Goal: Task Accomplishment & Management: Manage account settings

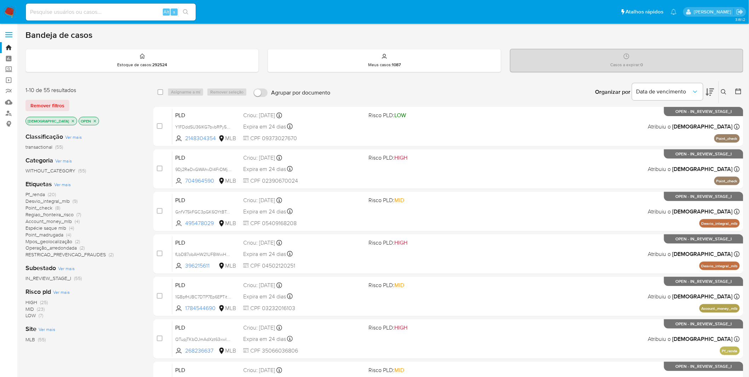
click at [107, 17] on div "Alt s" at bounding box center [111, 12] width 170 height 17
click at [107, 16] on div "Alt s" at bounding box center [111, 12] width 170 height 17
click at [109, 15] on input at bounding box center [111, 11] width 170 height 9
paste input "Dhyd2Ut0ZwN0MphOTgQbUbMT"
type input "Dhyd2Ut0ZwN0MphOTgQbUbMT"
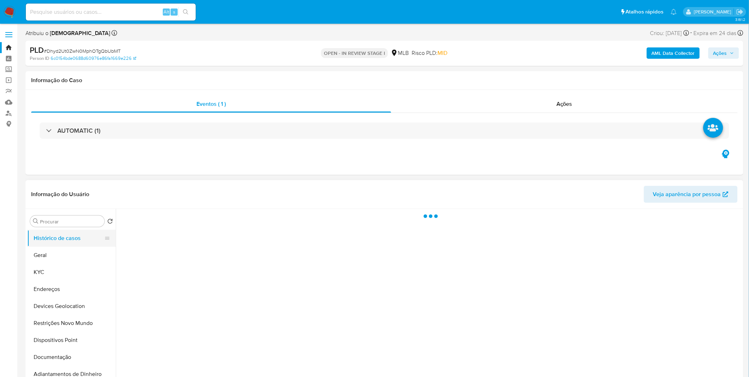
select select "10"
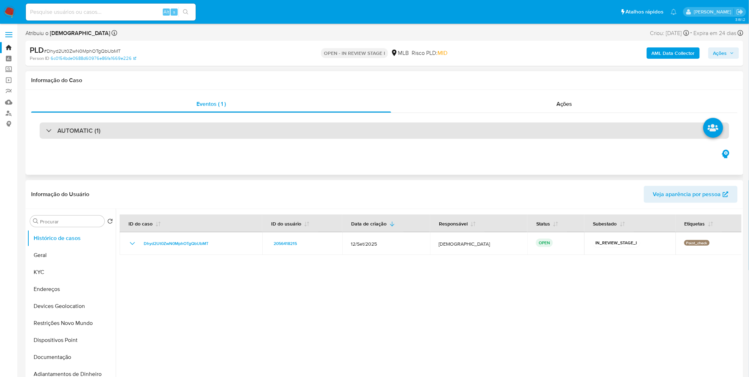
click at [48, 129] on div "AUTOMATIC (1)" at bounding box center [73, 131] width 55 height 8
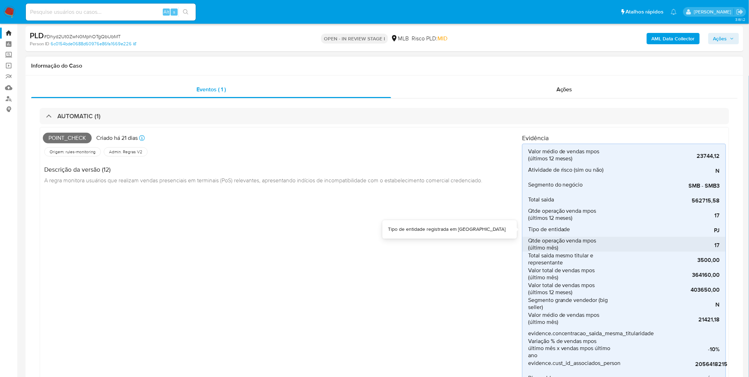
scroll to position [39, 0]
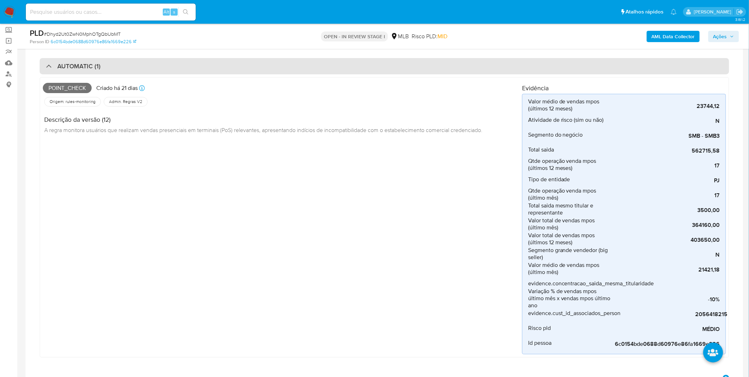
click at [47, 68] on div "AUTOMATIC (1)" at bounding box center [73, 66] width 55 height 8
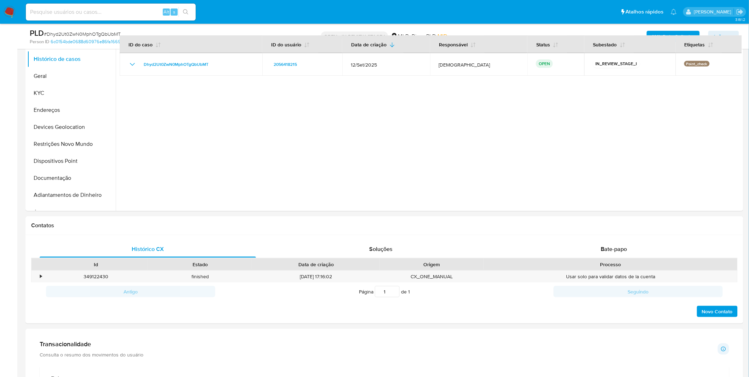
scroll to position [275, 0]
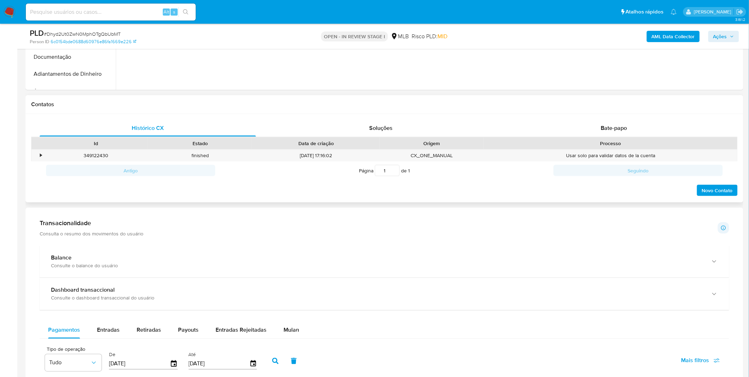
click at [503, 105] on h1 "Contatos" at bounding box center [384, 104] width 707 height 7
click at [503, 120] on div "Bate-papo" at bounding box center [614, 128] width 216 height 17
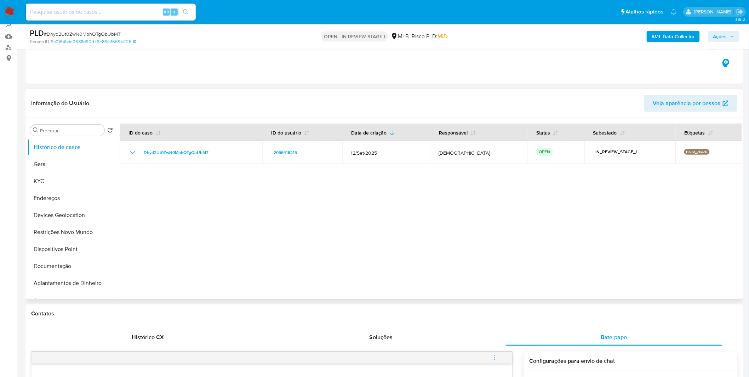
scroll to position [0, 0]
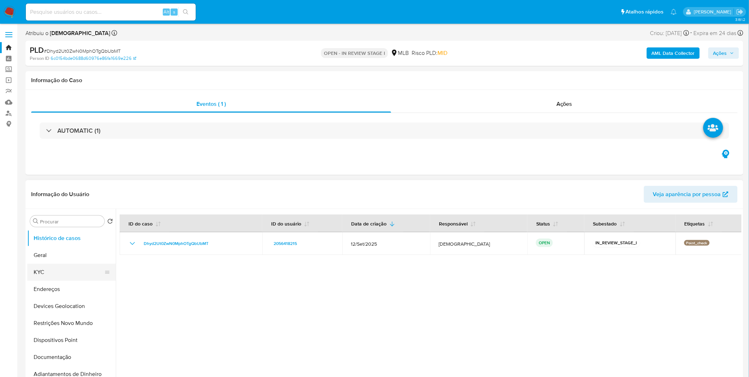
click at [58, 248] on button "KYC" at bounding box center [68, 272] width 83 height 17
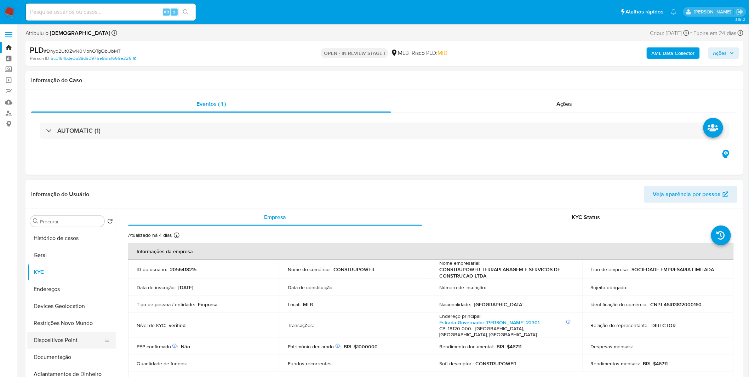
click at [68, 248] on button "Dispositivos Point" at bounding box center [68, 340] width 83 height 17
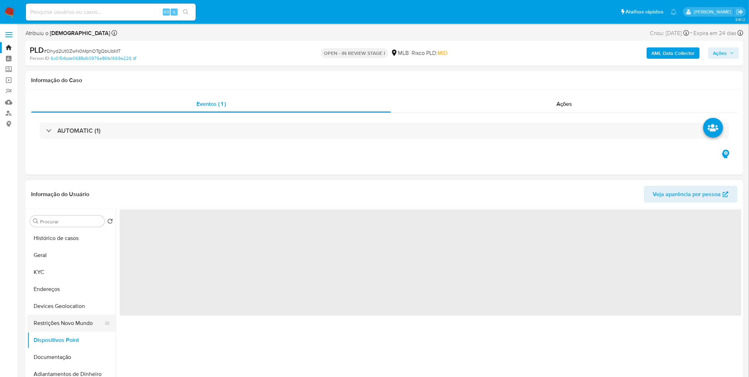
click at [86, 248] on button "Restrições Novo Mundo" at bounding box center [68, 323] width 83 height 17
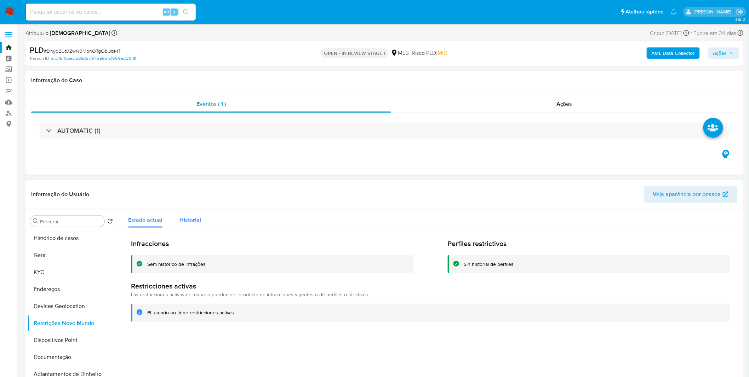
click at [195, 218] on span "Historial" at bounding box center [191, 220] width 22 height 8
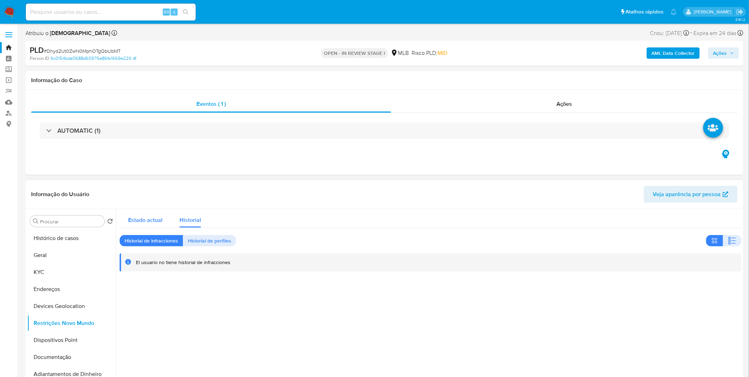
click at [157, 219] on span "Estado actual" at bounding box center [145, 220] width 34 height 8
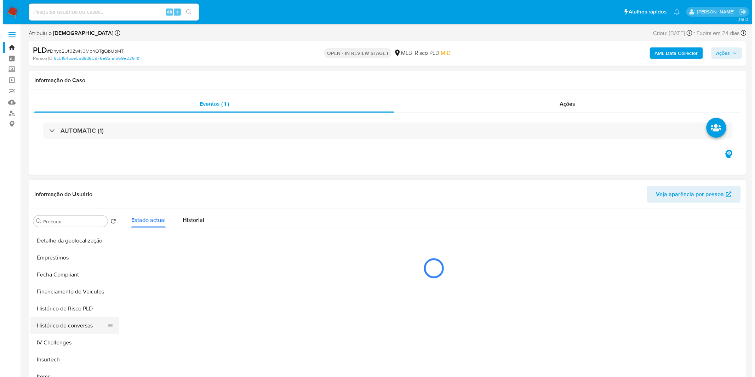
scroll to position [367, 0]
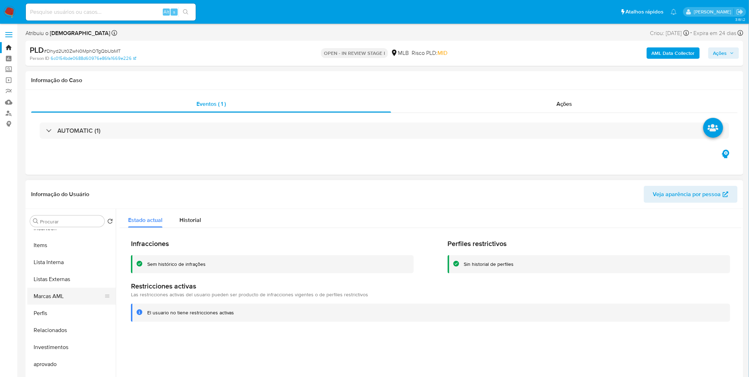
click at [64, 248] on button "Marcas AML" at bounding box center [68, 296] width 83 height 17
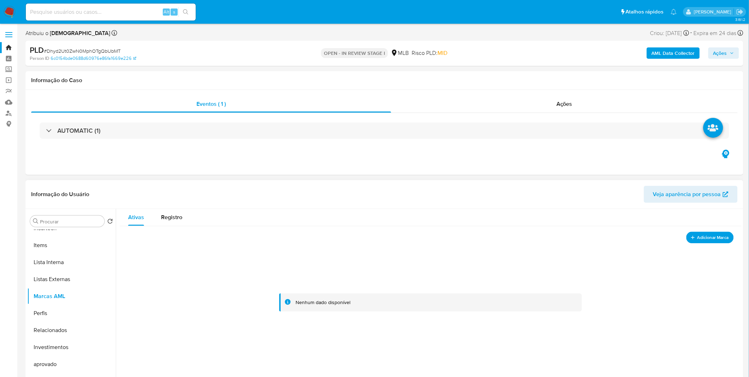
click at [503, 235] on span "Adicionar Marca" at bounding box center [714, 237] width 32 height 9
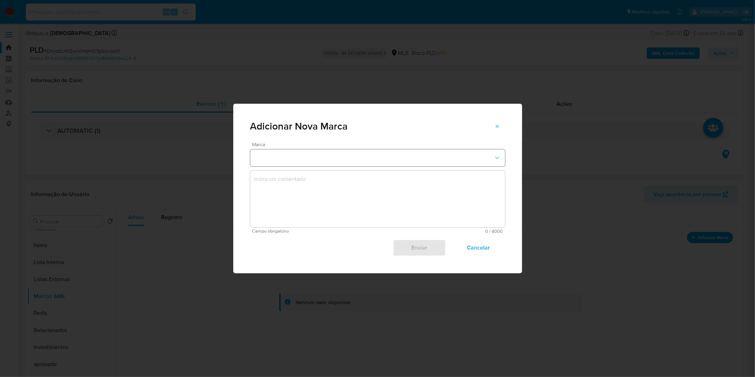
click at [363, 166] on button "marks-modal" at bounding box center [377, 157] width 255 height 17
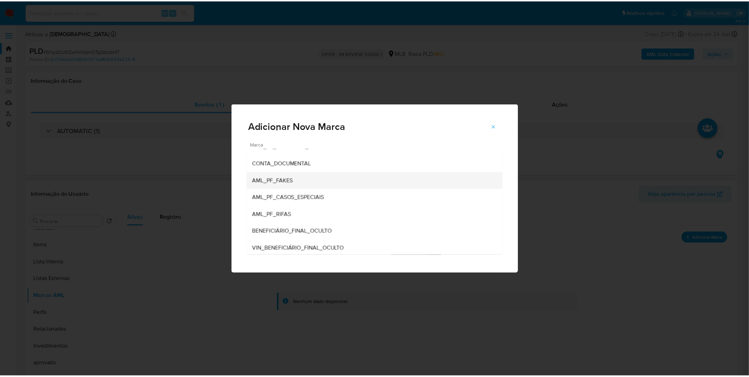
scroll to position [19, 0]
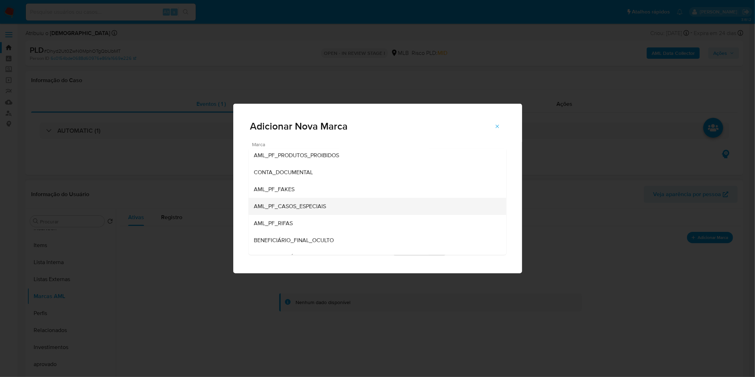
click at [346, 208] on div "AML_PF_CASOS_ESPECIAIS" at bounding box center [375, 206] width 242 height 17
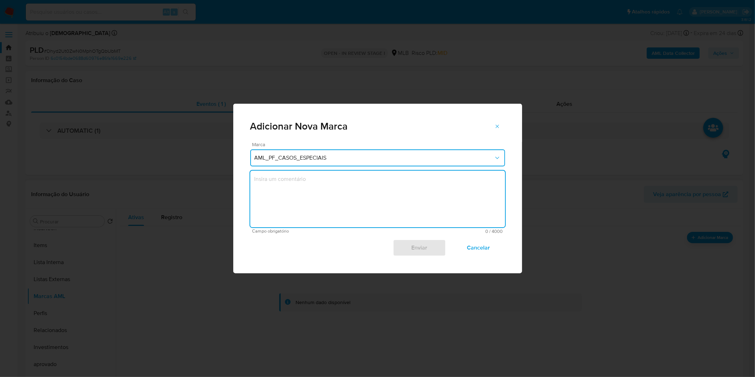
click at [329, 222] on textarea "marks-modal" at bounding box center [377, 199] width 255 height 57
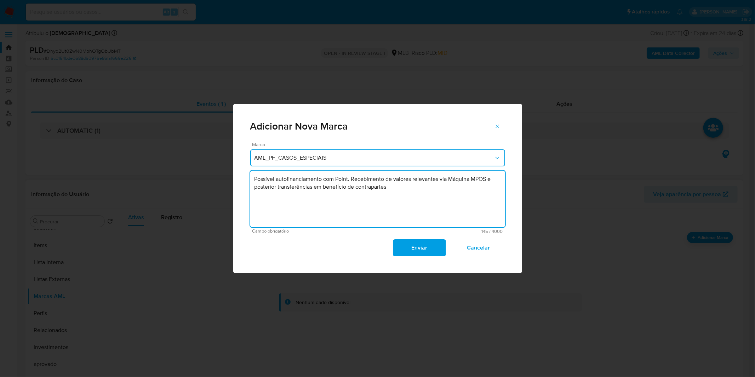
click at [314, 192] on textarea "Possível autofinanciamento com Point. Recebimento de valores relevantes via Máq…" at bounding box center [377, 199] width 255 height 57
click at [434, 190] on textarea "Possível autofinanciamento com Point. Recebimento de valores relevantes via Máq…" at bounding box center [377, 199] width 255 height 57
type textarea "Possível autofinanciamento com Point. Recebimento de valores relevantes via Máq…"
click at [415, 248] on span "Enviar" at bounding box center [419, 248] width 35 height 16
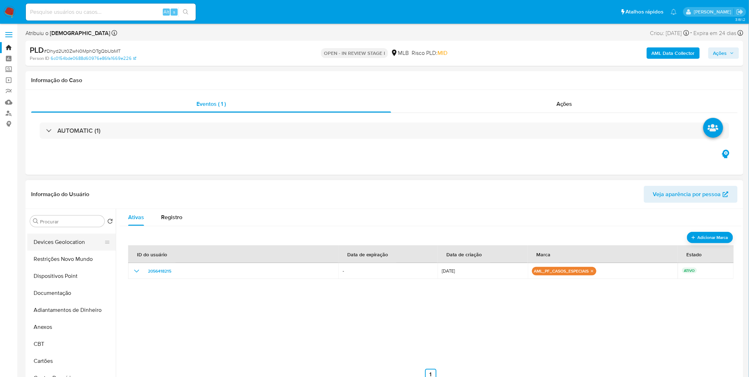
scroll to position [0, 0]
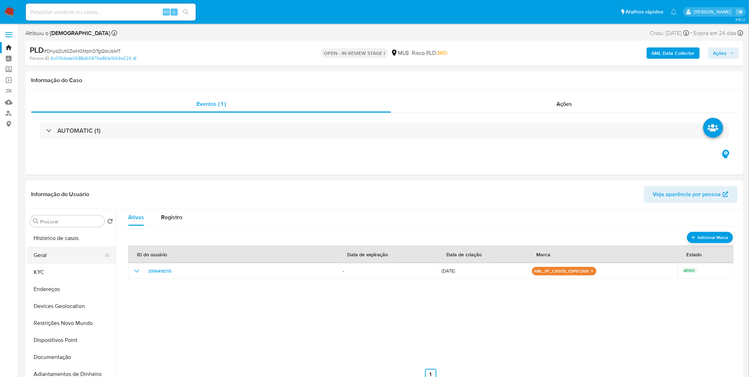
click at [68, 248] on button "Geral" at bounding box center [68, 255] width 83 height 17
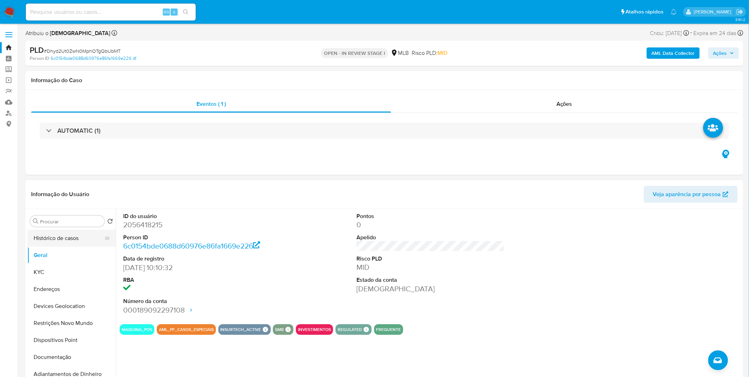
click at [66, 244] on button "Histórico de casos" at bounding box center [68, 238] width 83 height 17
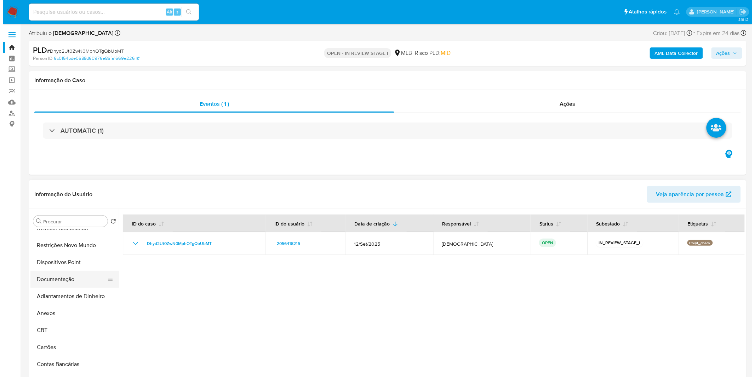
scroll to position [79, 0]
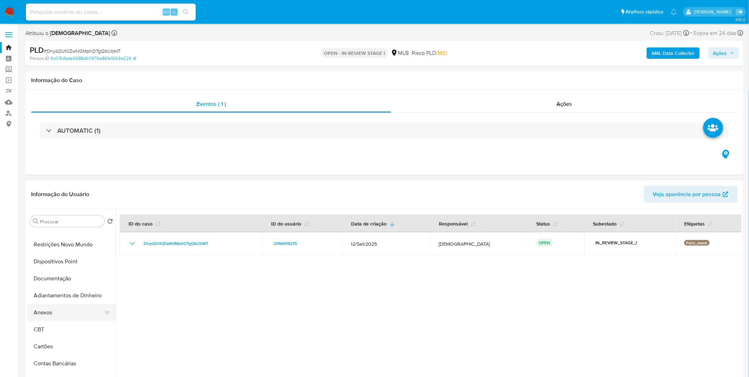
click at [64, 248] on button "Anexos" at bounding box center [68, 312] width 83 height 17
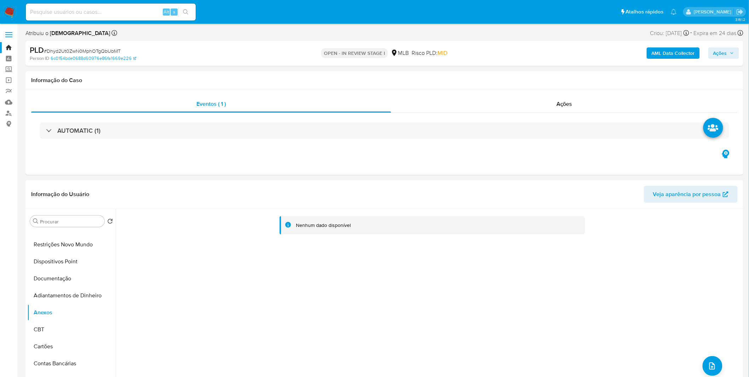
click at [503, 50] on b "AML Data Collector" at bounding box center [673, 52] width 43 height 11
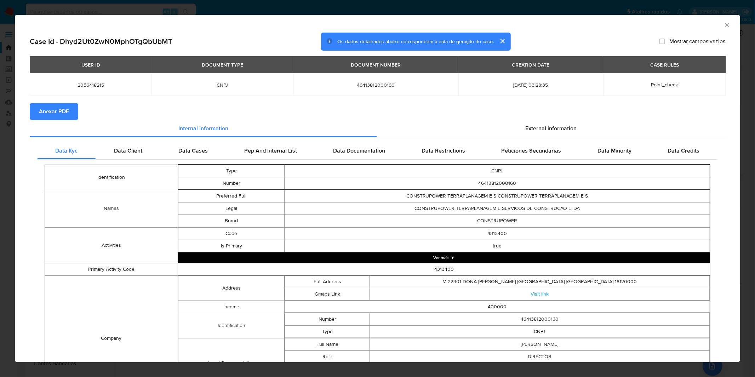
click at [48, 108] on span "Anexar PDF" at bounding box center [54, 112] width 30 height 16
click at [469, 10] on div "AML Data Collector Case Id - Dhyd2Ut0ZwN0MphOTgQbUbMT Os dados detalhados abaix…" at bounding box center [377, 188] width 755 height 377
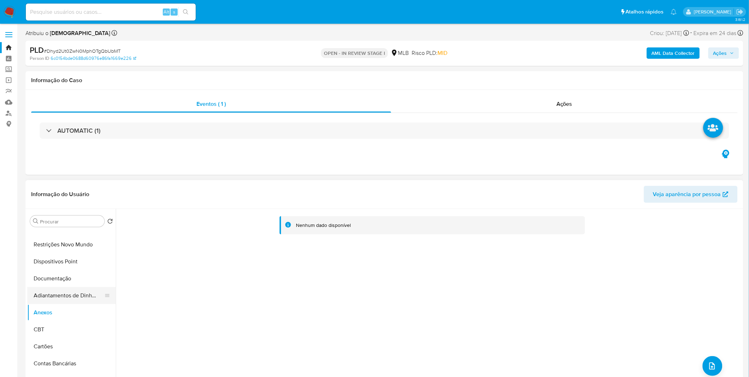
click at [49, 248] on button "Adiantamentos de Dinheiro" at bounding box center [68, 295] width 83 height 17
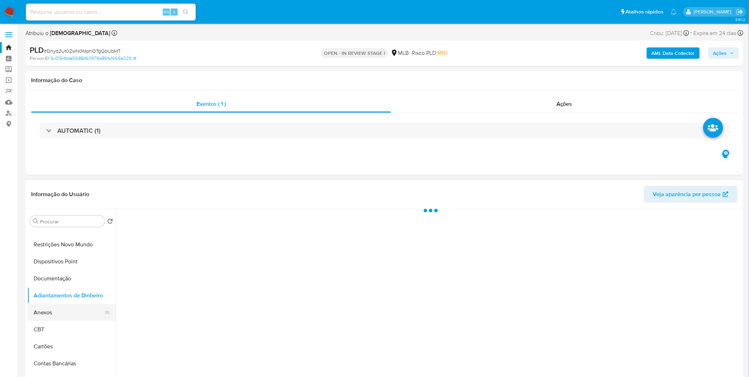
click at [50, 248] on button "Anexos" at bounding box center [68, 312] width 83 height 17
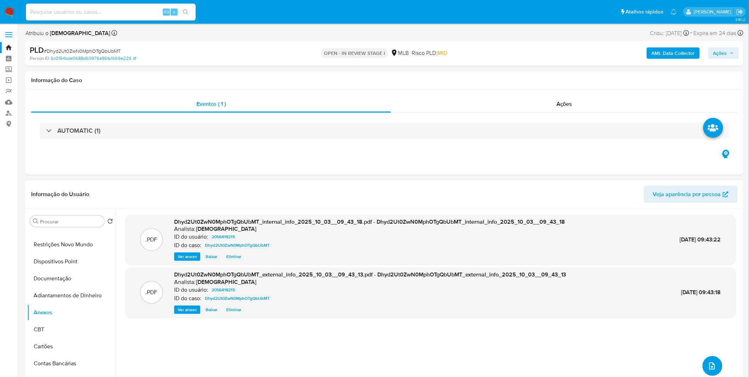
click at [503, 248] on icon "upload-file" at bounding box center [712, 366] width 8 height 8
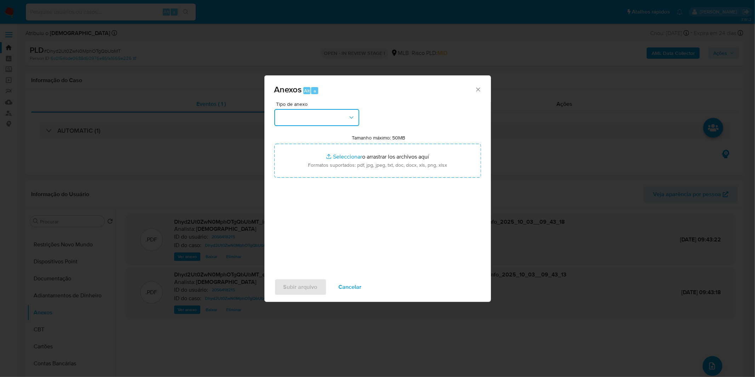
click at [339, 114] on button "button" at bounding box center [316, 117] width 85 height 17
click at [307, 186] on div "OUTROS" at bounding box center [314, 177] width 72 height 17
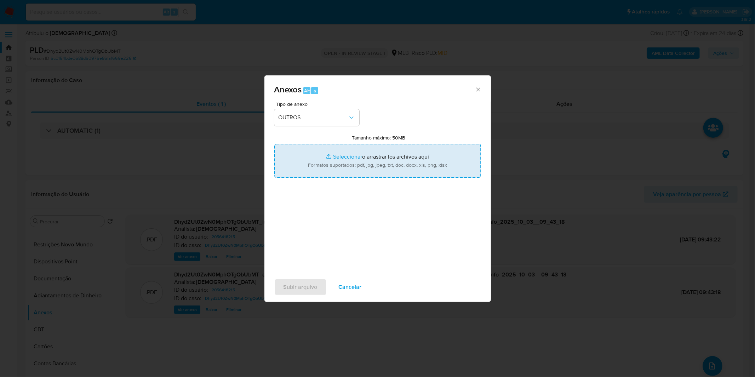
click at [328, 165] on input "Tamanho máximo: 50MB Seleccionar archivos" at bounding box center [377, 161] width 207 height 34
type input "C:\fakepath\Mulan 2056418215_2025_09_26_08_34_29.xlsx"
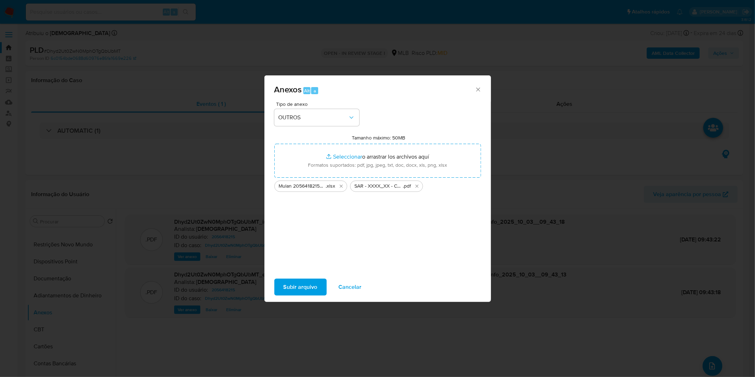
click at [286, 248] on span "Subir arquivo" at bounding box center [301, 287] width 34 height 16
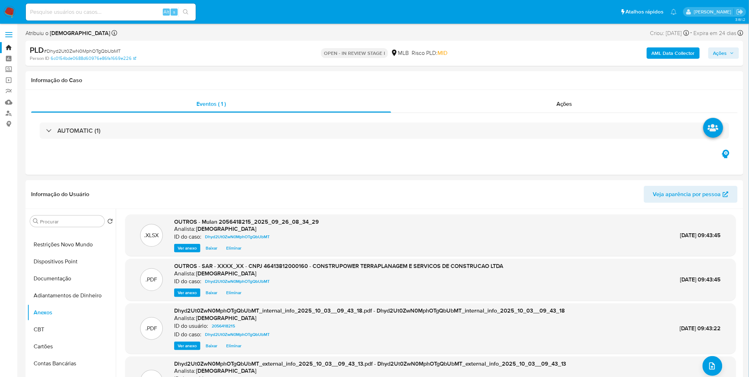
click at [503, 53] on span "Ações" at bounding box center [721, 52] width 14 height 11
click at [503, 73] on span "Alt" at bounding box center [547, 76] width 6 height 7
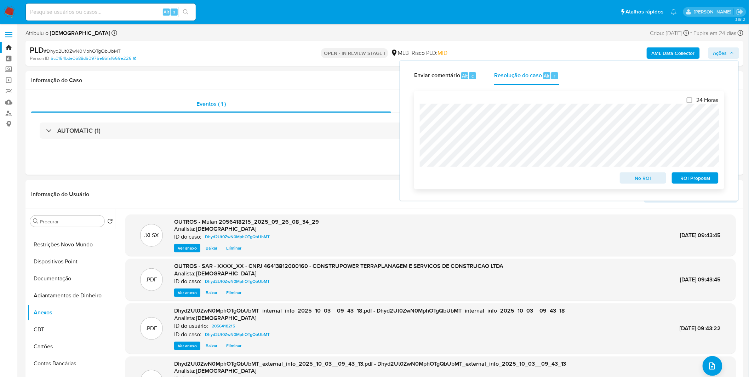
click at [503, 181] on span "ROI Proposal" at bounding box center [695, 178] width 37 height 10
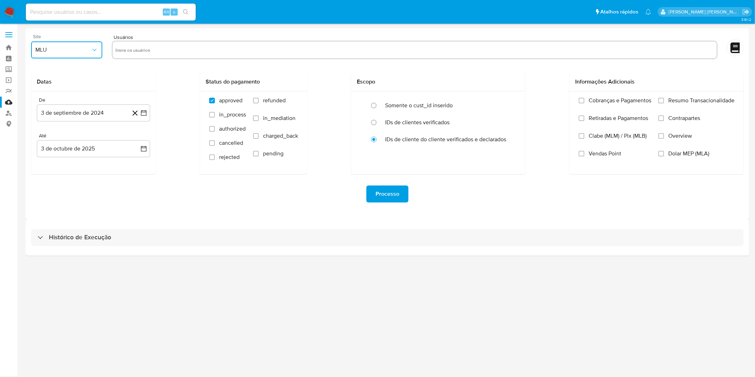
click at [73, 53] on button "MLU" at bounding box center [66, 49] width 71 height 17
click at [70, 80] on div "MLB" at bounding box center [65, 86] width 58 height 17
click at [6, 116] on link "Localizador de pessoas" at bounding box center [42, 113] width 84 height 11
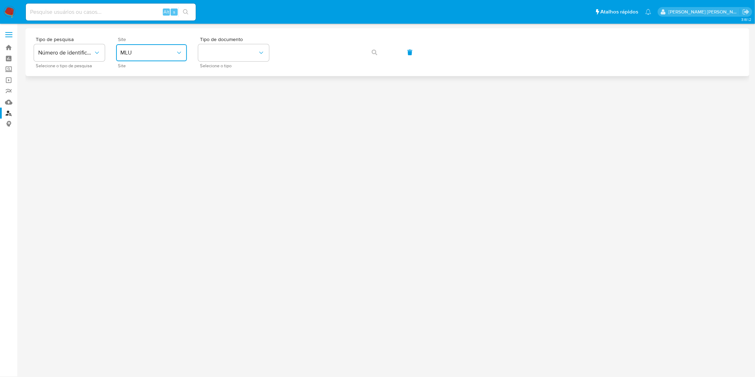
click at [182, 53] on icon "site_id" at bounding box center [179, 52] width 7 height 7
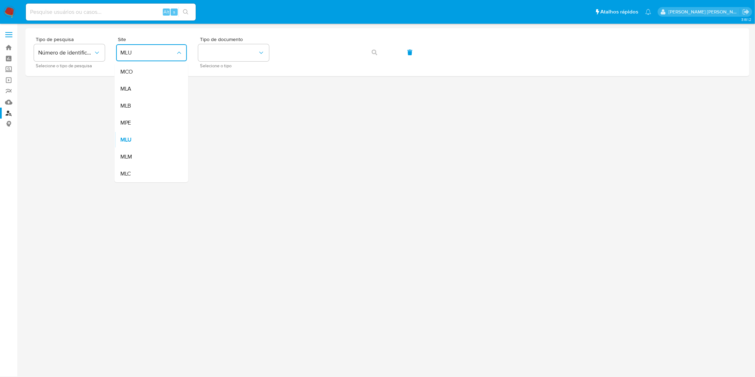
click at [174, 100] on div "MLB" at bounding box center [149, 105] width 58 height 17
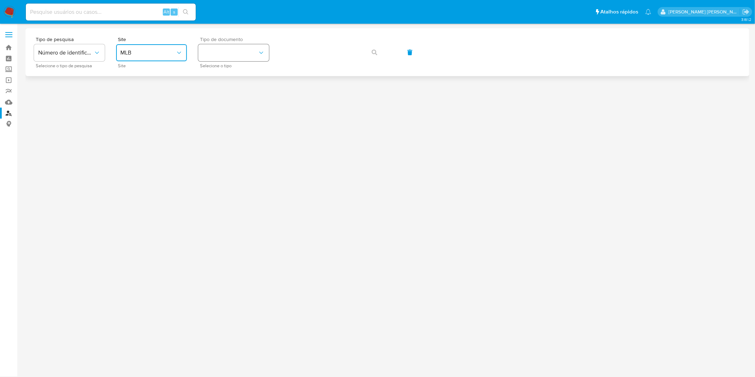
click at [222, 52] on button "identificationType" at bounding box center [233, 52] width 71 height 17
drag, startPoint x: 221, startPoint y: 97, endPoint x: 275, endPoint y: 58, distance: 66.8
click at [221, 97] on div "CPF CPF" at bounding box center [232, 99] width 58 height 24
click at [375, 54] on icon "button" at bounding box center [375, 53] width 6 height 6
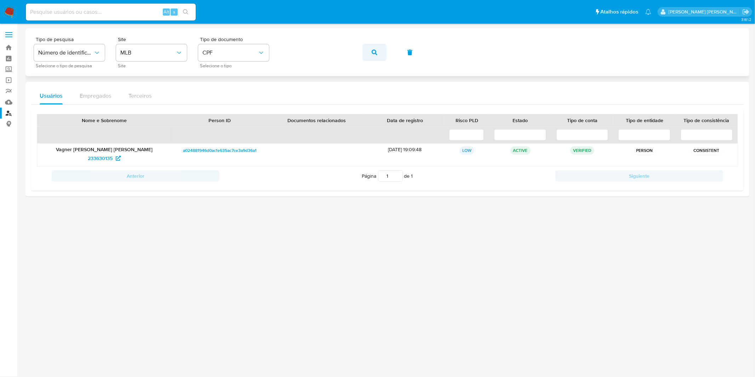
click at [384, 52] on button "button" at bounding box center [375, 52] width 24 height 17
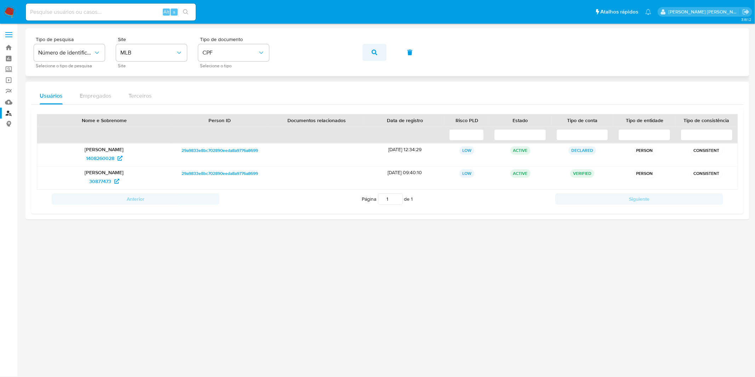
click at [382, 53] on button "button" at bounding box center [375, 52] width 24 height 17
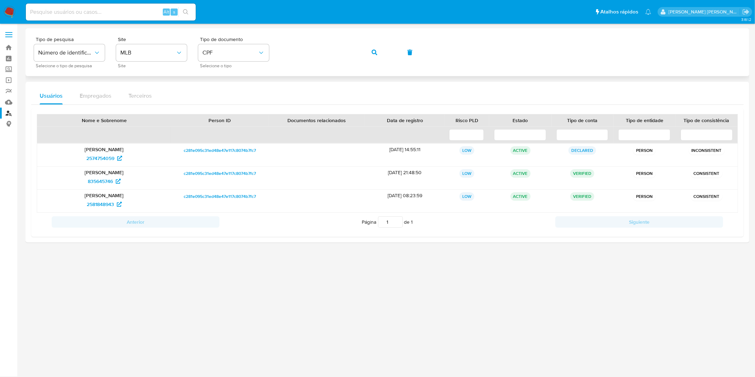
click at [381, 56] on button "button" at bounding box center [375, 52] width 24 height 17
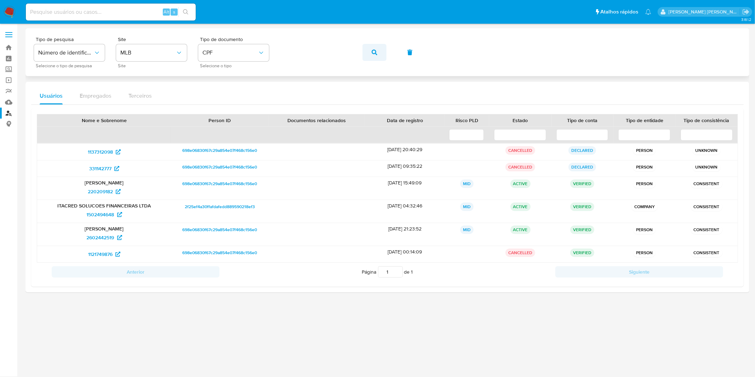
click at [370, 53] on button "button" at bounding box center [375, 52] width 24 height 17
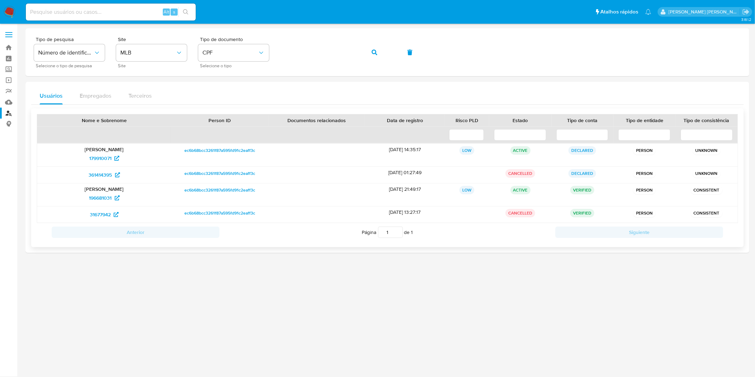
drag, startPoint x: 106, startPoint y: 162, endPoint x: 105, endPoint y: 167, distance: 5.4
click at [368, 52] on button "button" at bounding box center [375, 52] width 24 height 17
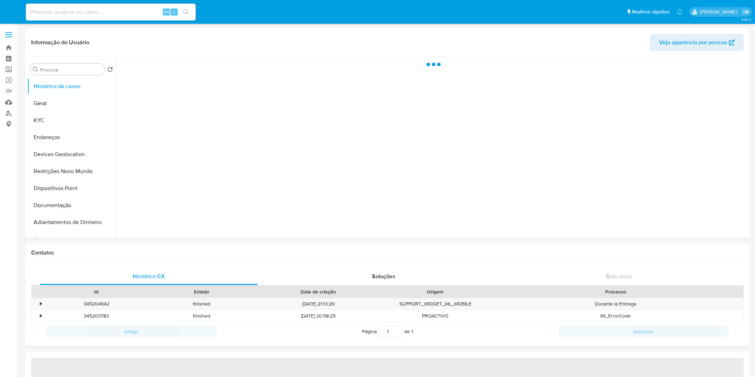
select select "10"
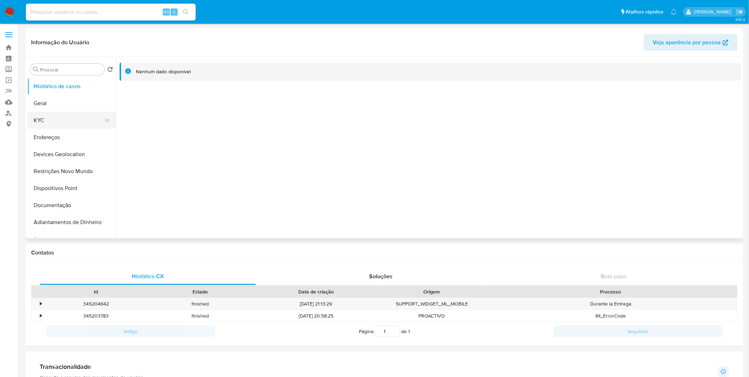
click at [94, 119] on button "KYC" at bounding box center [68, 120] width 83 height 17
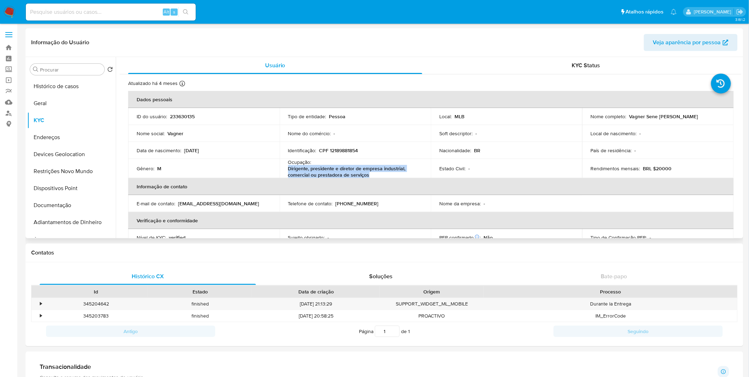
drag, startPoint x: 286, startPoint y: 170, endPoint x: 370, endPoint y: 176, distance: 83.8
click at [370, 176] on td "Ocupação : Dirigente, presidente e diretor de empresa industrial, comercial ou …" at bounding box center [356, 168] width 152 height 19
copy p "Dirigente, presidente e diretor de empresa industrial, comercial ou prestadora …"
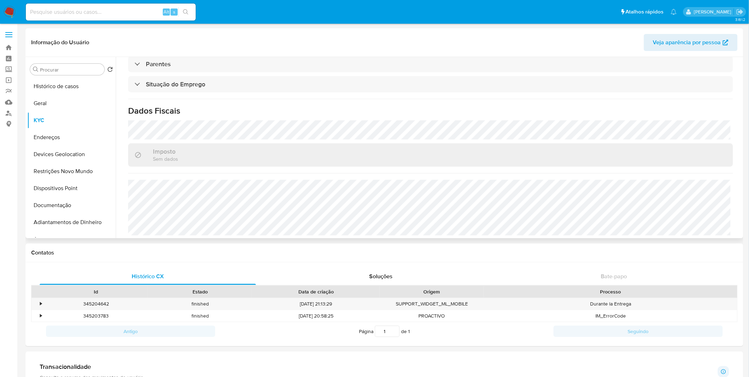
scroll to position [303, 0]
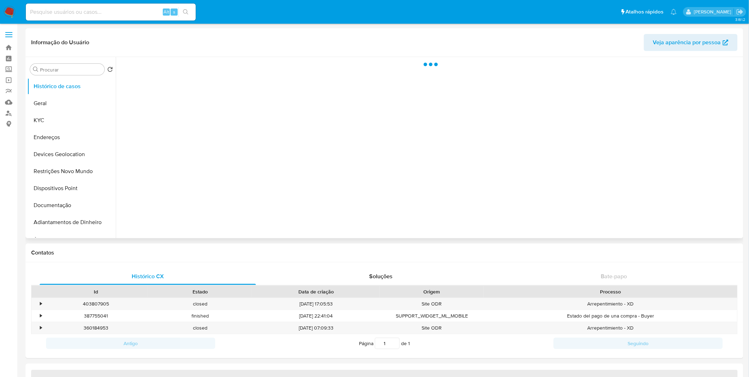
select select "10"
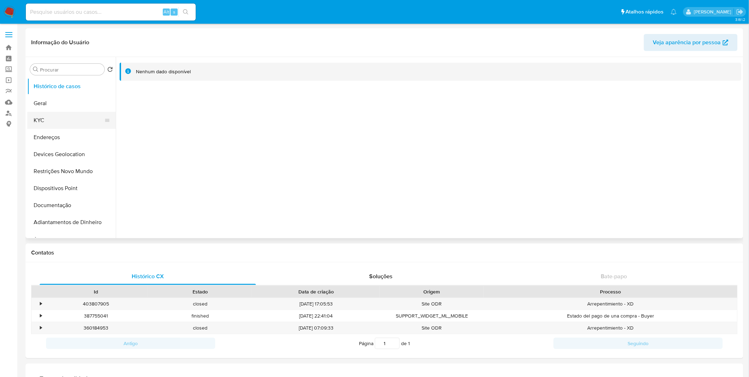
click at [68, 120] on button "KYC" at bounding box center [68, 120] width 83 height 17
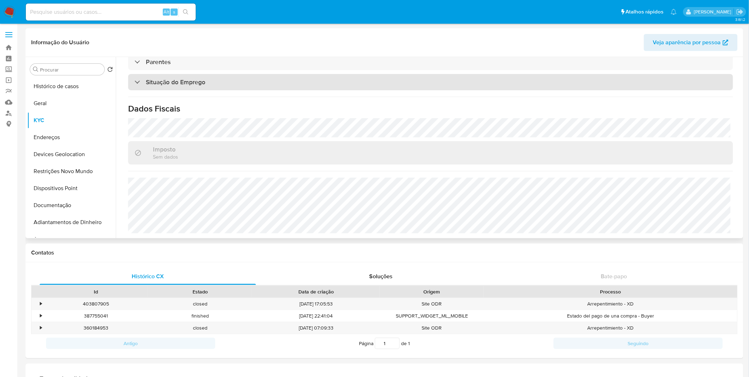
scroll to position [303, 0]
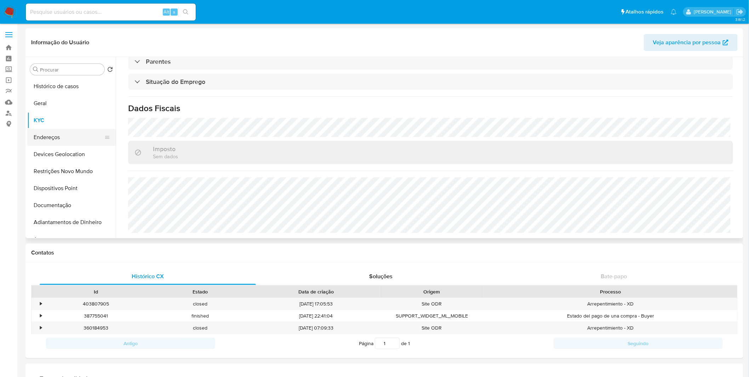
click at [84, 140] on button "Endereços" at bounding box center [68, 137] width 83 height 17
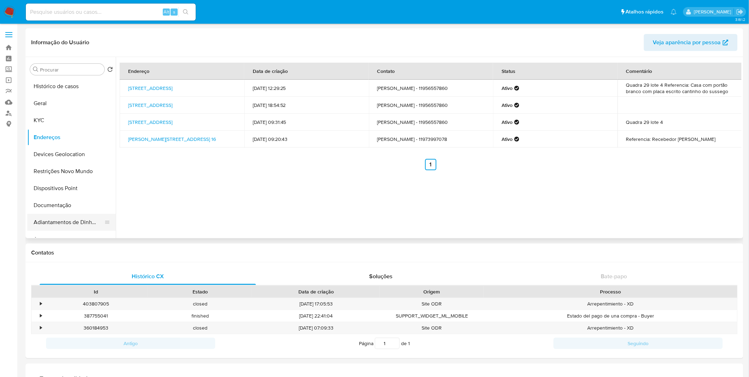
click at [66, 221] on button "Adiantamentos de Dinheiro" at bounding box center [68, 222] width 83 height 17
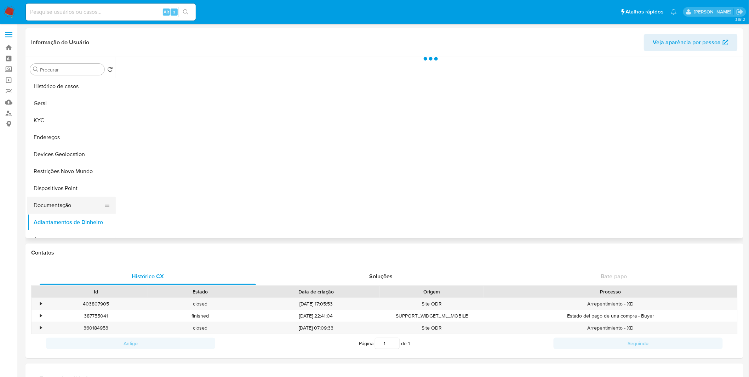
click at [68, 207] on button "Documentação" at bounding box center [68, 205] width 83 height 17
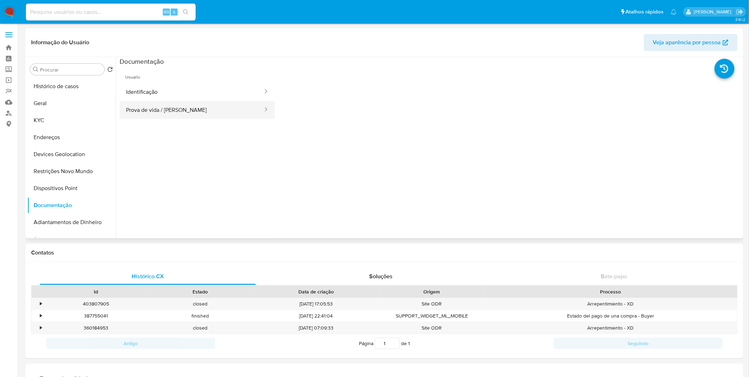
click at [172, 106] on button "Prova de vida / Selfie" at bounding box center [192, 110] width 144 height 18
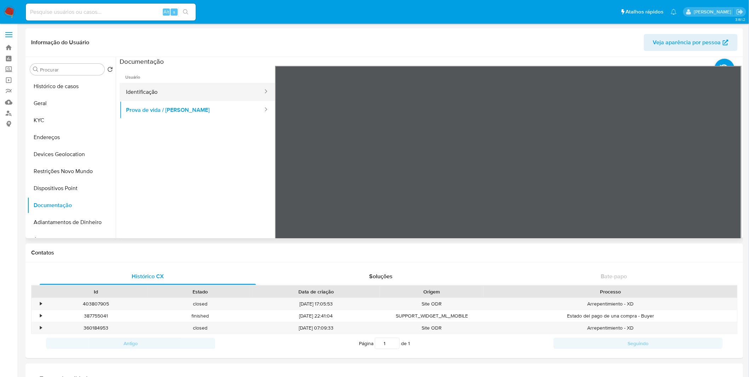
click at [177, 93] on button "Identificação" at bounding box center [192, 92] width 144 height 18
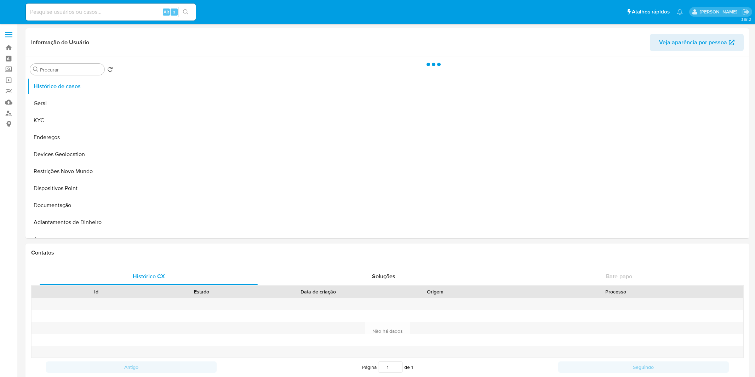
select select "10"
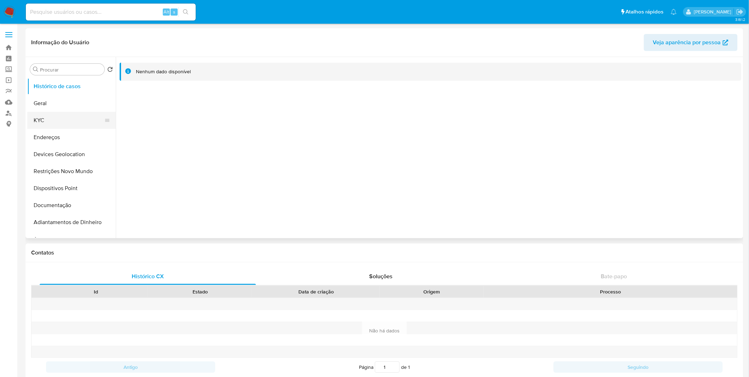
click at [78, 128] on button "KYC" at bounding box center [68, 120] width 83 height 17
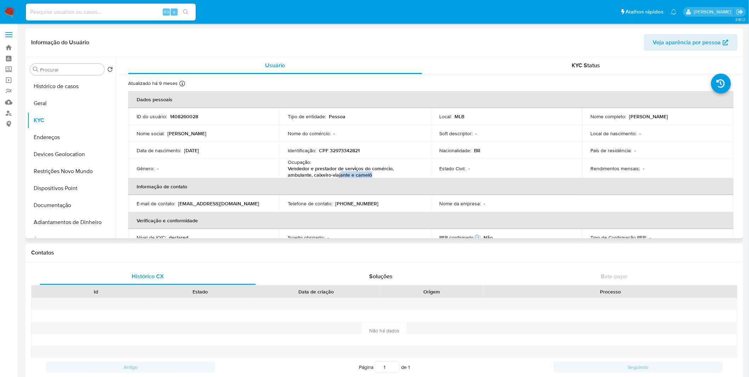
drag, startPoint x: 356, startPoint y: 174, endPoint x: 314, endPoint y: 172, distance: 42.5
click at [314, 172] on p "Vendedor e prestador de serviços do comércio, ambulante, caixeiro-viajante e ca…" at bounding box center [354, 171] width 132 height 13
copy p "Vendedor e prestador de serviços do comércio, ambulante, caixeiro-viajante e ca…"
drag, startPoint x: 353, startPoint y: 176, endPoint x: 288, endPoint y: 171, distance: 65.4
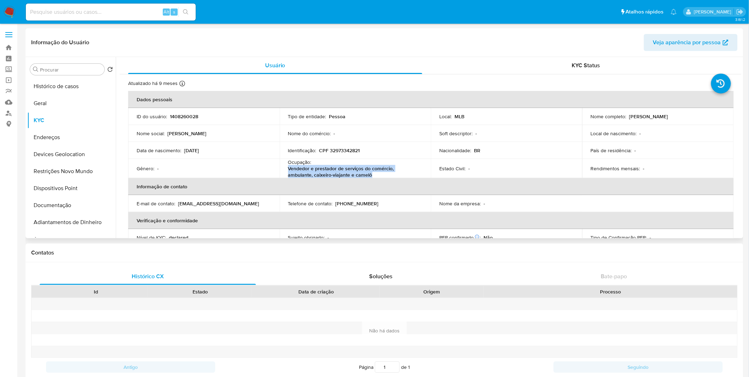
click at [288, 171] on p "Vendedor e prestador de serviços do comércio, ambulante, caixeiro-viajante e ca…" at bounding box center [354, 171] width 132 height 13
click at [83, 202] on button "Documentação" at bounding box center [68, 205] width 83 height 17
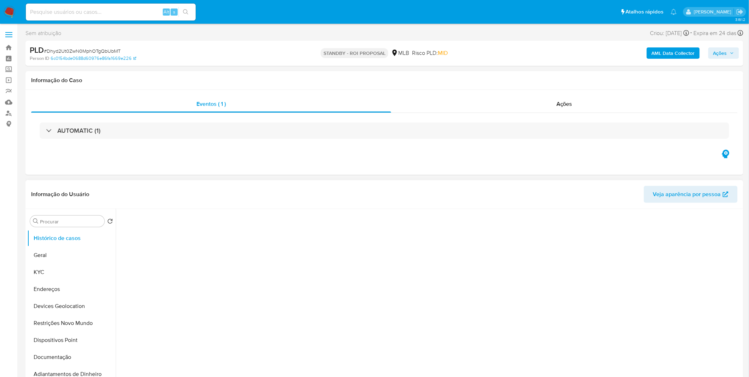
select select "10"
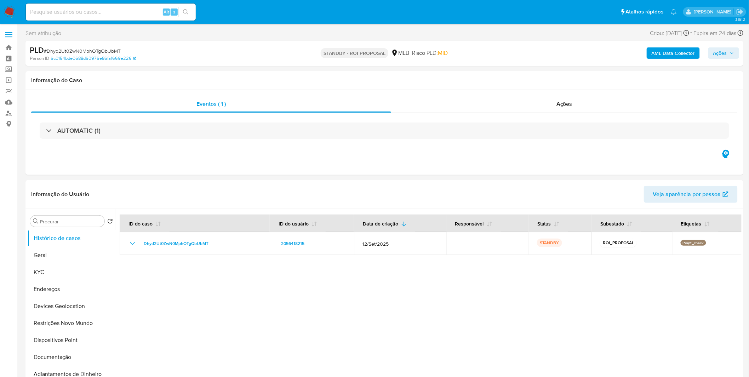
click at [137, 12] on input at bounding box center [111, 11] width 170 height 9
paste input "LGaRRm9UHQuHQfi7VmOevO4N"
type input "LGaRRm9UHQuHQfi7VmOevO4N"
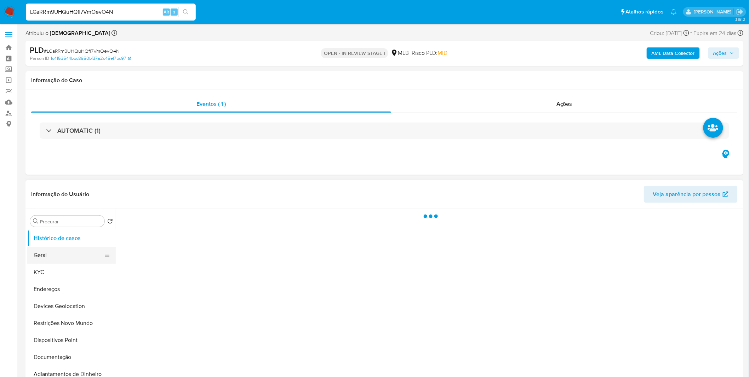
select select "10"
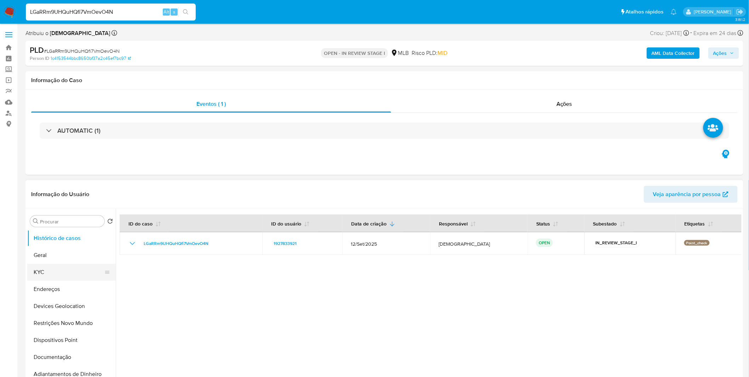
click at [48, 278] on button "KYC" at bounding box center [68, 272] width 83 height 17
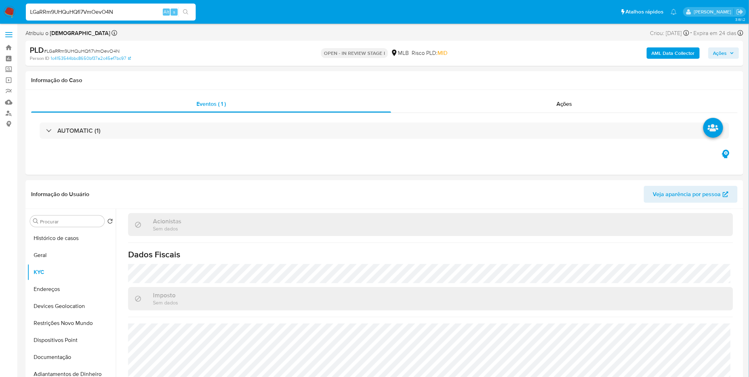
scroll to position [197, 0]
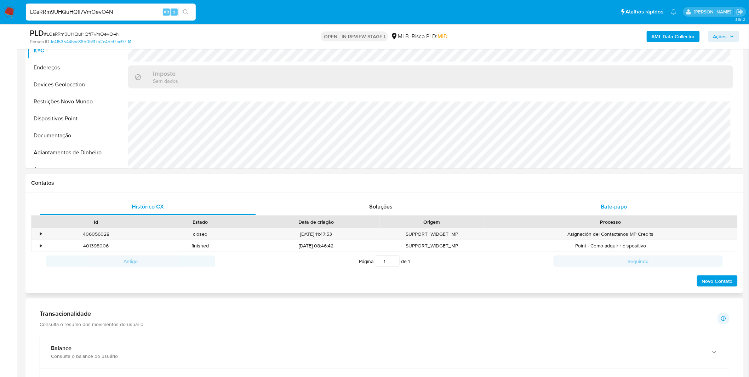
click at [574, 210] on div "Bate-papo" at bounding box center [614, 206] width 216 height 17
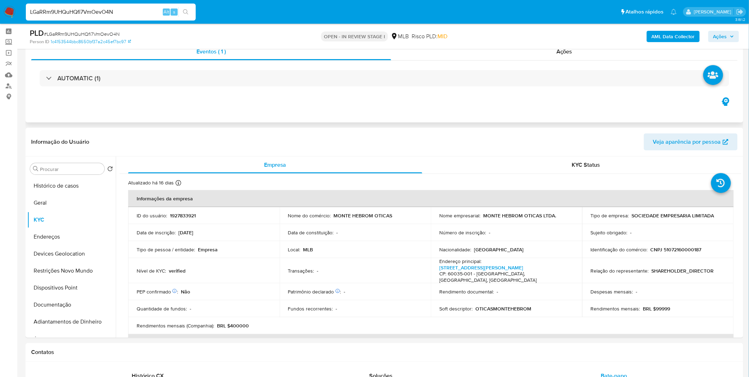
scroll to position [0, 0]
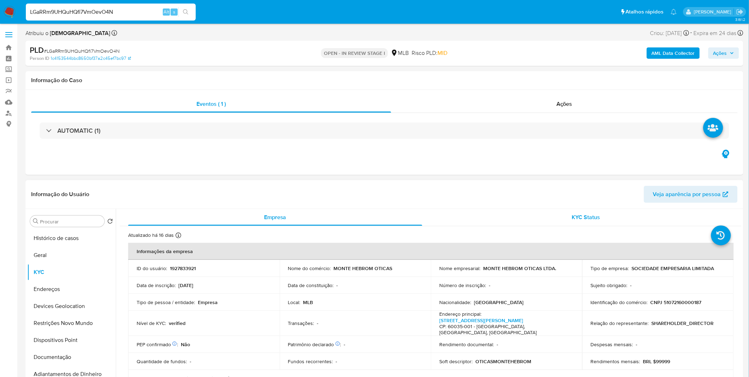
click at [505, 211] on div "KYC Status" at bounding box center [586, 217] width 294 height 17
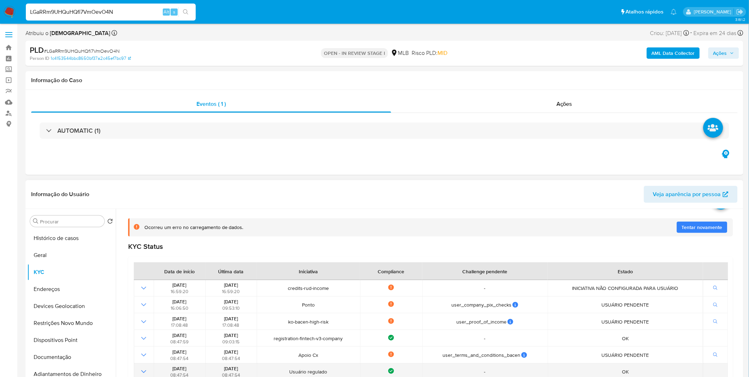
scroll to position [79, 0]
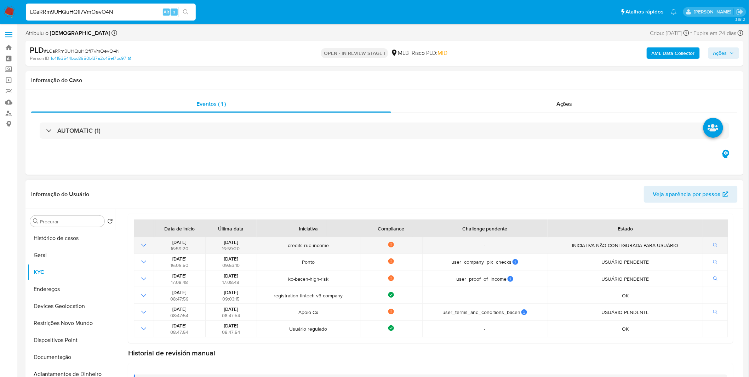
drag, startPoint x: 280, startPoint y: 246, endPoint x: 337, endPoint y: 245, distance: 57.4
click at [337, 245] on span "credits-rud-income" at bounding box center [308, 245] width 99 height 6
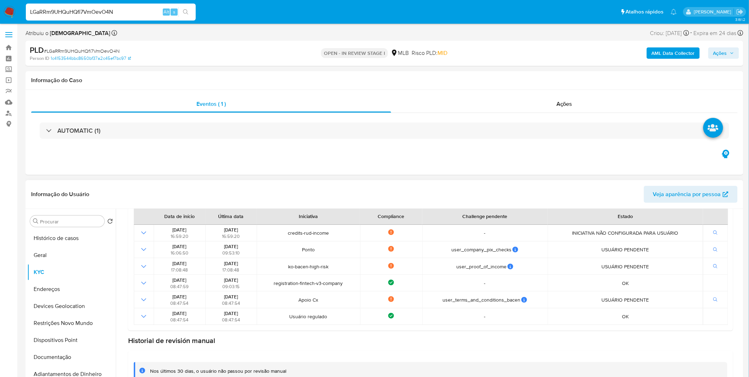
scroll to position [98, 0]
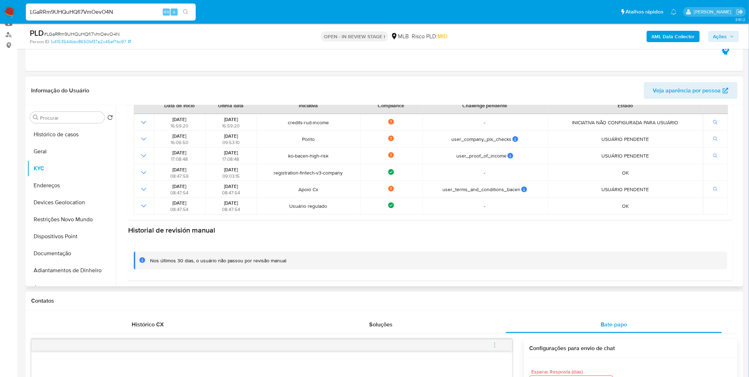
click at [254, 252] on div "Nos últimos 30 dias, o usuário não passou por revisão manual" at bounding box center [431, 261] width 594 height 18
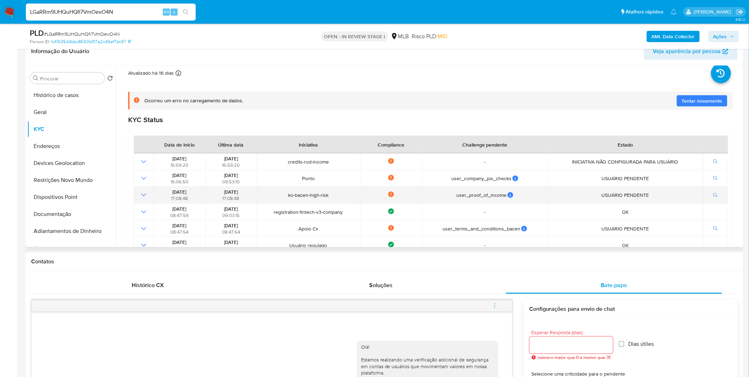
scroll to position [0, 0]
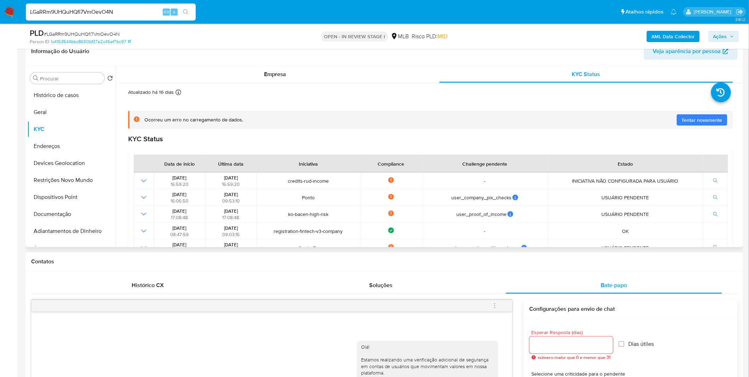
click at [187, 117] on span "Ocorreu um erro no carregamento de dados." at bounding box center [193, 119] width 99 height 7
drag, startPoint x: 187, startPoint y: 117, endPoint x: 516, endPoint y: 164, distance: 332.6
click at [227, 126] on div "Ocorreu um erro no carregamento de dados. Tentar novamente" at bounding box center [430, 120] width 605 height 18
click at [706, 123] on span "Tentar novamente" at bounding box center [702, 119] width 41 height 11
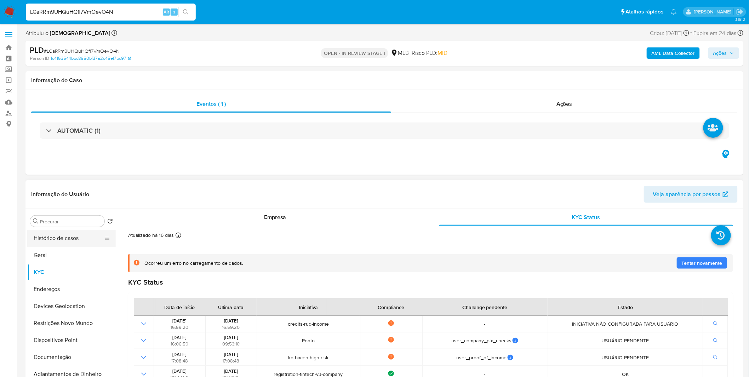
click at [82, 240] on button "Histórico de casos" at bounding box center [68, 238] width 83 height 17
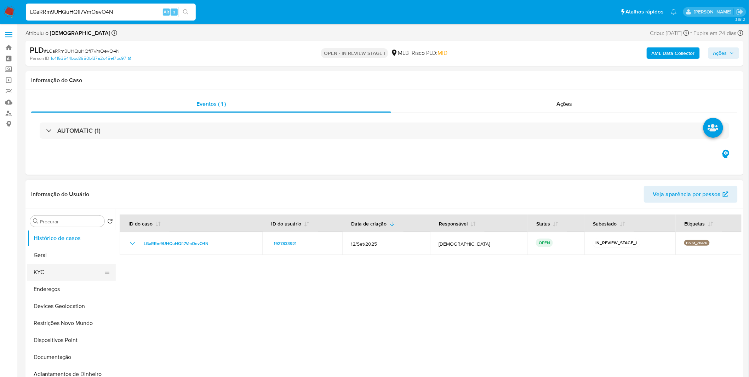
click at [43, 274] on button "KYC" at bounding box center [68, 272] width 83 height 17
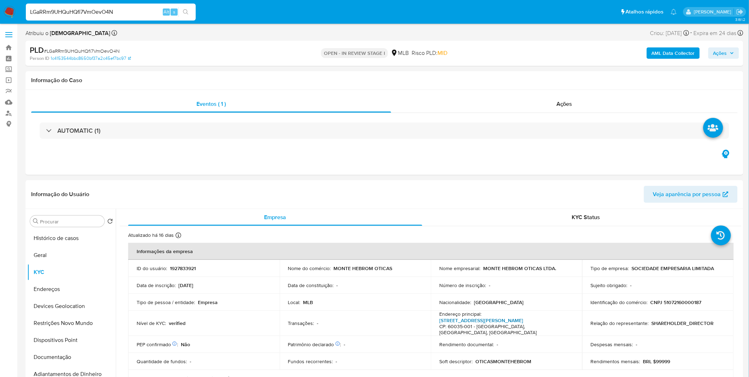
click at [499, 317] on link "Rua Pedro Pereira 194, Centro" at bounding box center [481, 320] width 84 height 7
click at [680, 55] on b "AML Data Collector" at bounding box center [673, 52] width 43 height 11
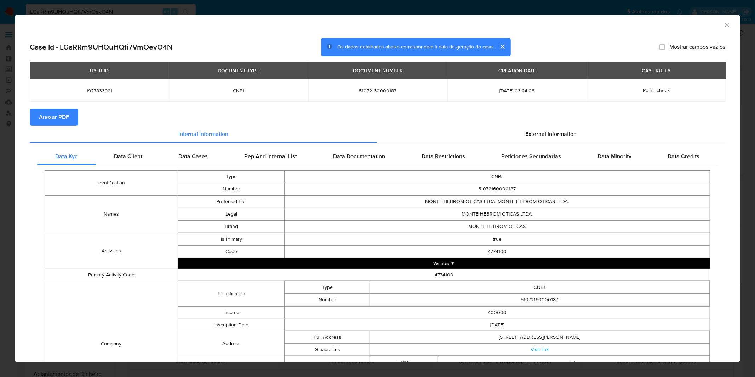
click at [65, 116] on span "Anexar PDF" at bounding box center [54, 117] width 30 height 16
click at [358, 5] on div "AML Data Collector Case Id - LGaRRm9UHQuHQfi7VmOevO4N Os dados detalhados abaix…" at bounding box center [377, 188] width 755 height 377
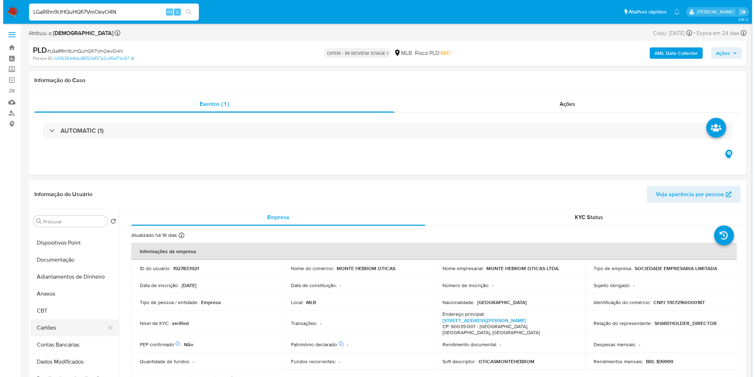
scroll to position [118, 0]
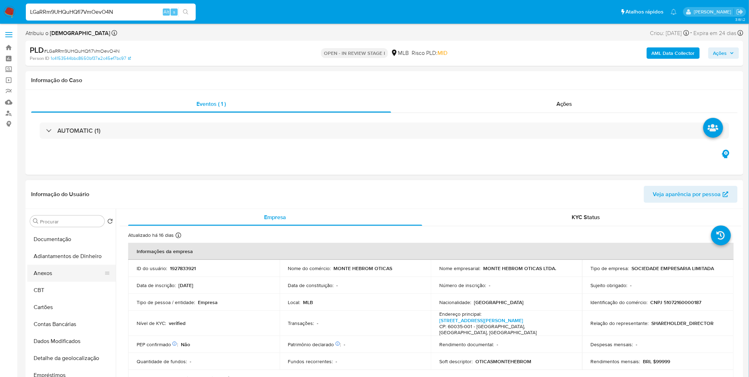
click at [63, 277] on button "Anexos" at bounding box center [68, 273] width 83 height 17
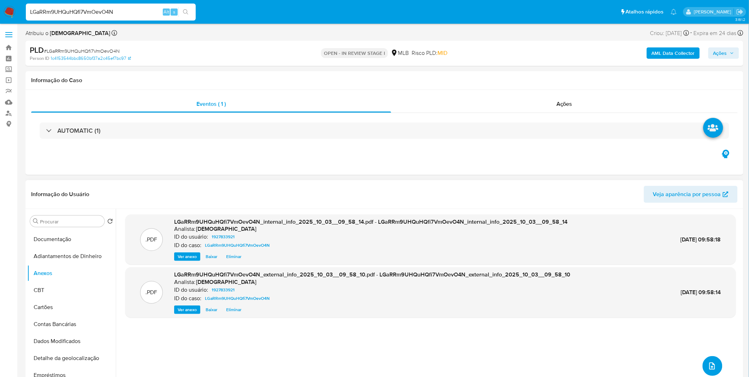
click at [712, 365] on icon "upload-file" at bounding box center [713, 366] width 6 height 7
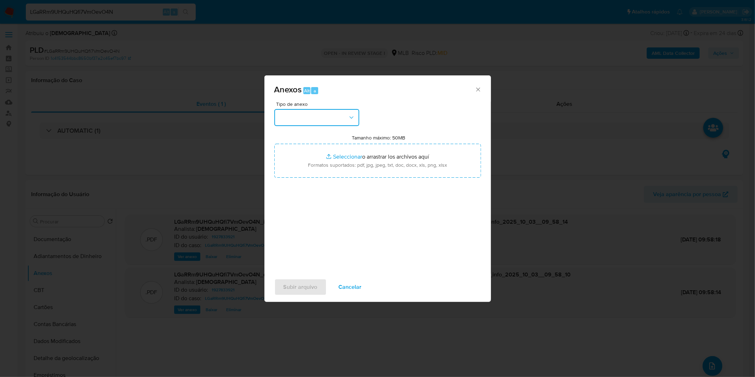
click at [320, 114] on button "button" at bounding box center [316, 117] width 85 height 17
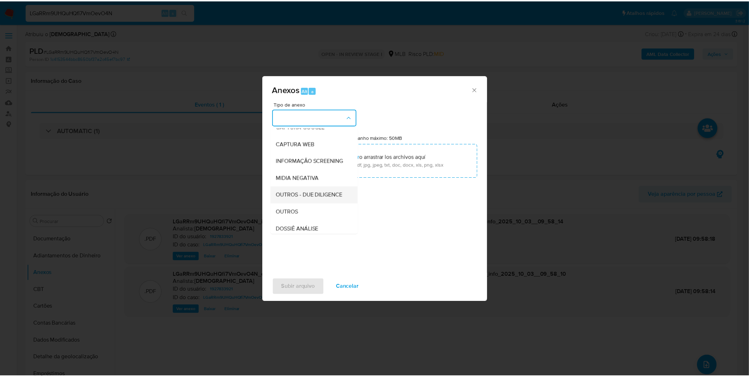
scroll to position [109, 0]
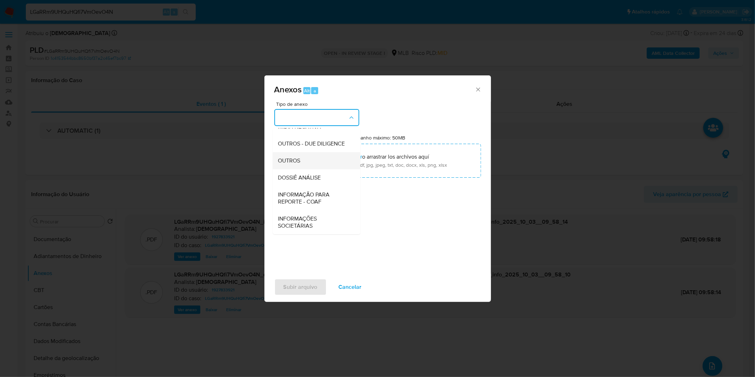
click at [310, 164] on div "OUTROS" at bounding box center [314, 160] width 72 height 17
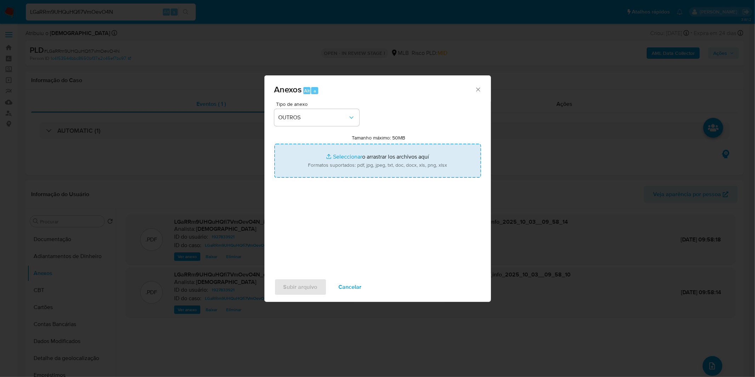
click at [331, 158] on input "Tamanho máximo: 50MB Seleccionar archivos" at bounding box center [377, 161] width 207 height 34
type input "C:\fakepath\DECLINIO - LGaRRm9UHQuHQfi7VmOevO4N - CNPJ 51072160000187 - MONTE H…"
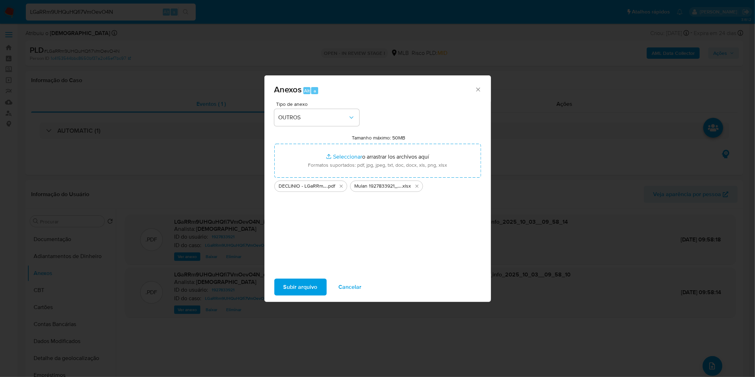
click at [312, 291] on span "Subir arquivo" at bounding box center [301, 287] width 34 height 16
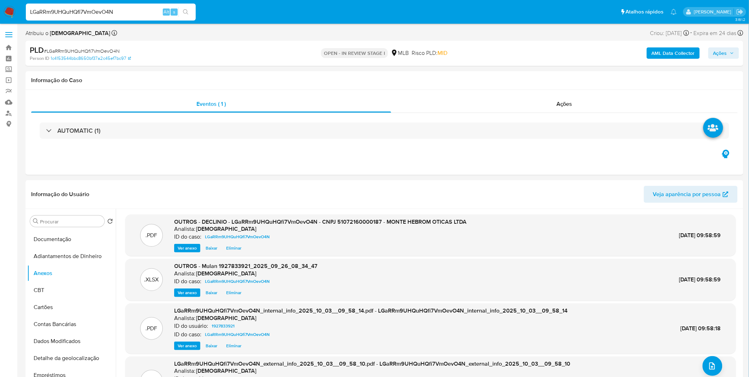
click at [717, 50] on span "Ações" at bounding box center [721, 52] width 14 height 11
click at [511, 78] on span "Resolução do caso" at bounding box center [518, 76] width 48 height 8
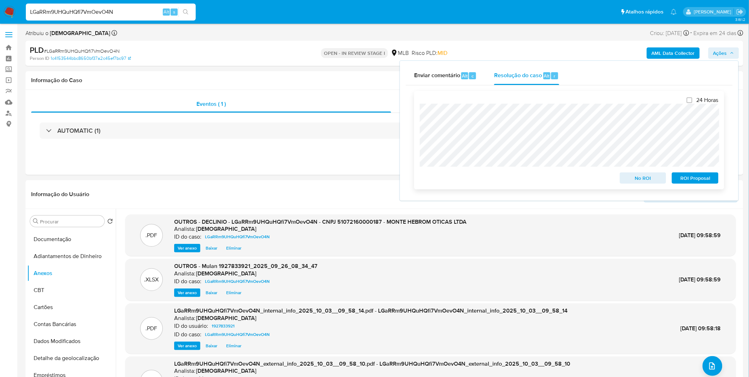
click at [650, 181] on span "No ROI" at bounding box center [643, 178] width 37 height 10
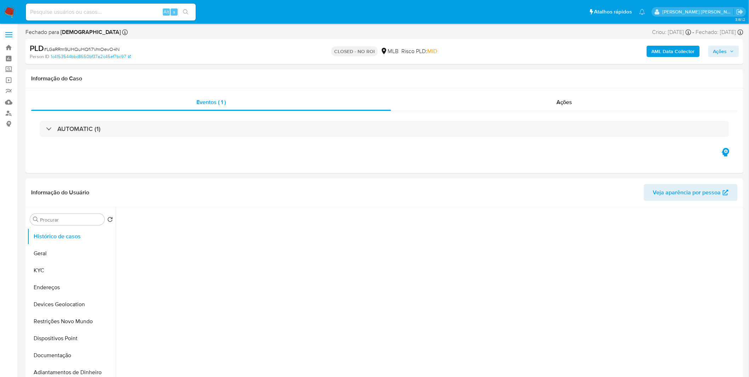
select select "10"
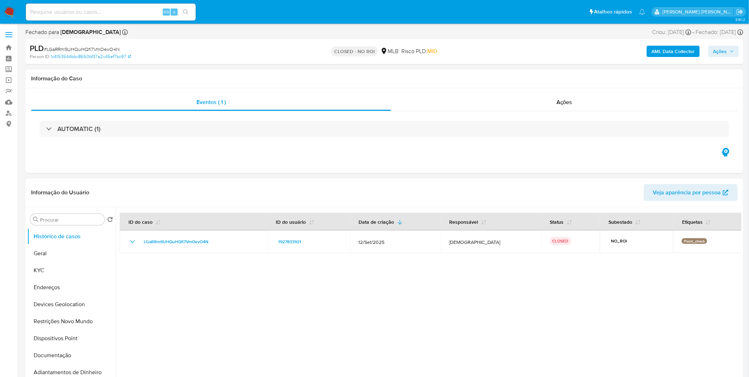
click at [11, 7] on img at bounding box center [10, 12] width 12 height 12
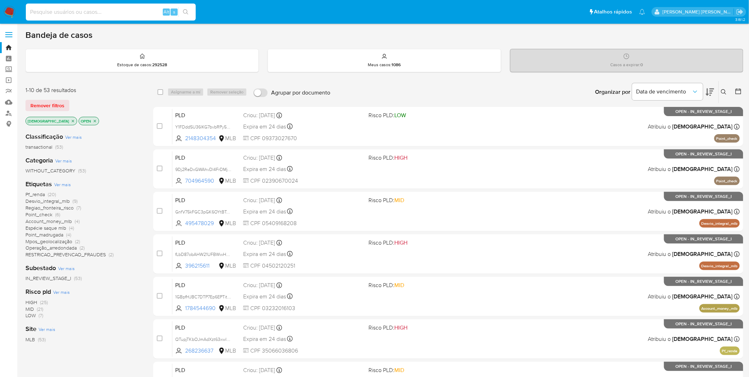
click at [130, 13] on input at bounding box center [111, 11] width 170 height 9
paste input "sjjHRR3z2yMCcyoUAzsHQGOW"
type input "sjjHRR3z2yMCcyoUAzsHQGOW"
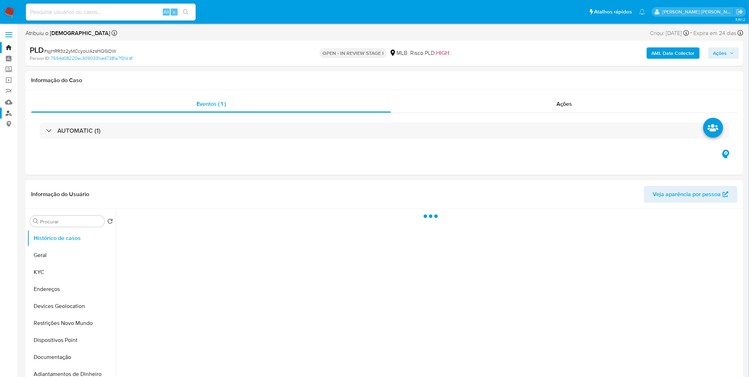
select select "10"
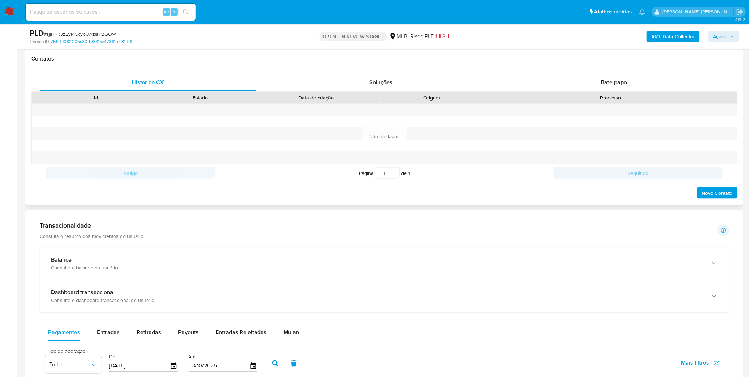
scroll to position [393, 0]
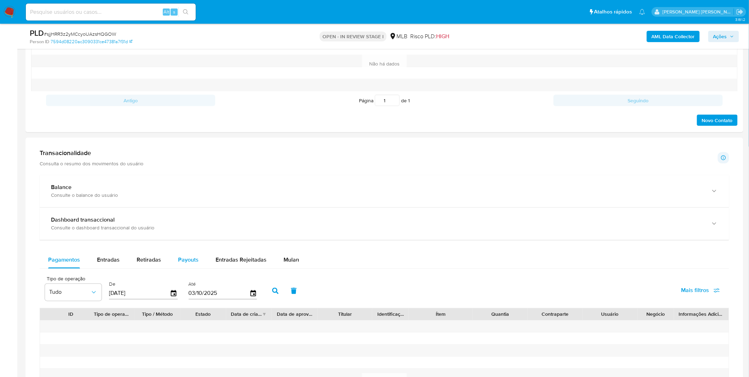
click at [201, 262] on button "Payouts" at bounding box center [189, 260] width 38 height 17
select select "10"
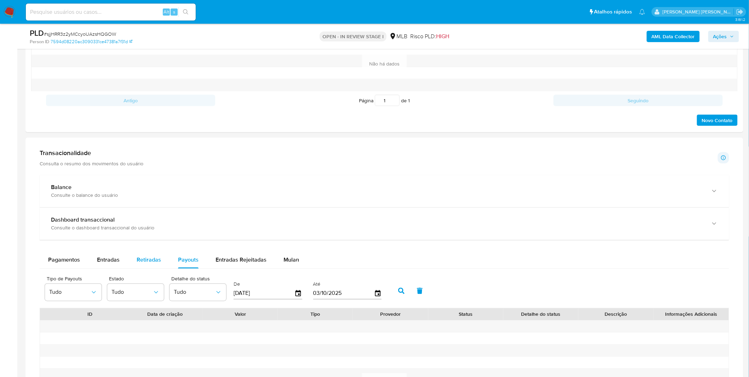
click at [171, 259] on button "Payouts" at bounding box center [189, 260] width 38 height 17
click at [163, 260] on button "Retiradas" at bounding box center [148, 260] width 41 height 17
select select "10"
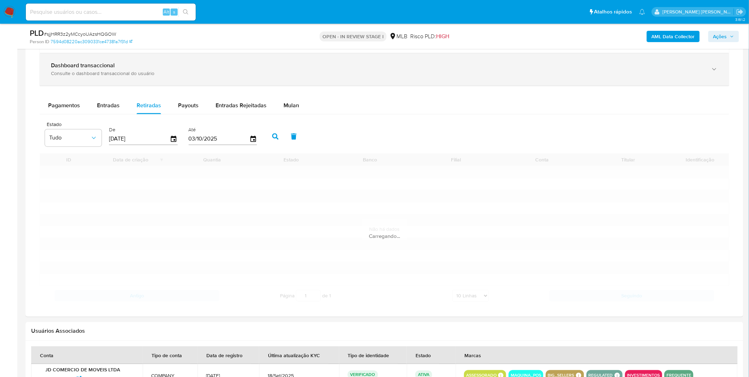
scroll to position [551, 0]
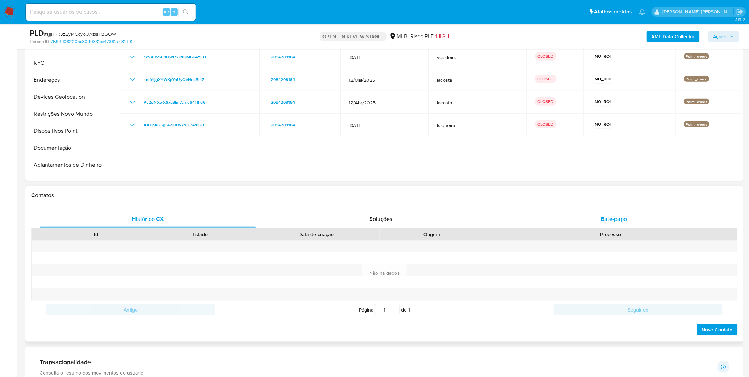
click at [563, 223] on div "Bate-papo" at bounding box center [614, 219] width 216 height 17
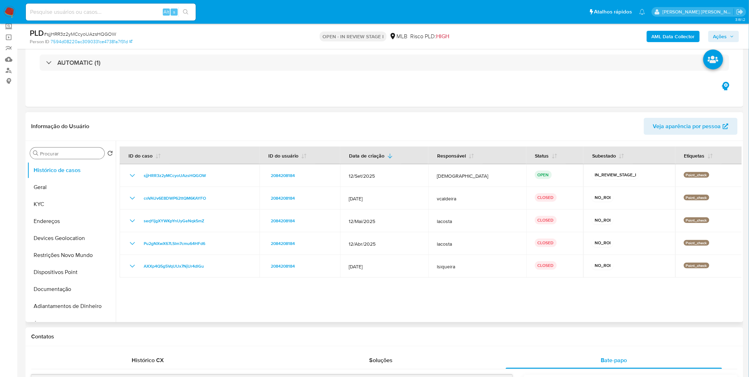
scroll to position [0, 0]
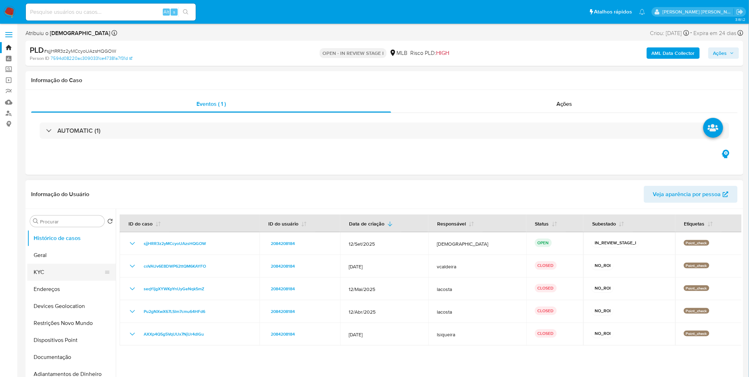
click at [49, 279] on button "KYC" at bounding box center [68, 272] width 83 height 17
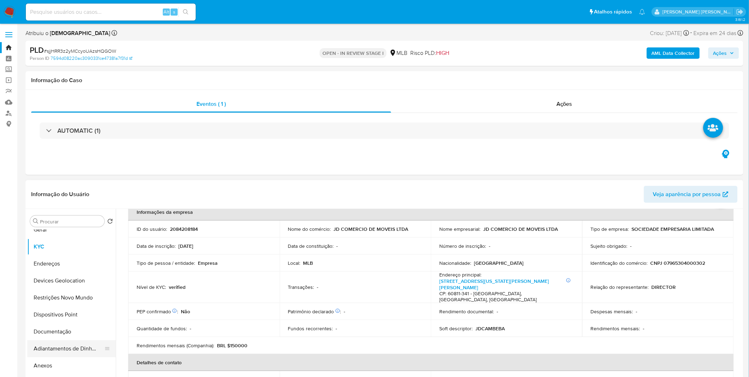
scroll to position [39, 0]
click at [65, 346] on button "Anexos" at bounding box center [68, 351] width 83 height 17
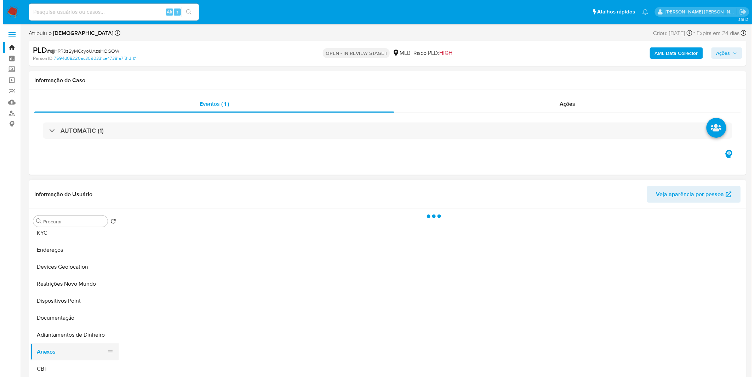
scroll to position [0, 0]
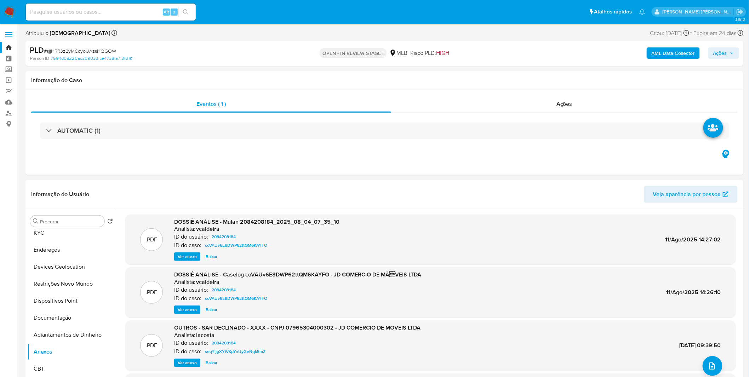
click at [678, 50] on b "AML Data Collector" at bounding box center [673, 52] width 43 height 11
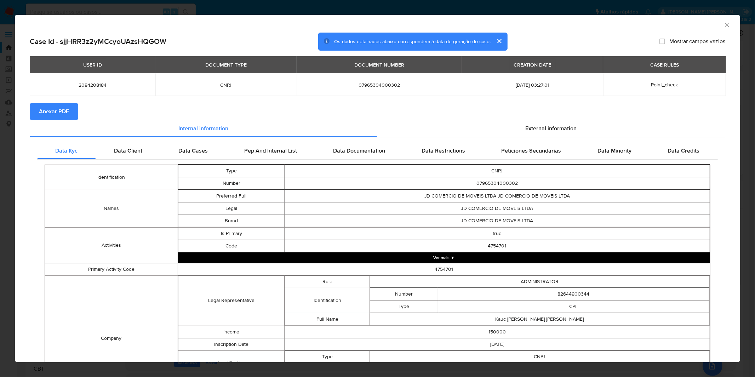
click at [69, 113] on button "Anexar PDF" at bounding box center [54, 111] width 49 height 17
click at [251, 9] on div "AML Data Collector Case Id - sjjHRR3z2yMCcyoUAzsHQGOW Os dados detalhados abaix…" at bounding box center [377, 188] width 755 height 377
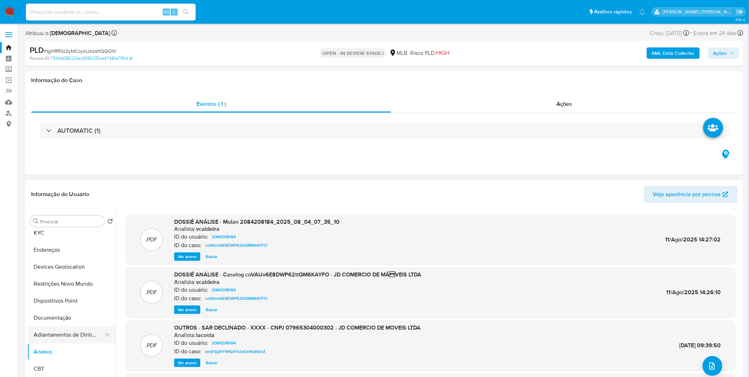
drag, startPoint x: 68, startPoint y: 337, endPoint x: 66, endPoint y: 341, distance: 4.8
click at [68, 337] on button "Adiantamentos de Dinheiro" at bounding box center [68, 334] width 83 height 17
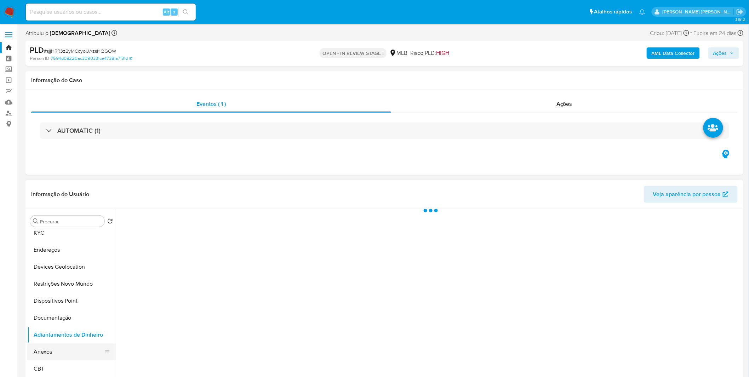
click at [64, 351] on button "Anexos" at bounding box center [68, 351] width 83 height 17
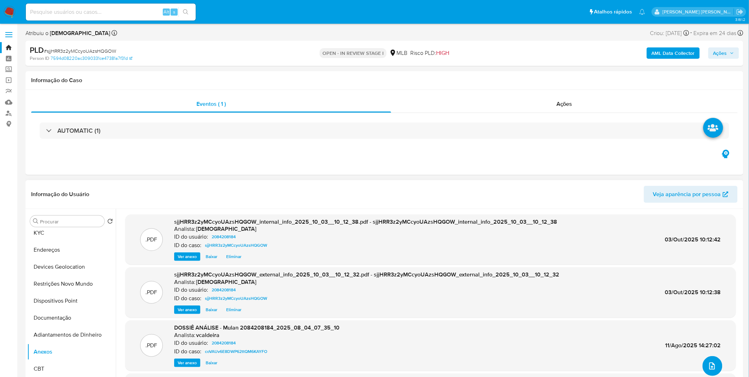
click at [714, 370] on button "upload-file" at bounding box center [713, 366] width 20 height 20
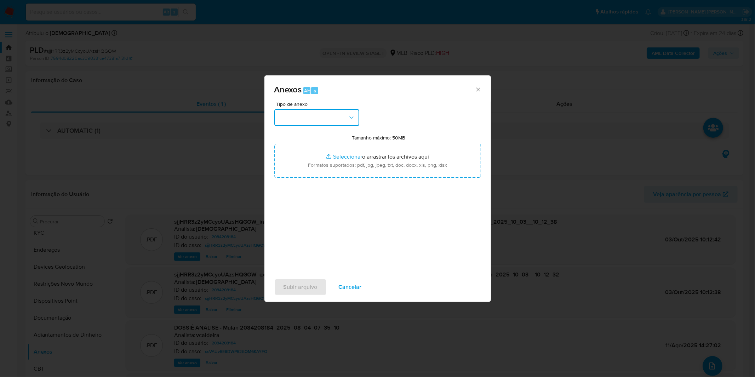
click at [334, 118] on button "button" at bounding box center [316, 117] width 85 height 17
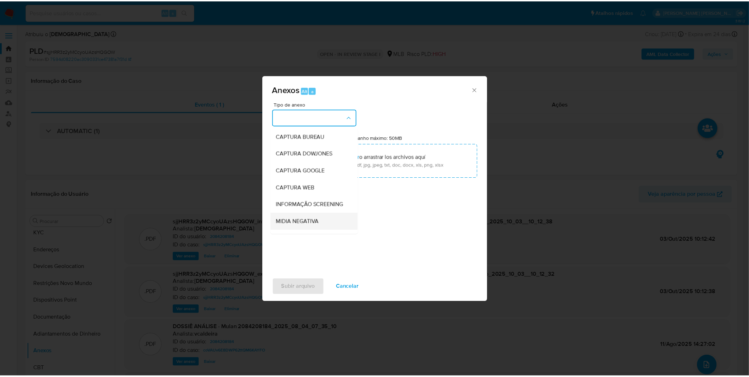
scroll to position [39, 0]
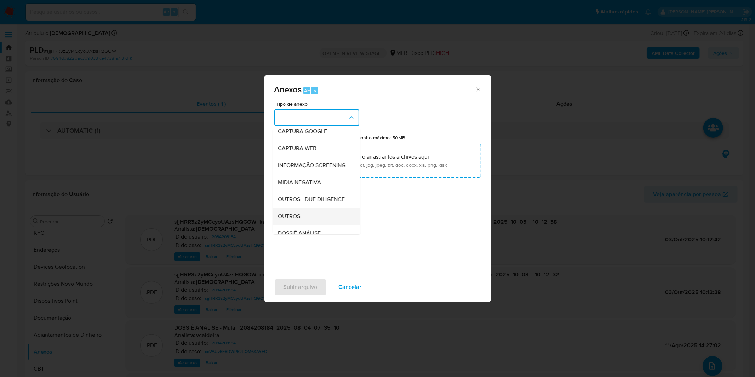
click at [307, 224] on div "OUTROS" at bounding box center [314, 216] width 72 height 17
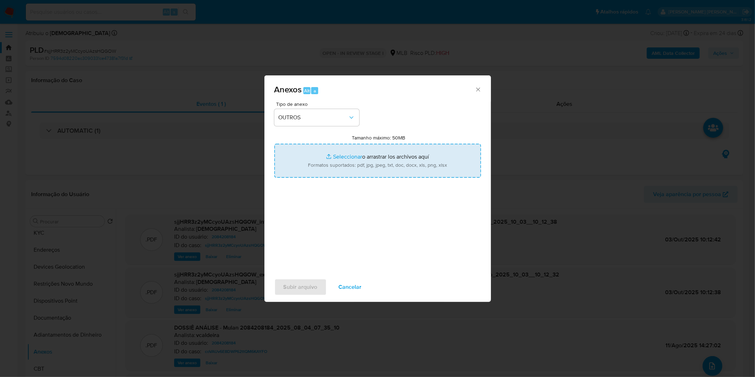
click at [329, 149] on input "Tamanho máximo: 50MB Seleccionar archivos" at bounding box center [377, 161] width 207 height 34
type input "C:\fakepath\DECLINIO - sjjHRR3z2yMCcyoUAzsHQGOW - CNPJ 07965304000302 - JD COME…"
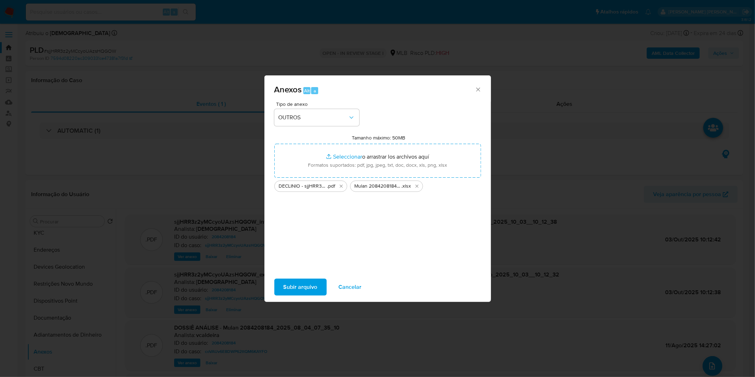
click at [298, 281] on span "Subir arquivo" at bounding box center [301, 287] width 34 height 16
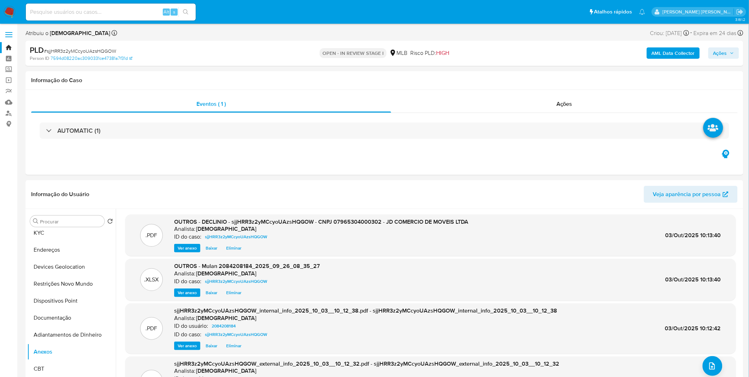
click at [725, 52] on span "Ações" at bounding box center [721, 52] width 14 height 11
click at [528, 76] on span "Resolução do caso" at bounding box center [518, 76] width 48 height 8
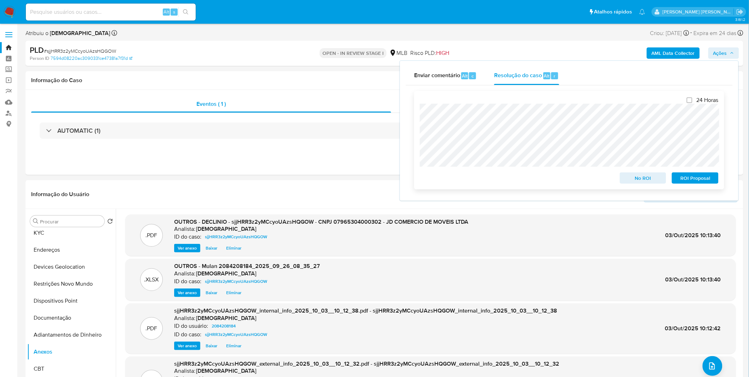
click at [638, 181] on span "No ROI" at bounding box center [643, 178] width 37 height 10
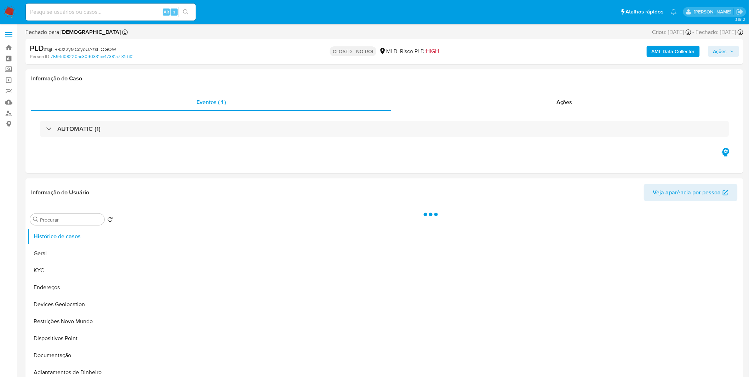
select select "10"
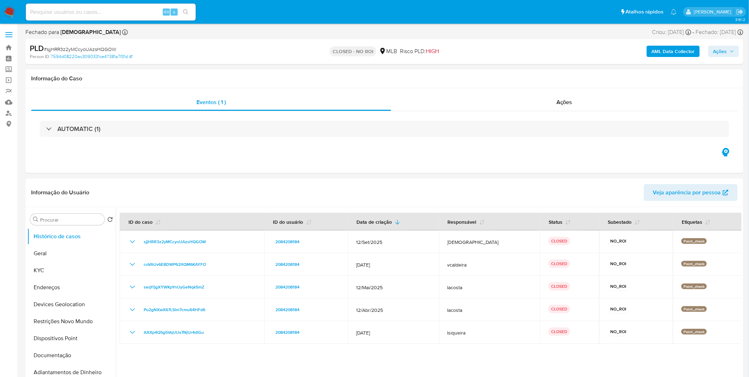
click at [124, 14] on input at bounding box center [111, 11] width 170 height 9
paste input "D6ekocHiPcw1JcN868wiK7fA"
type input "D6ekocHiPcw1JcN868wiK7fA"
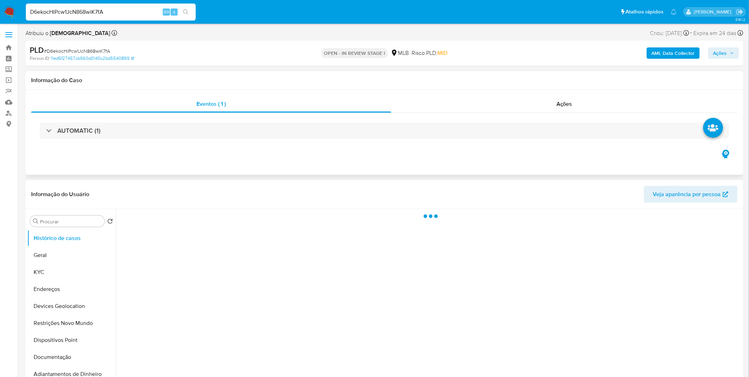
select select "10"
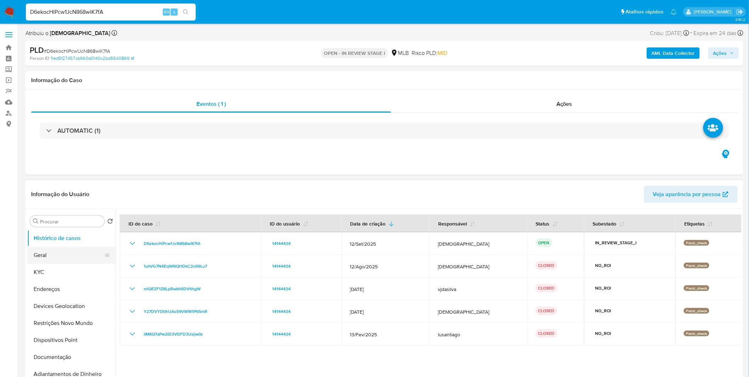
drag, startPoint x: 76, startPoint y: 267, endPoint x: 90, endPoint y: 263, distance: 13.7
click at [76, 267] on button "KYC" at bounding box center [71, 272] width 89 height 17
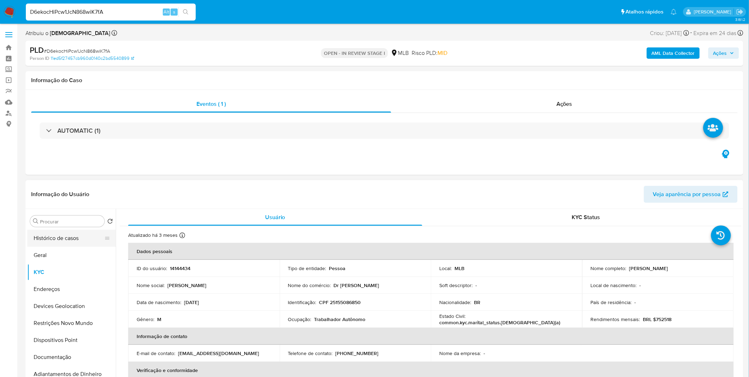
click at [74, 239] on button "Histórico de casos" at bounding box center [68, 238] width 83 height 17
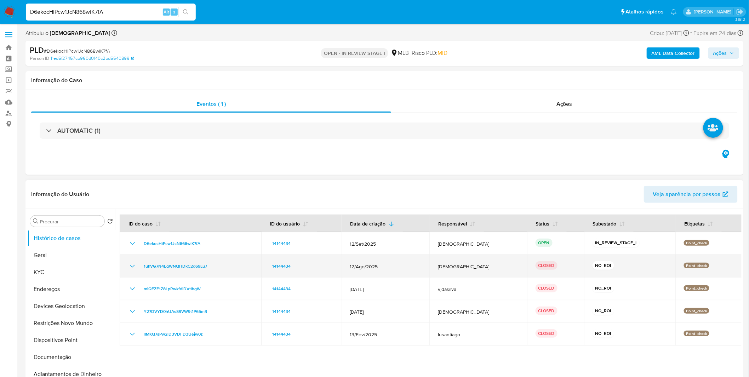
click at [129, 267] on icon "Mostrar/Ocultar" at bounding box center [132, 266] width 8 height 8
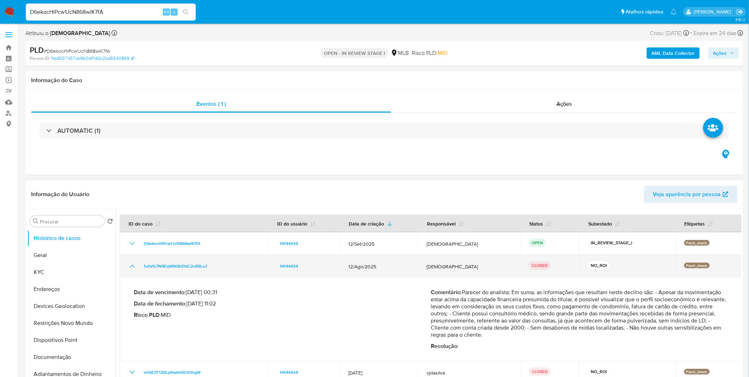
click at [129, 267] on icon "Mostrar/Ocultar" at bounding box center [132, 266] width 8 height 8
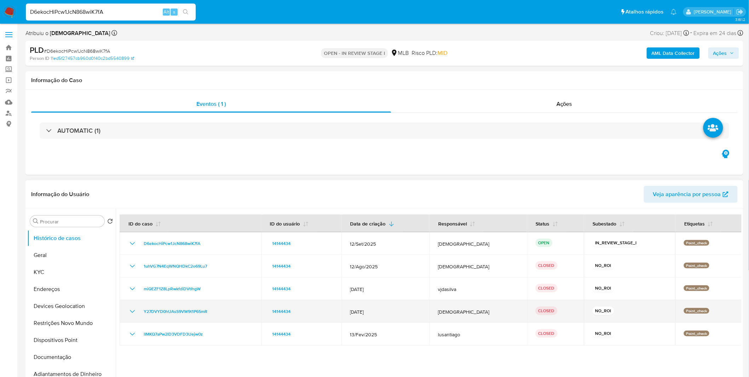
click at [128, 314] on icon "Mostrar/Ocultar" at bounding box center [132, 311] width 8 height 8
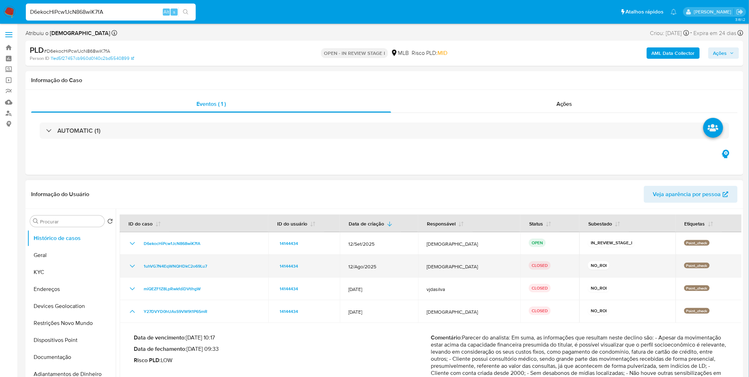
click at [133, 263] on icon "Mostrar/Ocultar" at bounding box center [132, 266] width 8 height 8
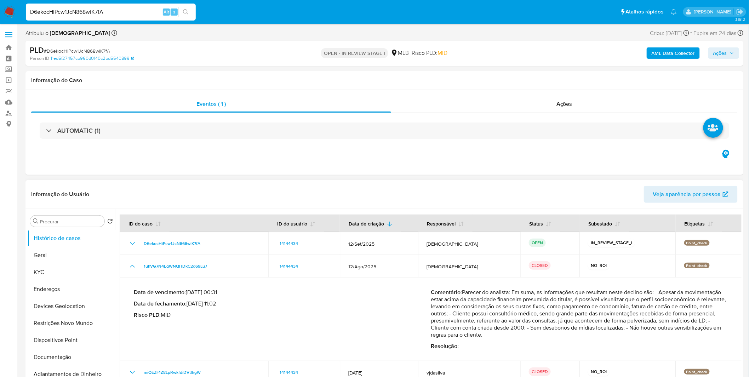
drag, startPoint x: 522, startPoint y: 334, endPoint x: 521, endPoint y: 296, distance: 37.9
click at [521, 296] on div "Comentário : Parecer do analista: Em suma, as informações que resultam neste de…" at bounding box center [579, 319] width 297 height 61
click at [521, 295] on p "Comentário : Parecer do analista: Em suma, as informações que resultam neste de…" at bounding box center [579, 314] width 297 height 50
drag, startPoint x: 521, startPoint y: 295, endPoint x: 521, endPoint y: 334, distance: 39.0
click at [521, 334] on p "Comentário : Parecer do analista: Em suma, as informações que resultam neste de…" at bounding box center [579, 314] width 297 height 50
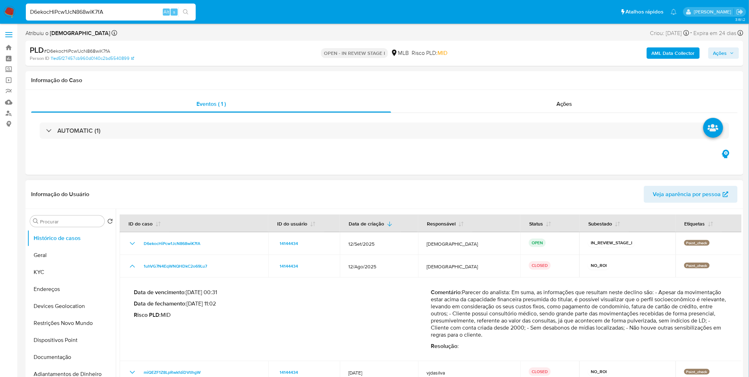
click at [521, 334] on p "Comentário : Parecer do analista: Em suma, as informações que resultam neste de…" at bounding box center [579, 314] width 297 height 50
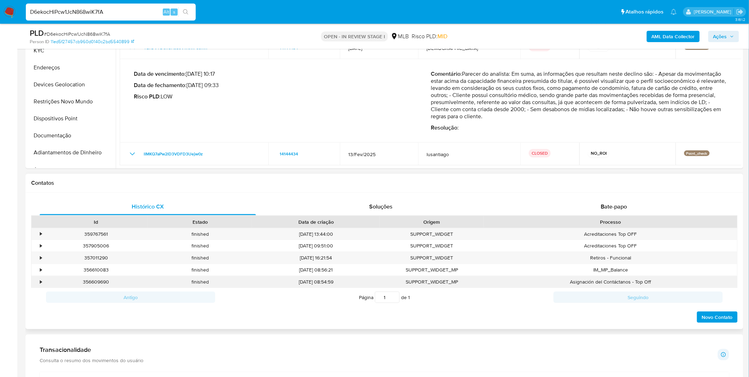
scroll to position [79, 0]
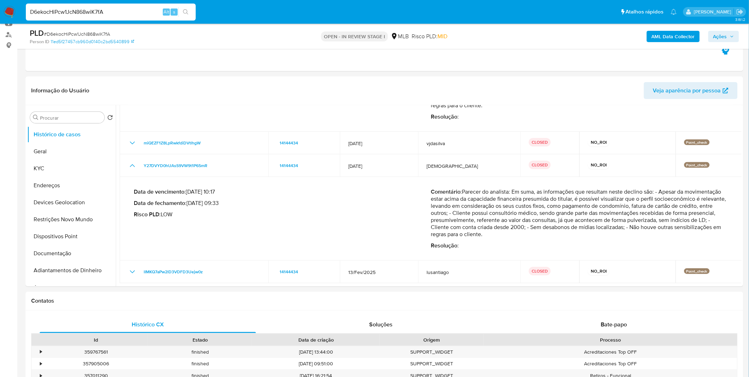
click at [682, 32] on b "AML Data Collector" at bounding box center [673, 36] width 43 height 11
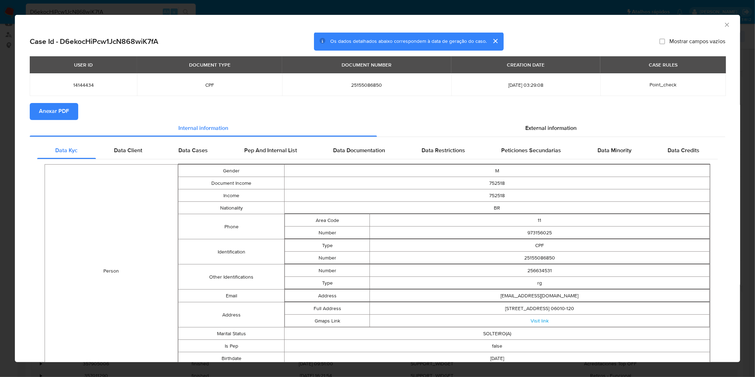
click at [53, 114] on span "Anexar PDF" at bounding box center [54, 112] width 30 height 16
click at [232, 2] on div "AML Data Collector Case Id - D6ekocHiPcw1JcN868wiK7fA Os dados detalhados abaix…" at bounding box center [377, 188] width 755 height 377
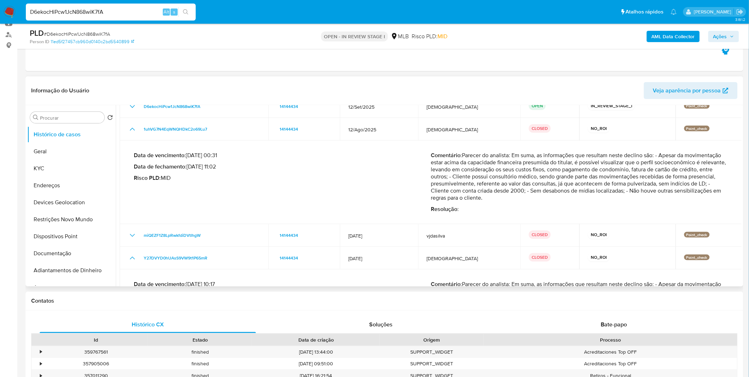
scroll to position [47, 0]
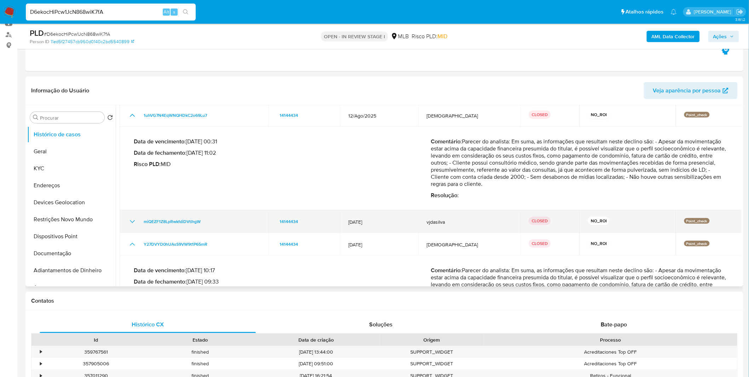
click at [135, 220] on icon "Mostrar/Ocultar" at bounding box center [132, 221] width 8 height 8
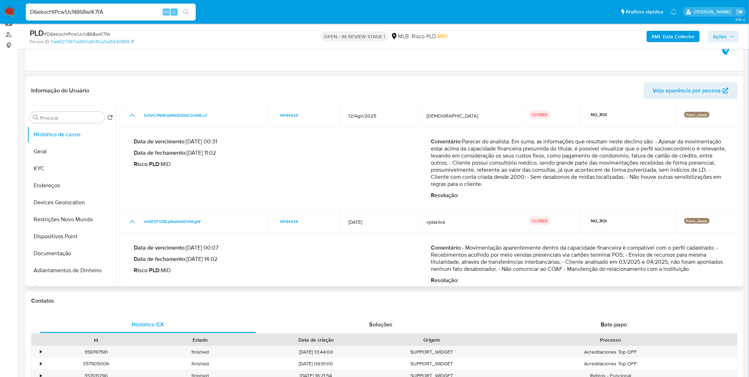
drag, startPoint x: 493, startPoint y: 247, endPoint x: 620, endPoint y: 265, distance: 128.3
click at [620, 265] on p "Comentário : - Movimentação aparentemente dentro da capacidade financeira e com…" at bounding box center [579, 258] width 297 height 28
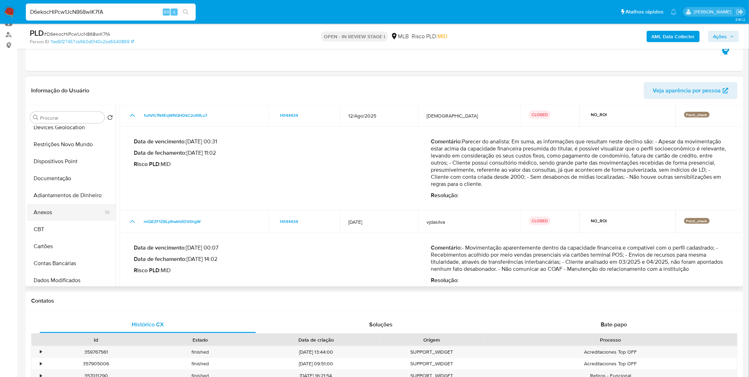
scroll to position [79, 0]
click at [61, 210] on button "Anexos" at bounding box center [68, 208] width 83 height 17
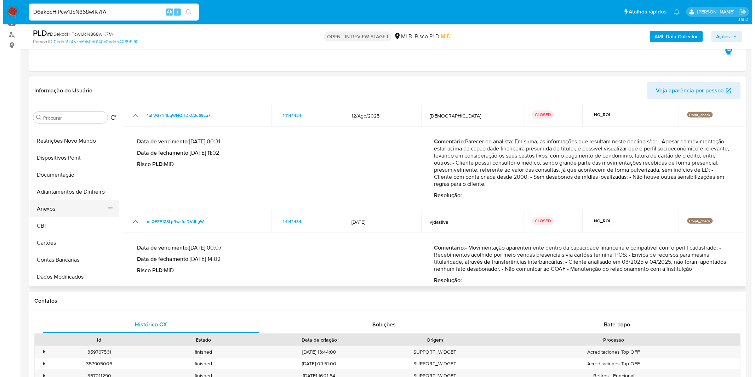
scroll to position [0, 0]
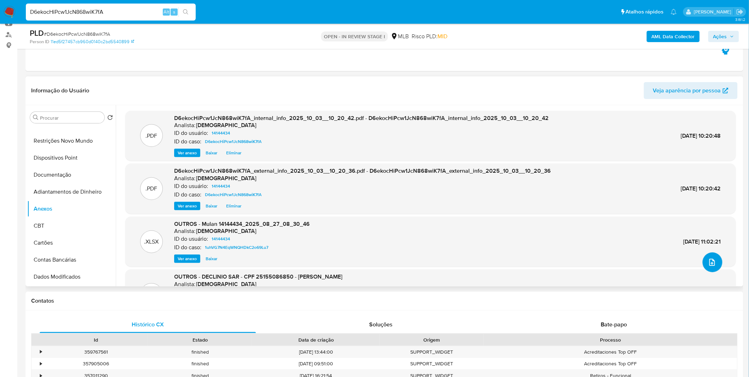
click at [717, 261] on button "upload-file" at bounding box center [713, 262] width 20 height 20
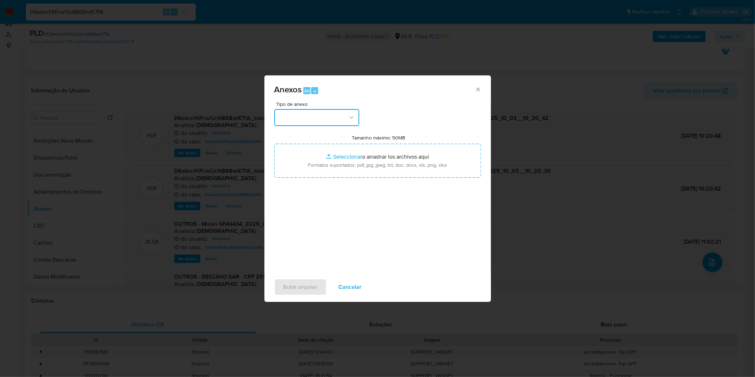
click at [318, 115] on button "button" at bounding box center [316, 117] width 85 height 17
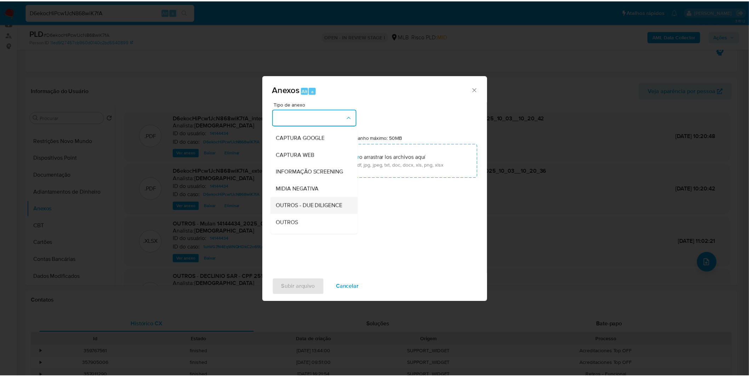
scroll to position [79, 0]
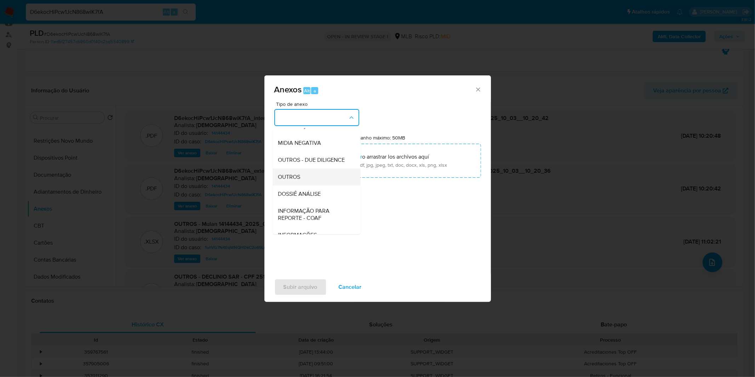
drag, startPoint x: 307, startPoint y: 188, endPoint x: 329, endPoint y: 162, distance: 33.7
click at [307, 186] on div "OUTROS" at bounding box center [314, 177] width 72 height 17
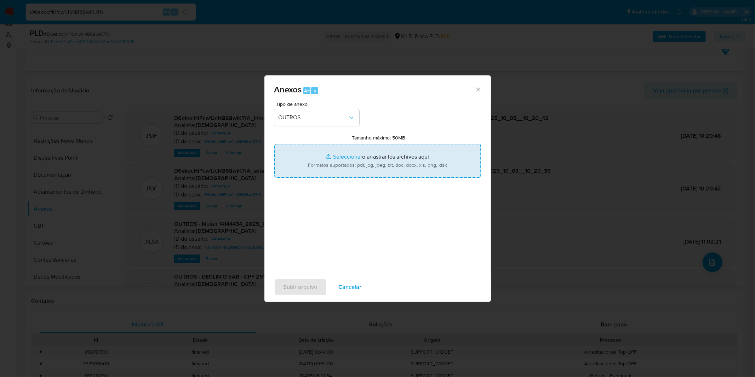
click at [330, 160] on input "Tamanho máximo: 50MB Seleccionar archivos" at bounding box center [377, 161] width 207 height 34
type input "C:\fakepath\DECLINIO - D6ekocHiPcw1JcN868wiK7fA - CPF 25155086850 - VINICIUS DE…"
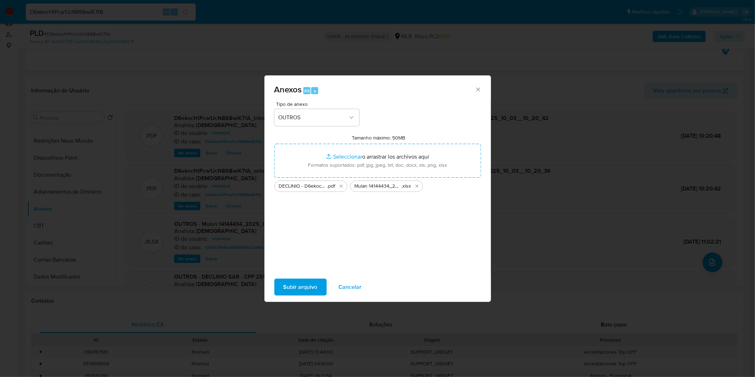
click at [318, 286] on button "Subir arquivo" at bounding box center [300, 287] width 52 height 17
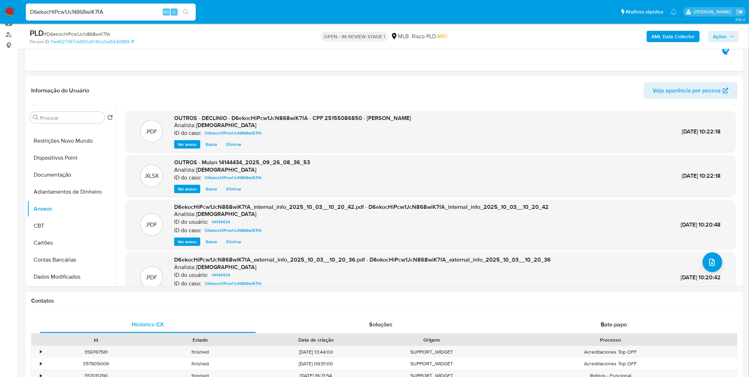
click at [728, 34] on span "Ações" at bounding box center [724, 37] width 21 height 10
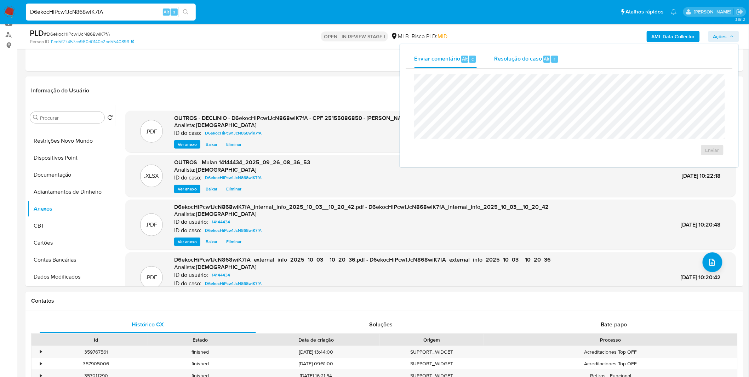
click at [509, 55] on span "Resolução do caso" at bounding box center [518, 59] width 48 height 8
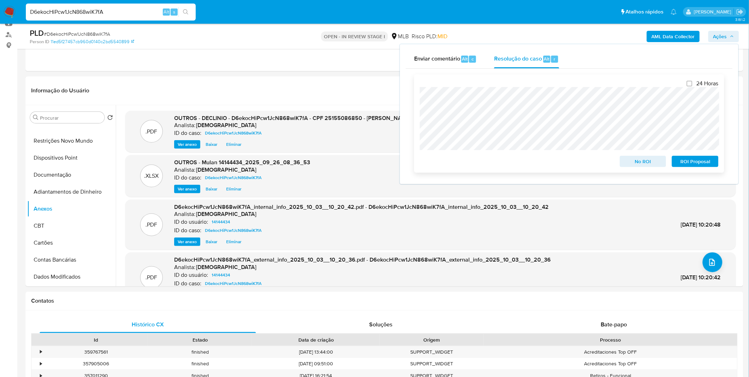
click at [640, 165] on span "No ROI" at bounding box center [643, 162] width 37 height 10
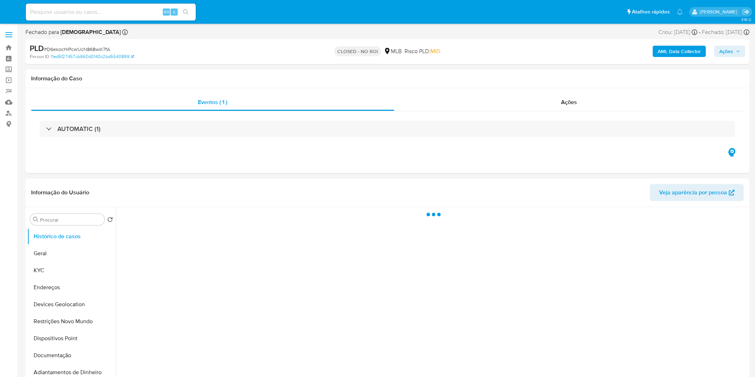
select select "10"
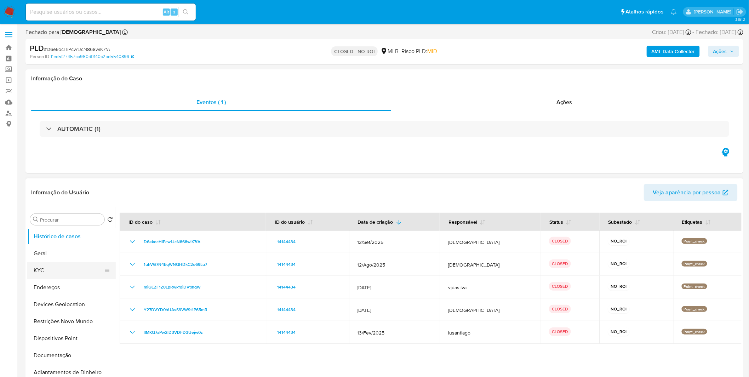
click at [52, 277] on button "KYC" at bounding box center [68, 270] width 83 height 17
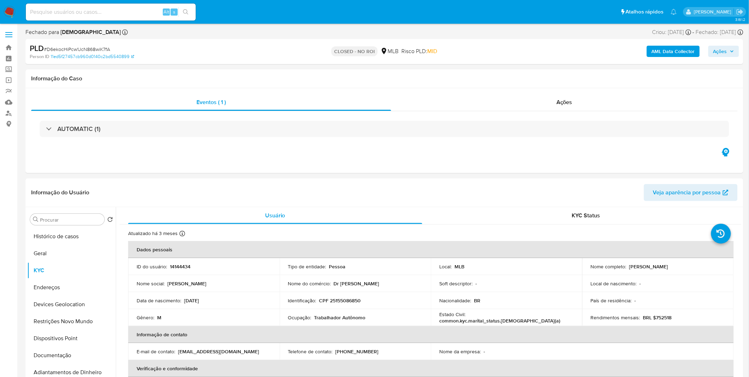
click at [122, 17] on div "Alt s" at bounding box center [111, 12] width 170 height 17
click at [124, 16] on input at bounding box center [111, 11] width 170 height 9
paste input "tI0pvKjtWVhgfIElvGSb3jzl"
type input "tI0pvKjtWVhgfIElvGSb3jzl"
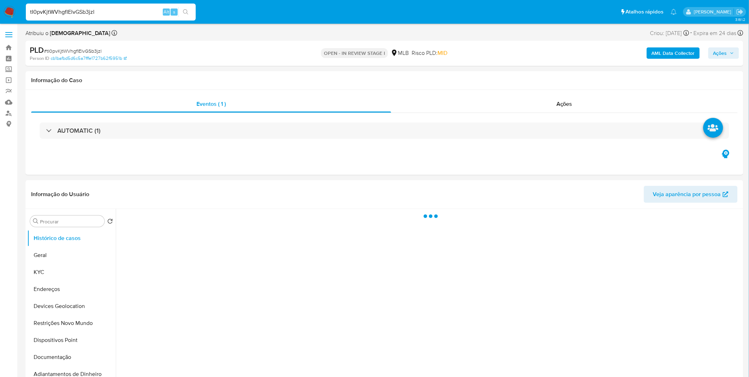
select select "10"
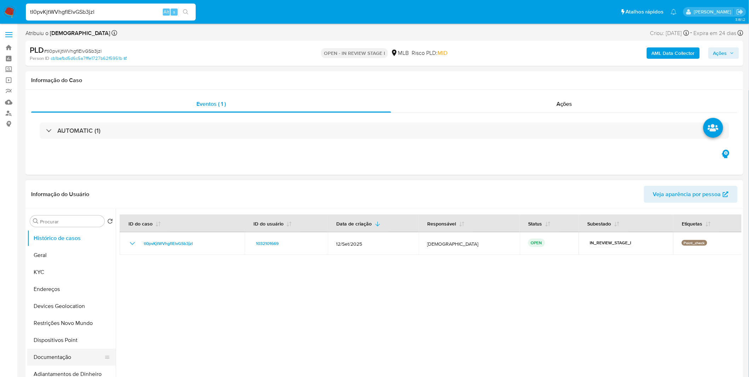
click at [73, 360] on button "Documentação" at bounding box center [68, 357] width 83 height 17
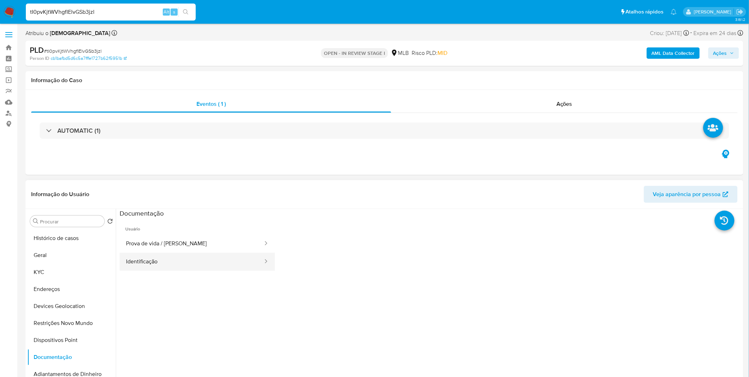
click at [143, 262] on button "Identificação" at bounding box center [192, 262] width 144 height 18
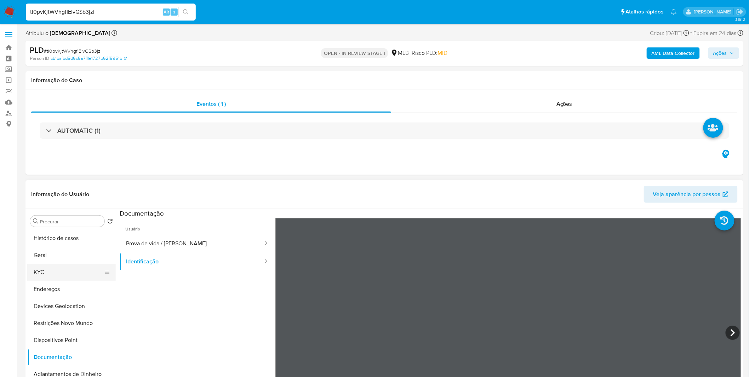
click at [80, 278] on button "KYC" at bounding box center [68, 272] width 83 height 17
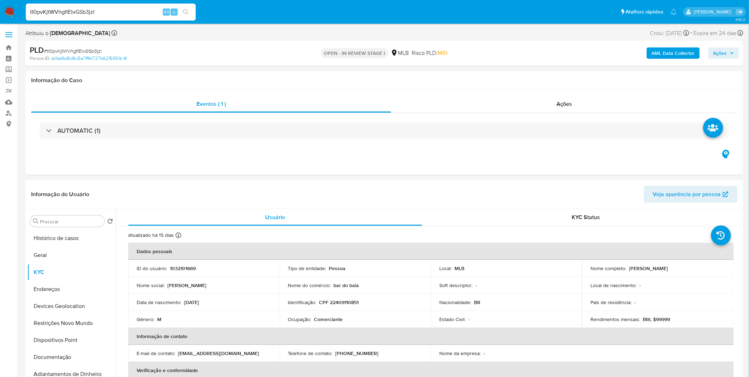
click at [677, 58] on b "AML Data Collector" at bounding box center [673, 52] width 43 height 11
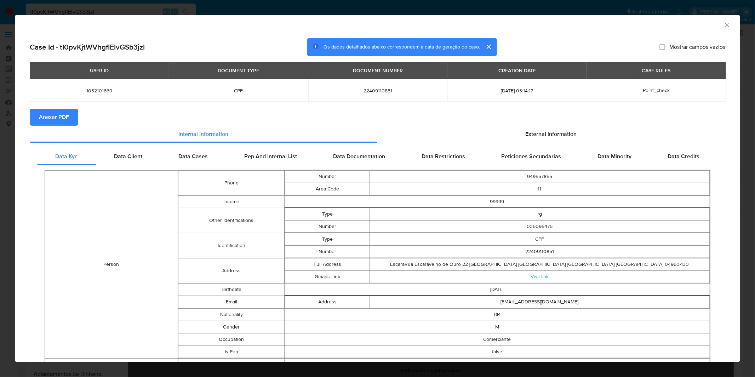
click at [69, 125] on button "Anexar PDF" at bounding box center [54, 117] width 49 height 17
click at [290, 11] on div "AML Data Collector Case Id - tI0pvKjtWVhgfIElvGSb3jzl Os dados detalhados abaix…" at bounding box center [377, 188] width 755 height 377
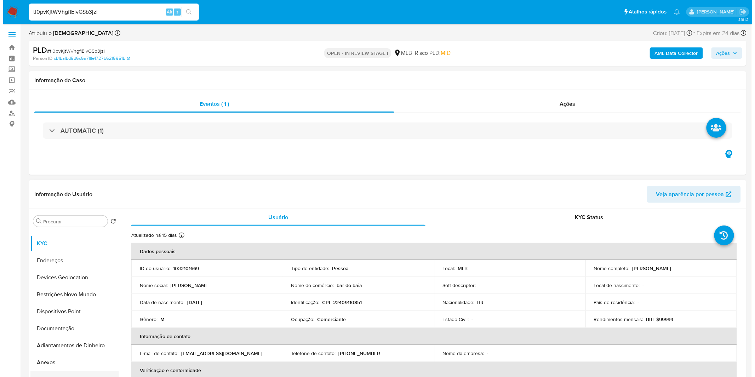
scroll to position [79, 0]
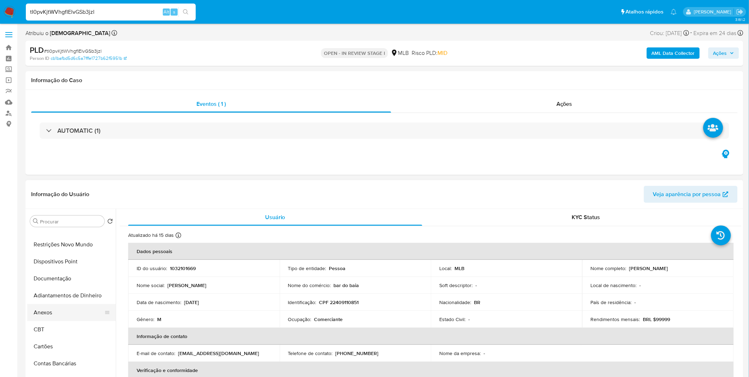
click at [63, 314] on button "Anexos" at bounding box center [68, 312] width 83 height 17
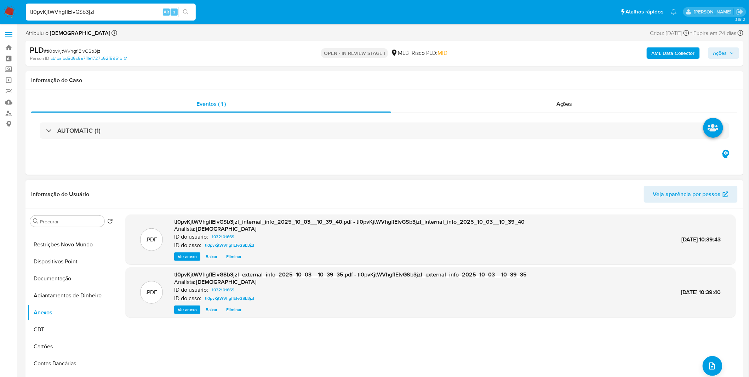
click at [720, 365] on div ".PDF tI0pvKjtWVhgfIElvGSb3jzl_internal_info_2025_10_03__10_39_40.pdf - tI0pvKjt…" at bounding box center [430, 300] width 611 height 170
click at [710, 362] on icon "upload-file" at bounding box center [712, 366] width 8 height 8
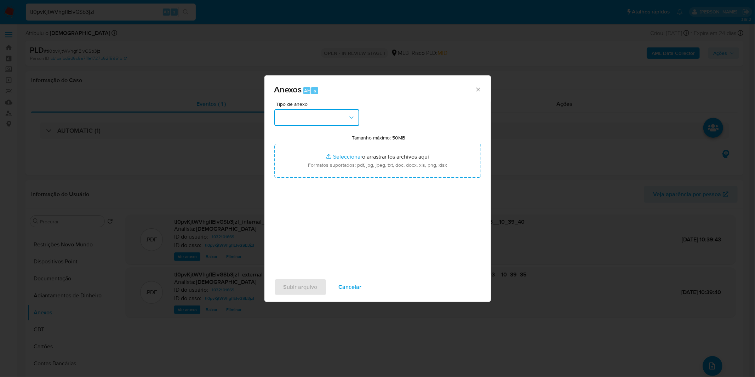
click at [311, 119] on button "button" at bounding box center [316, 117] width 85 height 17
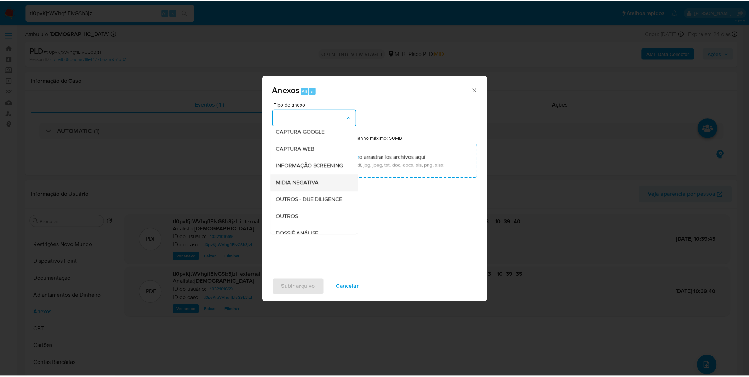
scroll to position [39, 0]
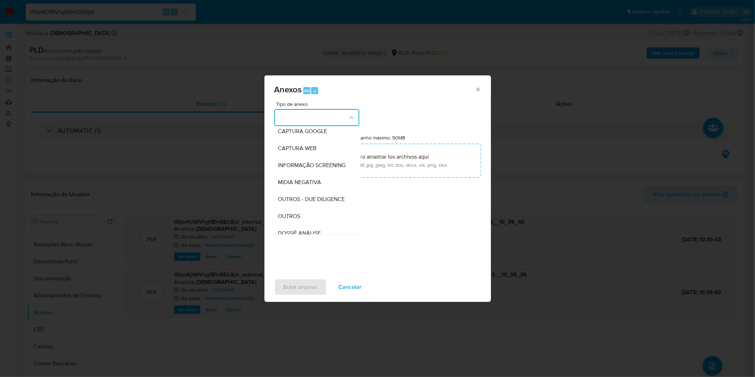
click at [302, 225] on div "OUTROS" at bounding box center [314, 216] width 72 height 17
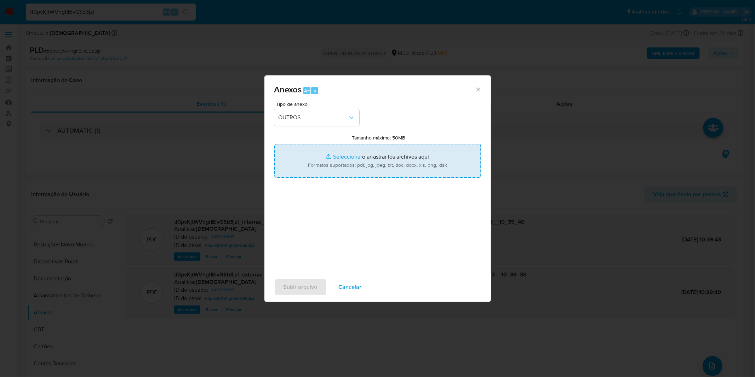
click at [333, 165] on input "Tamanho máximo: 50MB Seleccionar archivos" at bounding box center [377, 161] width 207 height 34
type input "C:\fakepath\Mulan 1032101669_2025_09_26_08_35_53.xlsx"
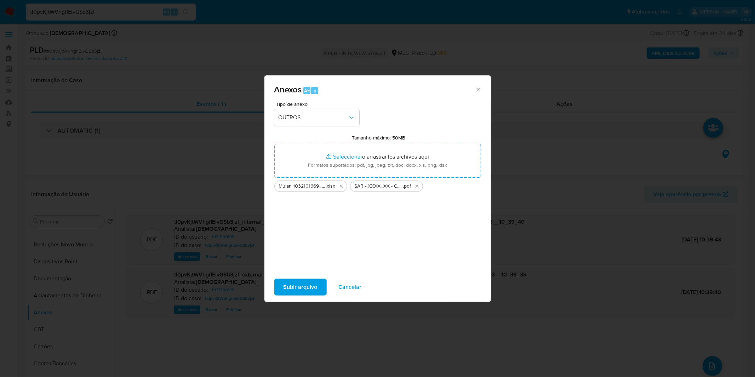
click at [300, 288] on span "Subir arquivo" at bounding box center [301, 287] width 34 height 16
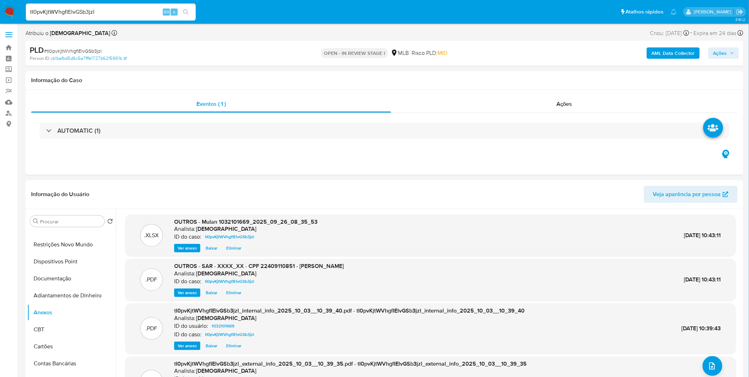
click at [723, 53] on span "Ações" at bounding box center [721, 52] width 14 height 11
click at [528, 76] on span "Resolução do caso" at bounding box center [518, 76] width 48 height 8
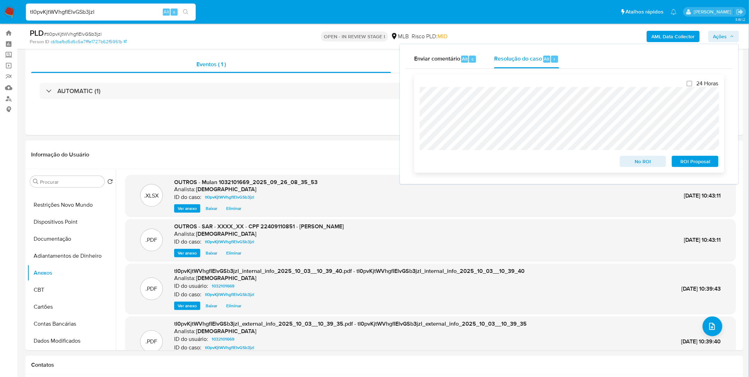
scroll to position [0, 0]
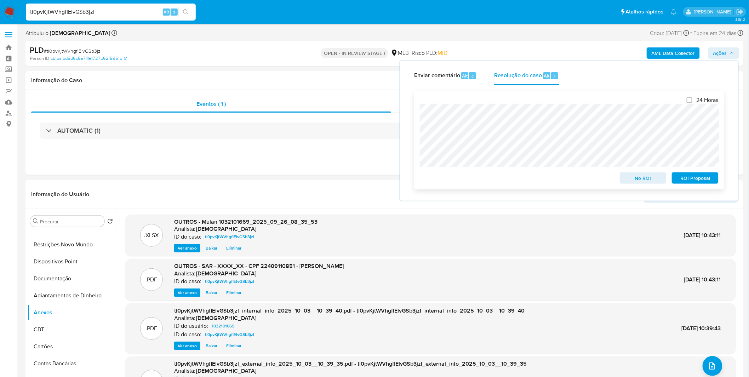
click at [687, 179] on span "ROI Proposal" at bounding box center [695, 178] width 37 height 10
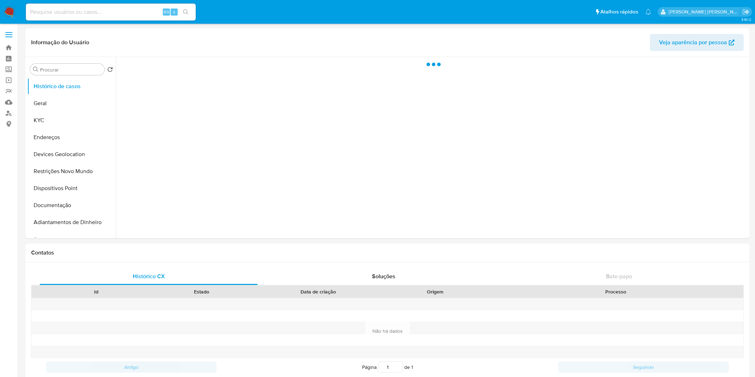
select select "10"
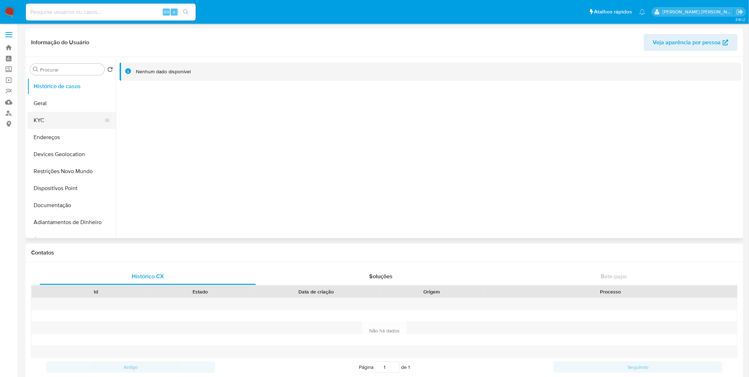
click at [78, 113] on button "KYC" at bounding box center [68, 120] width 83 height 17
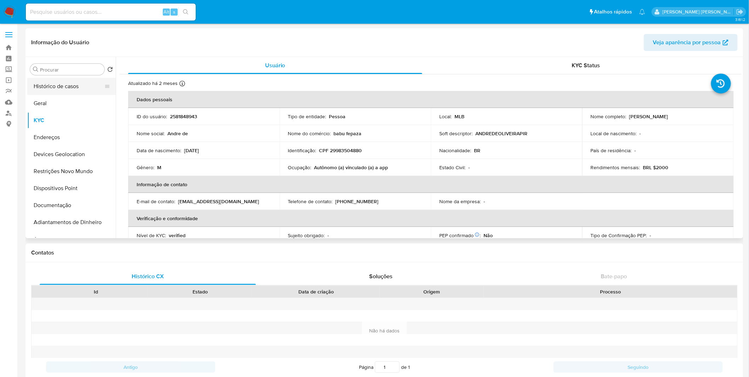
click at [68, 80] on button "Histórico de casos" at bounding box center [68, 86] width 83 height 17
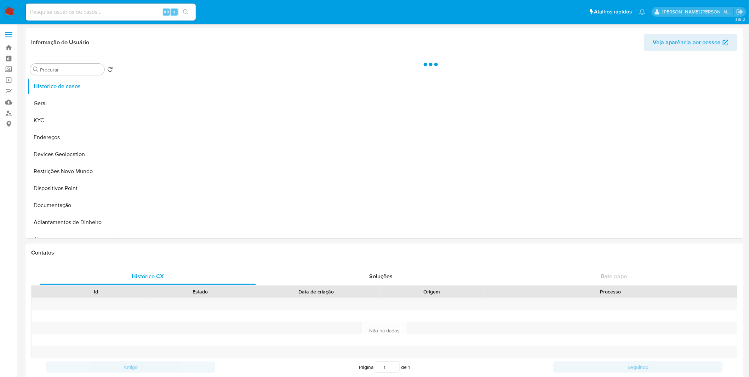
select select "10"
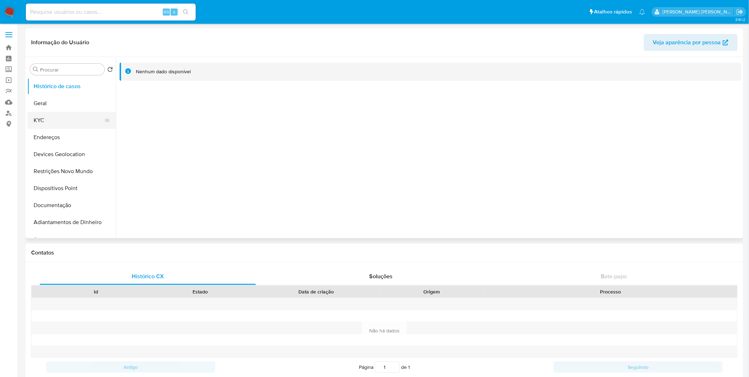
click at [68, 120] on button "KYC" at bounding box center [68, 120] width 83 height 17
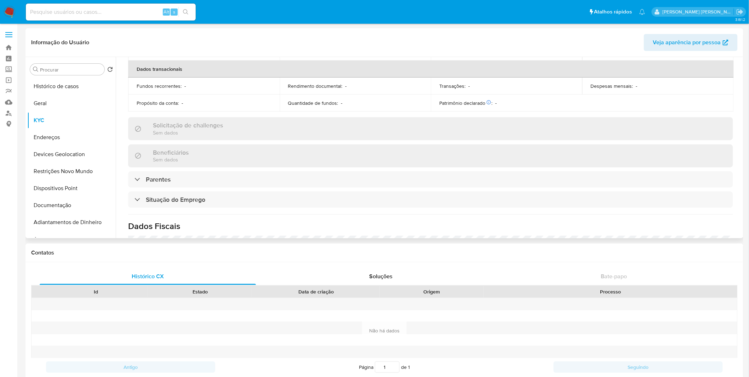
scroll to position [303, 0]
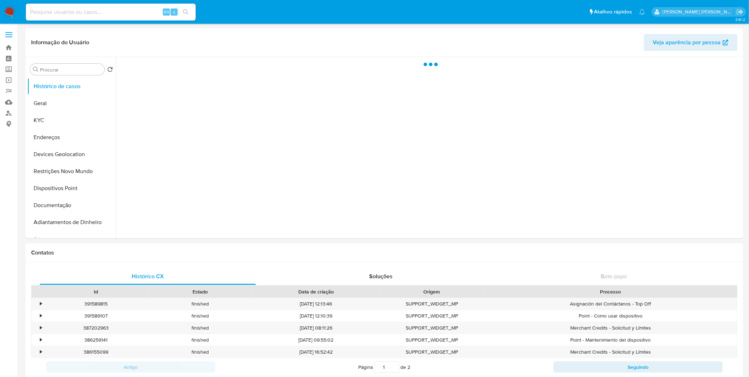
select select "10"
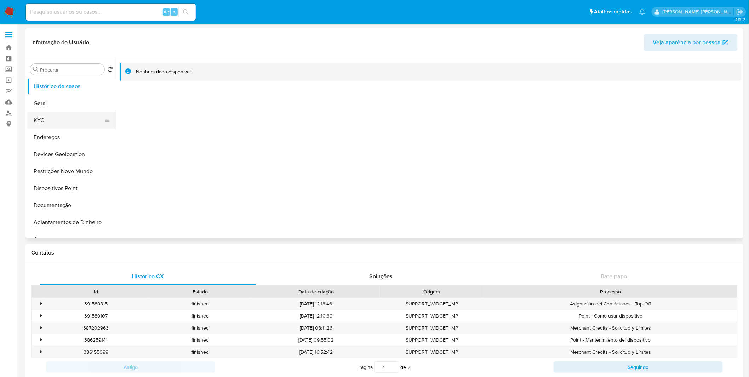
click at [83, 125] on button "KYC" at bounding box center [68, 120] width 83 height 17
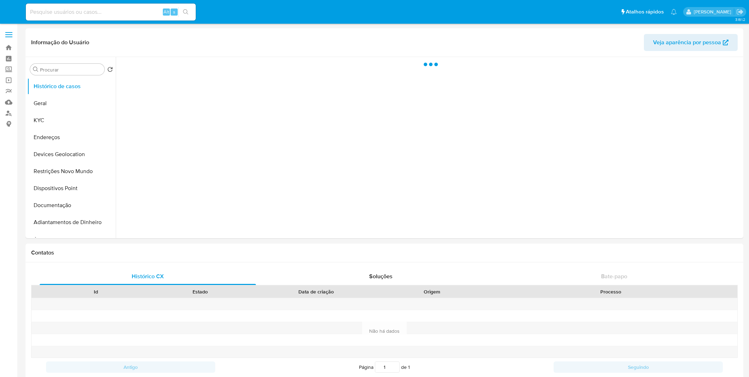
select select "10"
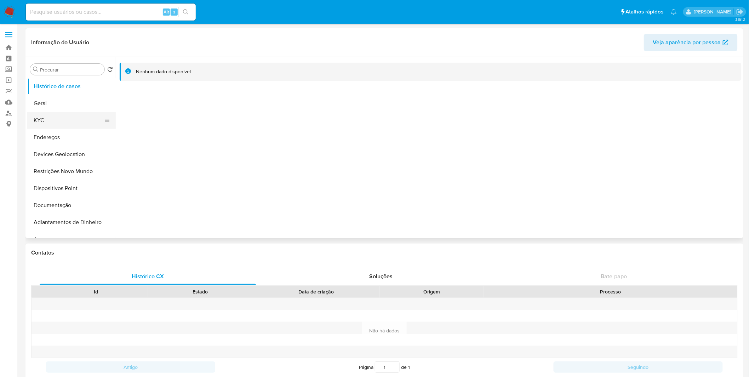
click at [76, 119] on button "KYC" at bounding box center [68, 120] width 83 height 17
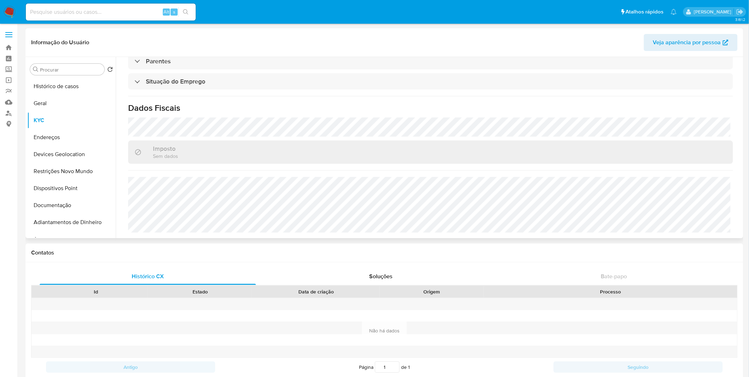
scroll to position [303, 0]
click at [62, 138] on button "Endereços" at bounding box center [68, 137] width 83 height 17
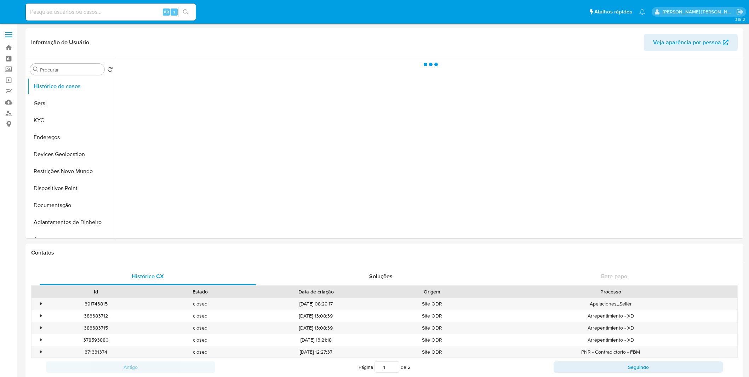
select select "10"
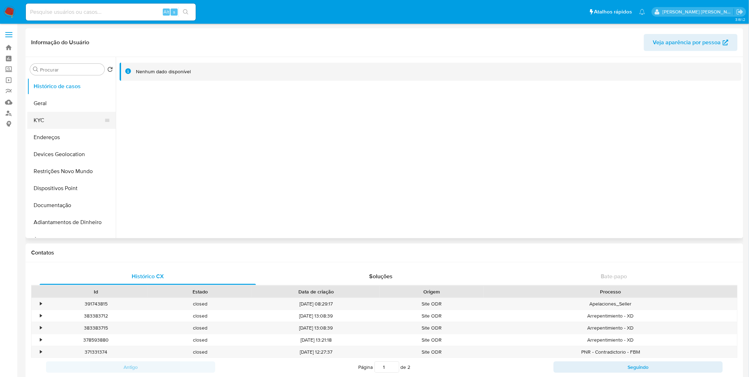
click at [72, 117] on button "KYC" at bounding box center [68, 120] width 83 height 17
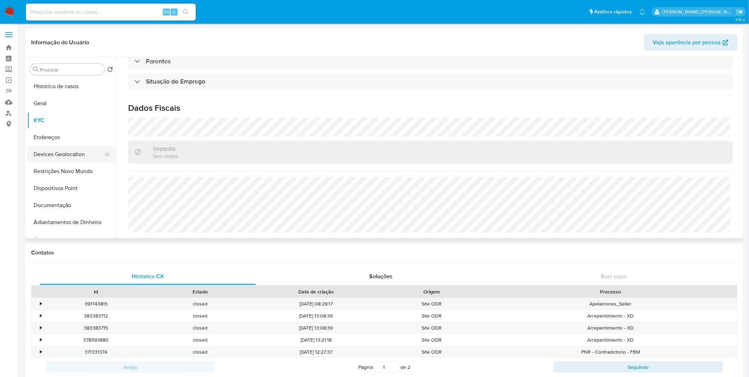
scroll to position [302, 0]
click at [71, 137] on button "Endereços" at bounding box center [68, 137] width 83 height 17
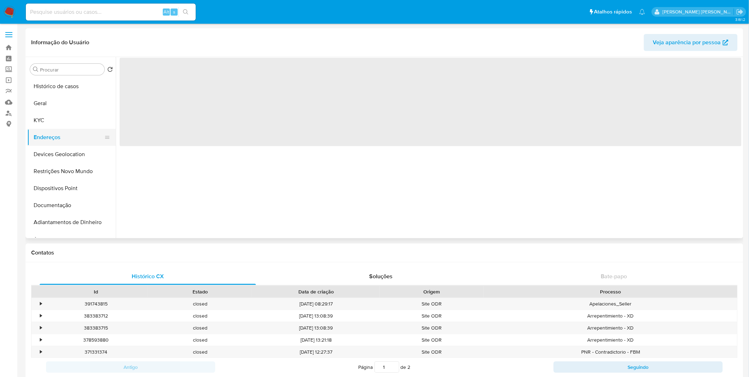
scroll to position [0, 0]
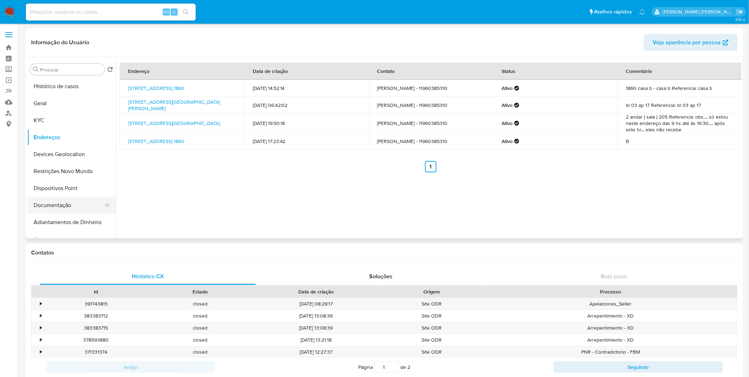
click at [62, 203] on button "Documentação" at bounding box center [68, 205] width 83 height 17
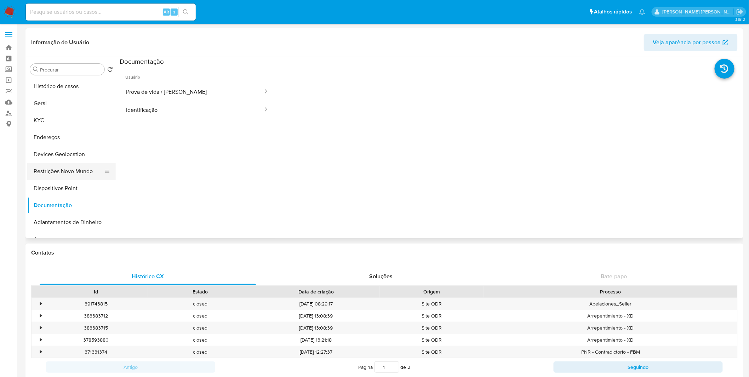
click at [75, 167] on button "Restrições Novo Mundo" at bounding box center [68, 171] width 83 height 17
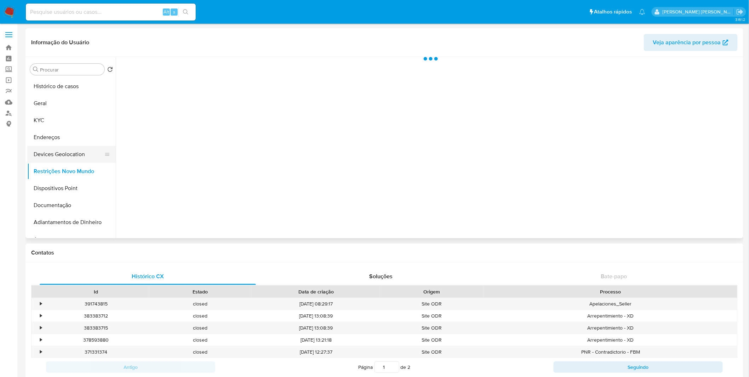
click at [72, 155] on button "Devices Geolocation" at bounding box center [68, 154] width 83 height 17
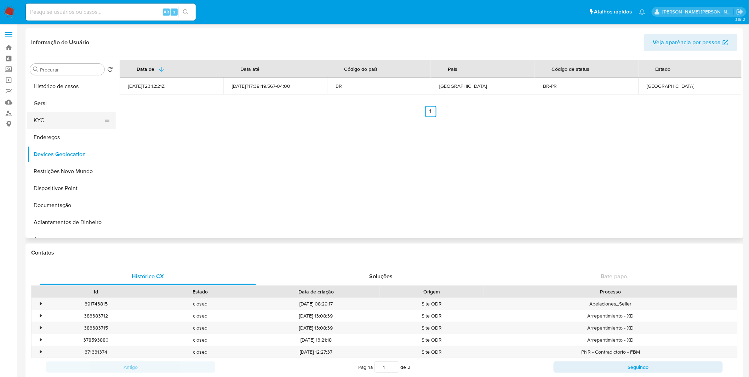
click at [63, 116] on button "KYC" at bounding box center [68, 120] width 83 height 17
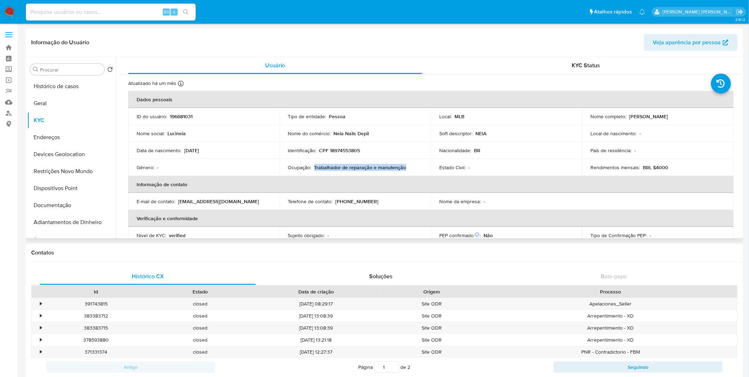
drag, startPoint x: 407, startPoint y: 168, endPoint x: 314, endPoint y: 171, distance: 92.8
click at [314, 171] on div "Ocupação : Trabalhador de reparação e manutenção" at bounding box center [355, 167] width 135 height 6
copy p "Trabalhador de reparação e manutenção"
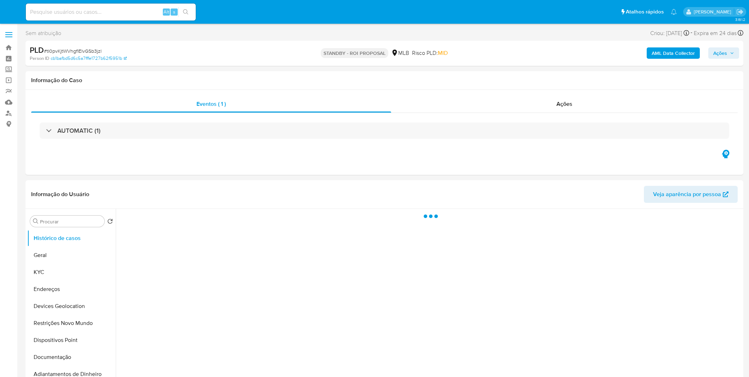
select select "10"
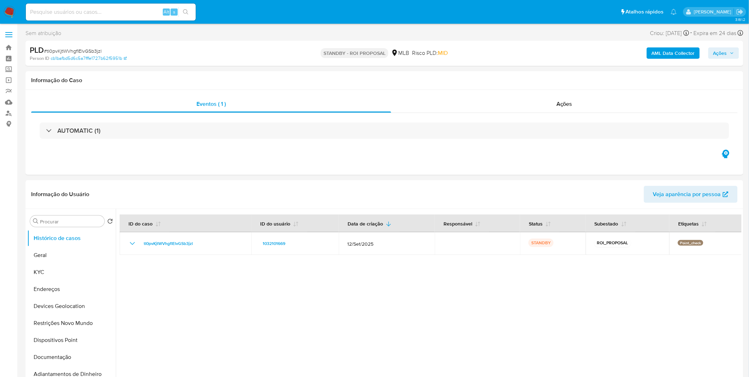
click at [76, 7] on input at bounding box center [111, 11] width 170 height 9
paste input "U7TJcz7zB5NQk7RHfD7KI8m6"
type input "U7TJcz7zB5NQk7RHfD7KI8m6"
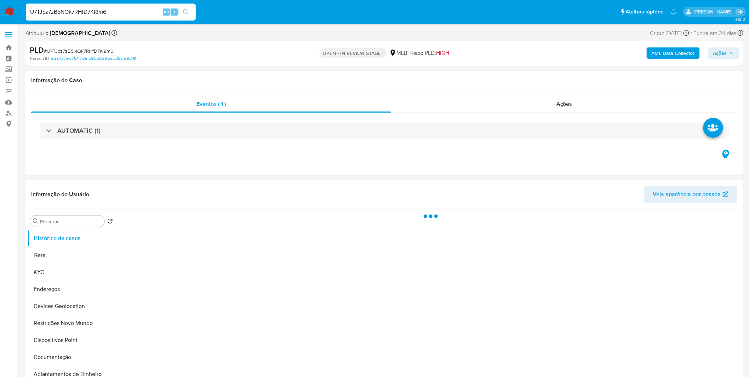
select select "10"
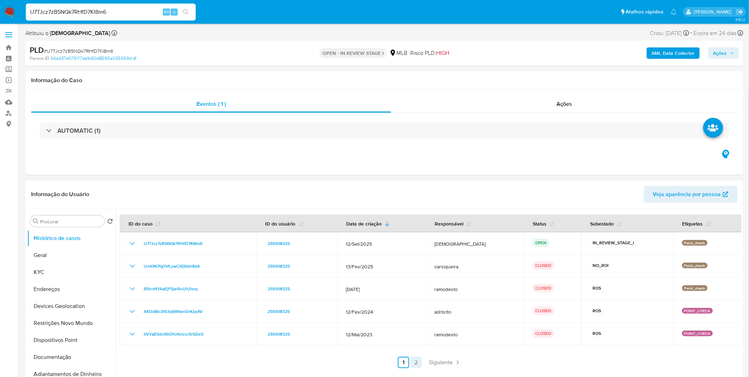
click at [419, 362] on link "2" at bounding box center [416, 362] width 11 height 11
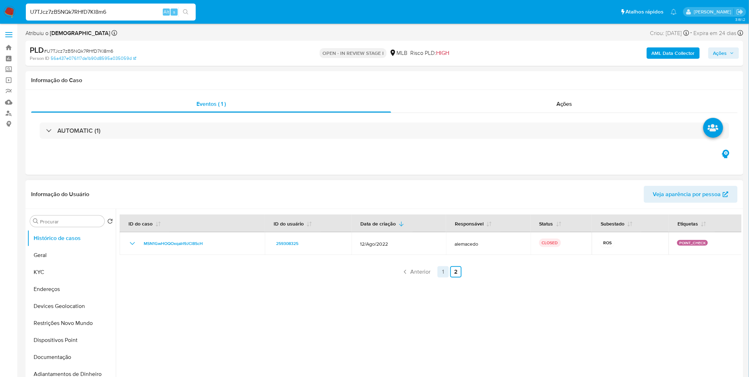
click at [441, 266] on link "1" at bounding box center [443, 271] width 11 height 11
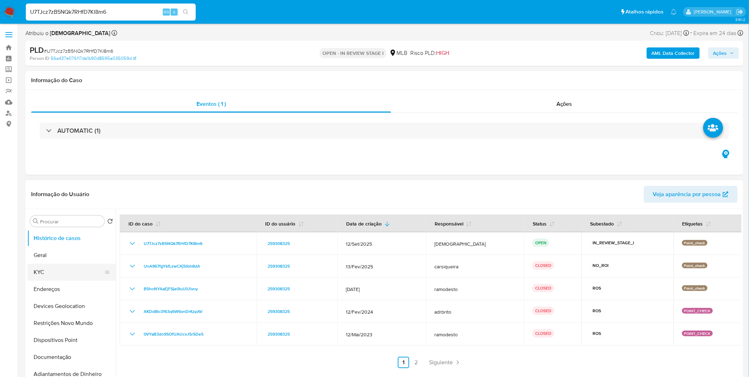
click at [38, 277] on button "KYC" at bounding box center [68, 272] width 83 height 17
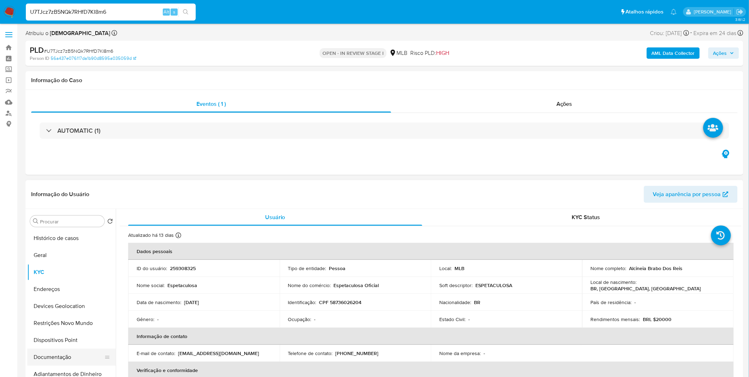
click at [75, 360] on button "Documentação" at bounding box center [68, 357] width 83 height 17
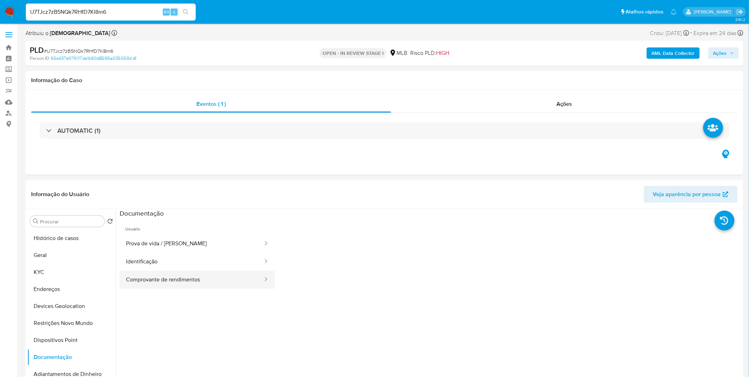
click at [179, 279] on button "Comprovante de rendimentos" at bounding box center [192, 280] width 144 height 18
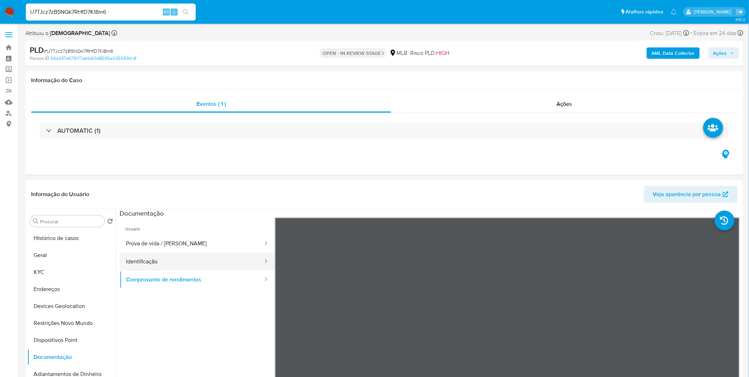
click at [180, 264] on button "Identificação" at bounding box center [192, 262] width 144 height 18
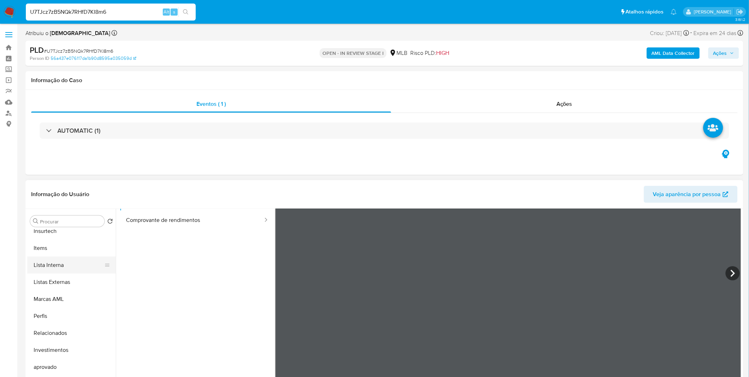
scroll to position [367, 0]
click at [51, 301] on button "Marcas AML" at bounding box center [68, 296] width 83 height 17
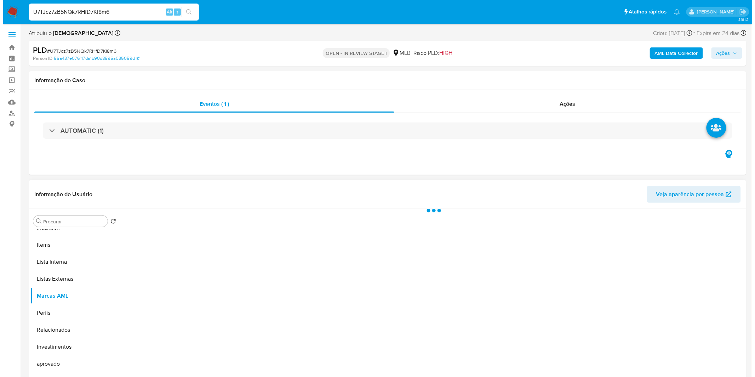
scroll to position [367, 0]
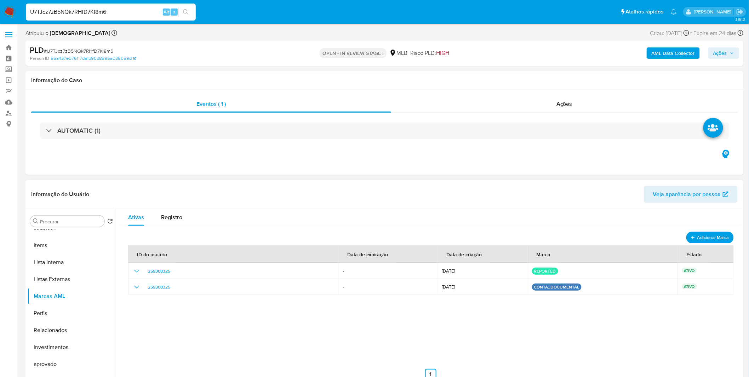
click at [711, 236] on span "Adicionar Marca" at bounding box center [714, 237] width 32 height 9
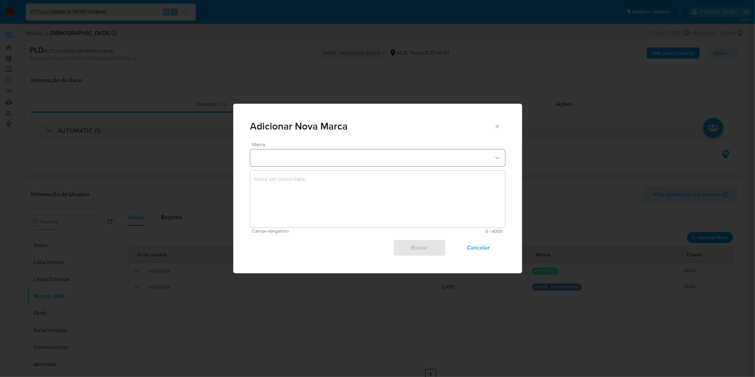
click at [343, 156] on button "marks-modal" at bounding box center [377, 157] width 255 height 17
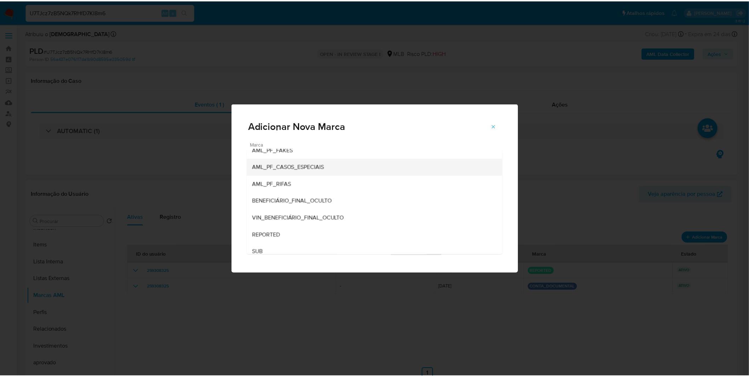
scroll to position [39, 0]
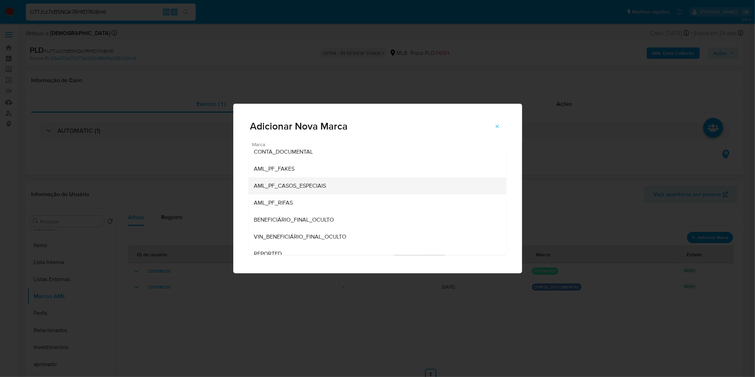
click at [332, 187] on div "AML_PF_CASOS_ESPECIAIS" at bounding box center [375, 185] width 242 height 17
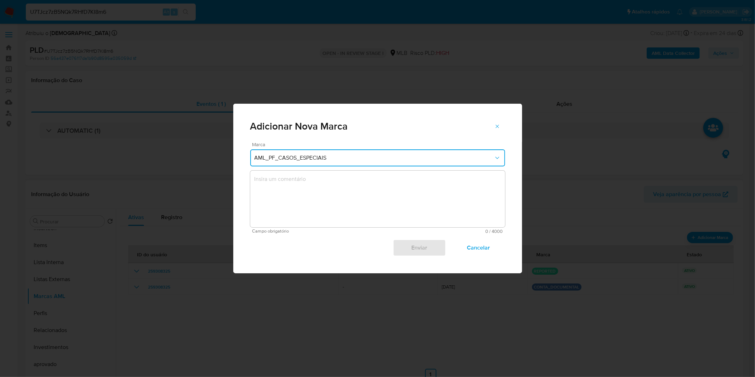
click at [334, 207] on textarea "marks-modal" at bounding box center [377, 199] width 255 height 57
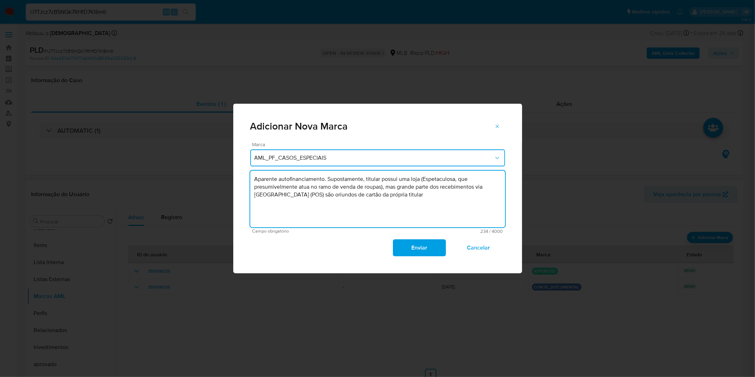
click at [397, 210] on textarea "Aparente autofinanciamento. Supostamente, titular possui uma loja (Espetaculosa…" at bounding box center [377, 199] width 255 height 57
click at [414, 193] on textarea "Aparente autofinanciamento. Supostamente, titular possui uma loja (Espetaculosa…" at bounding box center [377, 199] width 255 height 57
click at [408, 201] on textarea "Aparente autofinanciamento. Supostamente, titular possui uma loja (Espetaculosa…" at bounding box center [377, 199] width 255 height 57
type textarea "Aparente autofinanciamento. Supostamente, titular possui uma loja (Espetaculosa…"
click at [414, 245] on span "Enviar" at bounding box center [419, 248] width 35 height 16
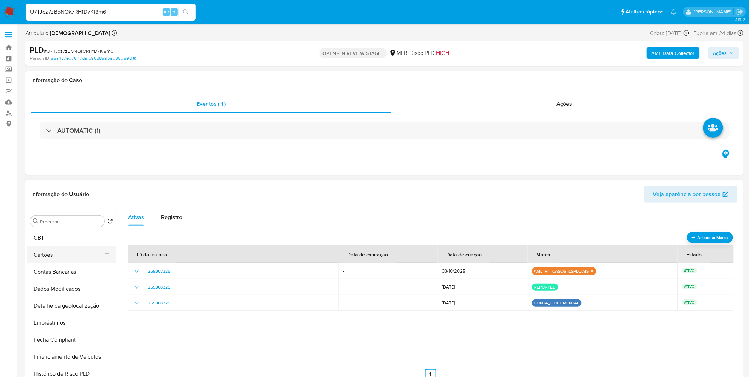
scroll to position [0, 0]
click at [70, 252] on button "Geral" at bounding box center [68, 255] width 83 height 17
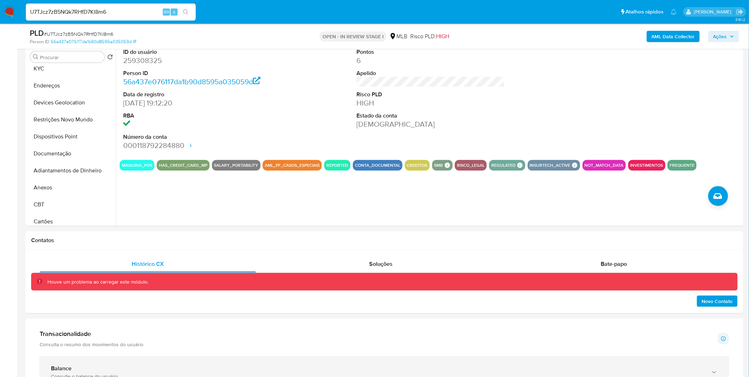
scroll to position [157, 0]
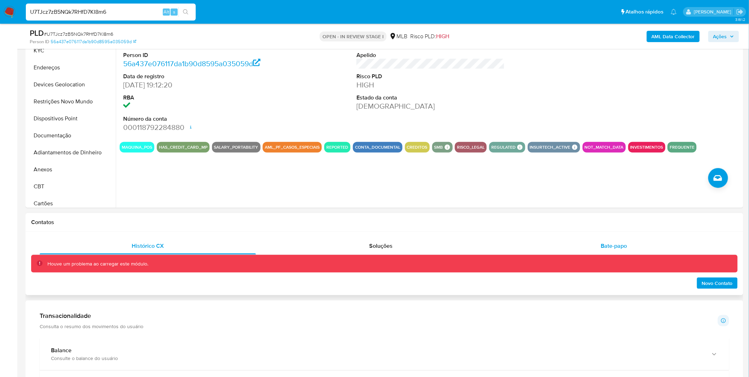
click at [536, 244] on div "Bate-papo" at bounding box center [614, 246] width 216 height 17
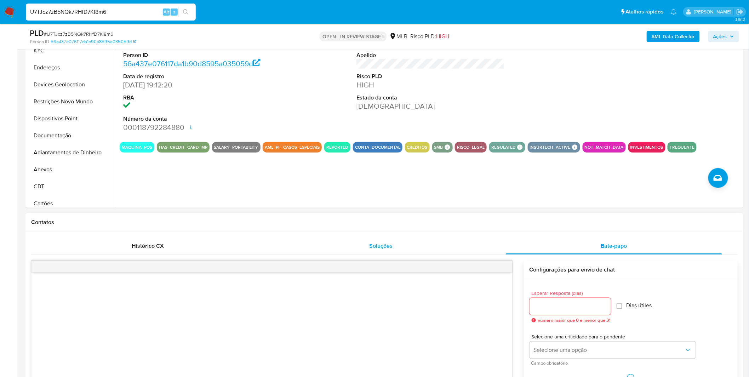
click at [426, 244] on div "Soluções" at bounding box center [381, 246] width 216 height 17
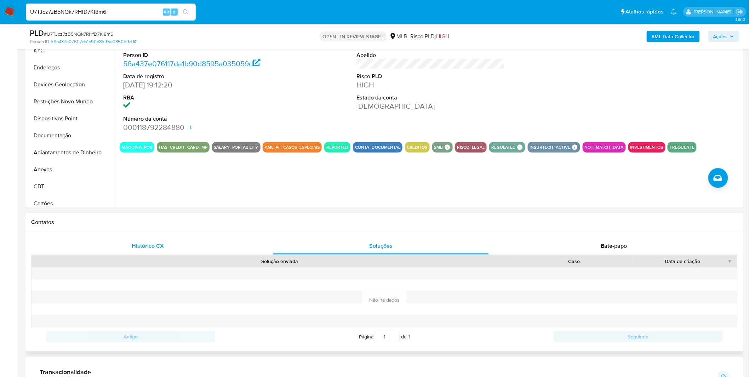
click at [165, 243] on div "Histórico CX" at bounding box center [148, 246] width 216 height 17
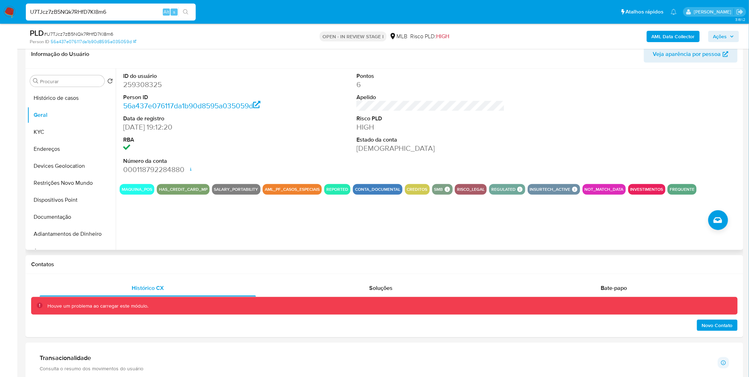
scroll to position [0, 0]
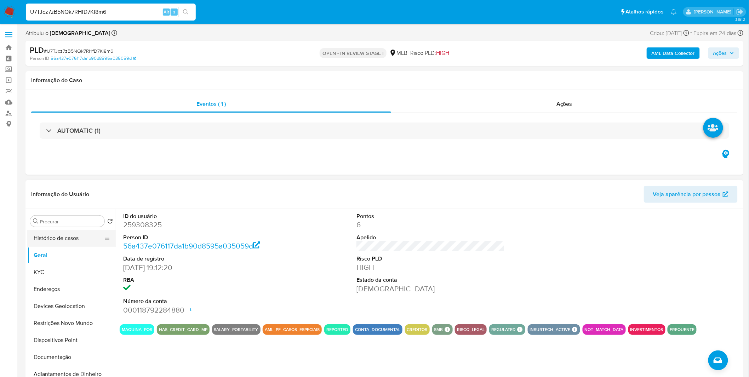
click at [66, 238] on button "Histórico de casos" at bounding box center [68, 238] width 83 height 17
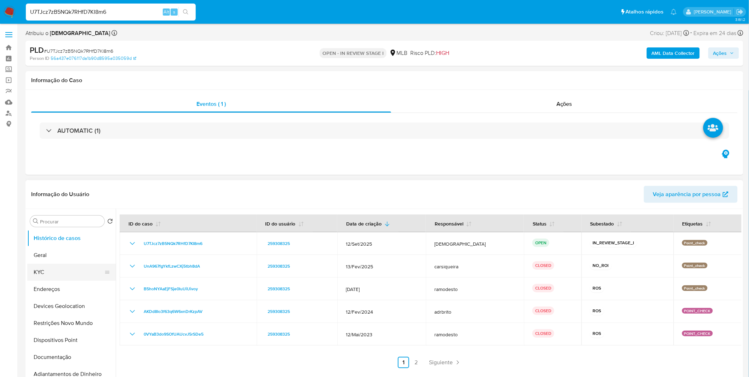
click at [74, 264] on button "KYC" at bounding box center [68, 272] width 83 height 17
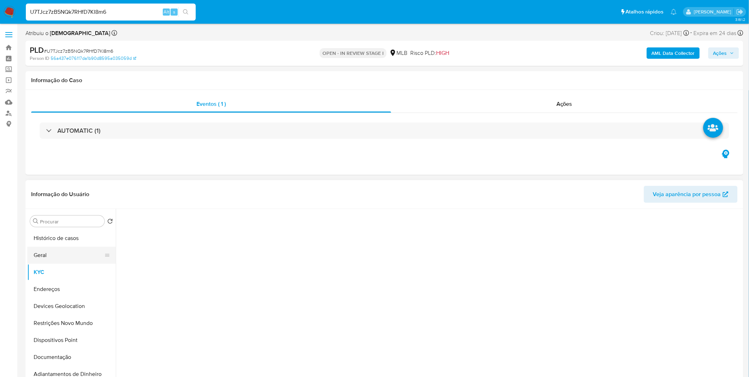
click at [76, 256] on button "Geral" at bounding box center [68, 255] width 83 height 17
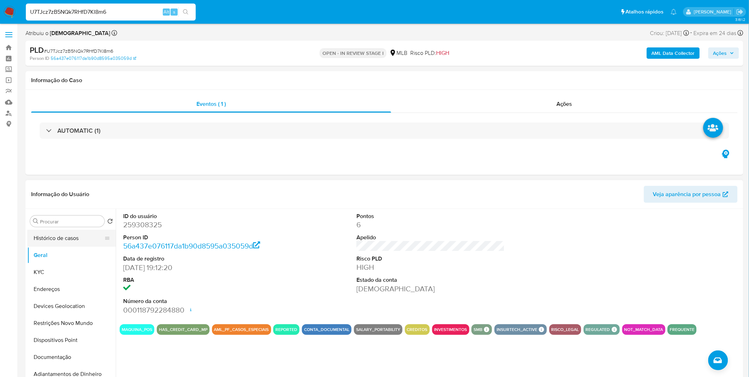
click at [66, 238] on button "Histórico de casos" at bounding box center [68, 238] width 83 height 17
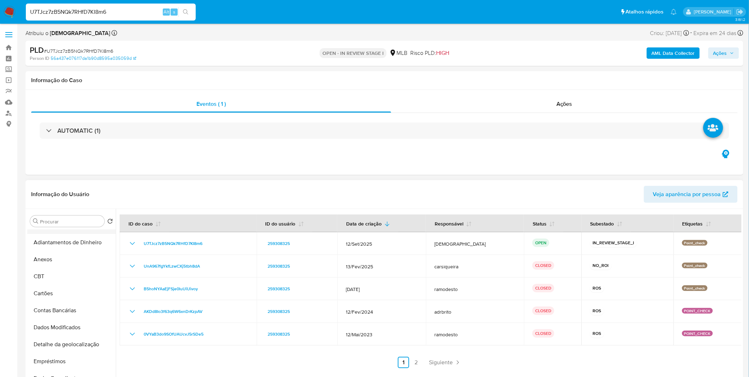
scroll to position [79, 0]
click at [69, 307] on button "Anexos" at bounding box center [68, 312] width 83 height 17
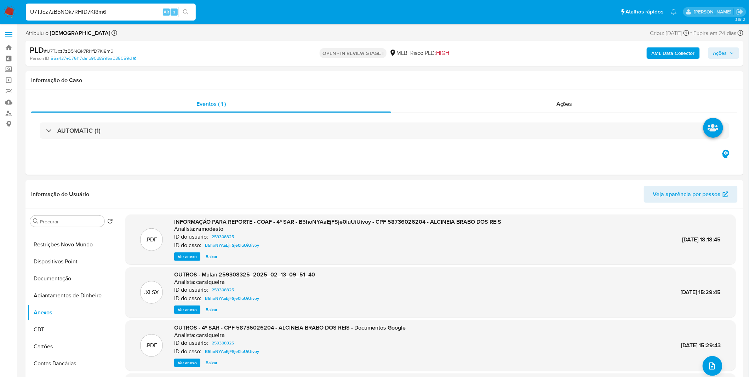
click at [187, 254] on span "Ver anexo" at bounding box center [187, 256] width 19 height 7
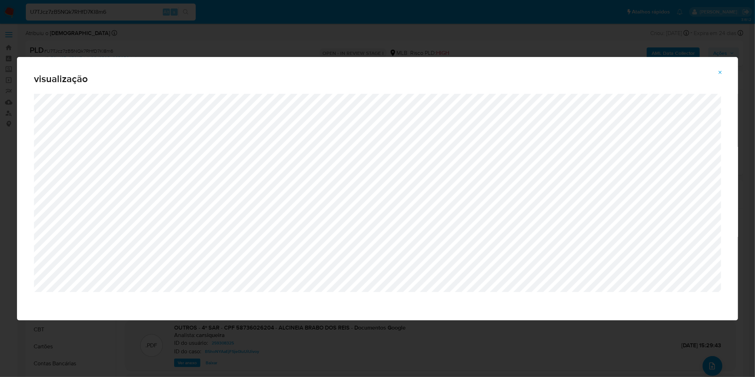
click at [723, 73] on icon "Attachment preview" at bounding box center [721, 73] width 6 height 6
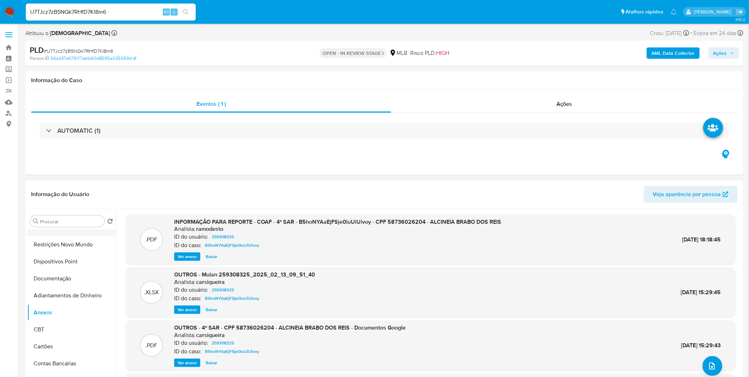
scroll to position [0, 0]
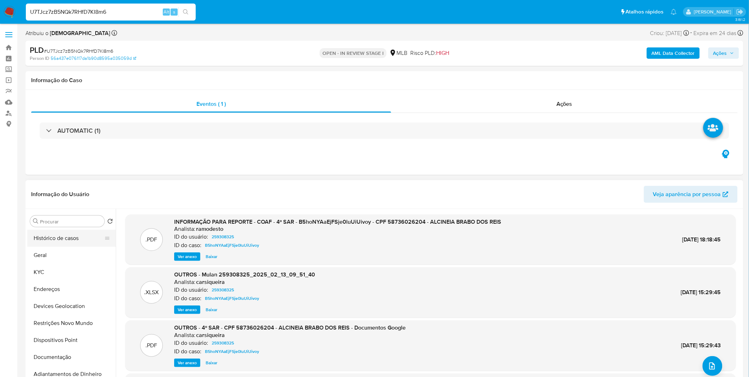
click at [63, 238] on button "Histórico de casos" at bounding box center [68, 238] width 83 height 17
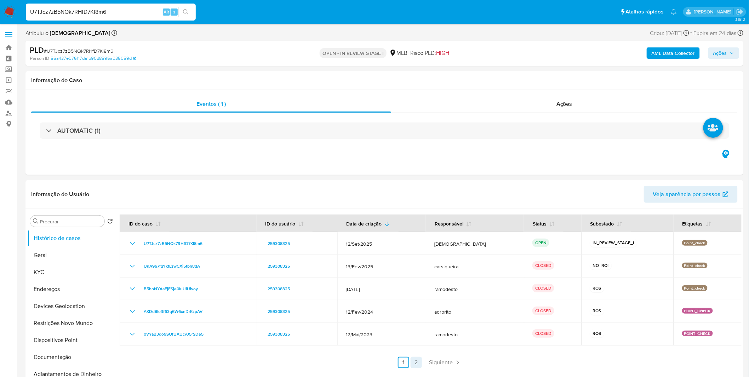
click at [419, 362] on link "2" at bounding box center [416, 362] width 11 height 11
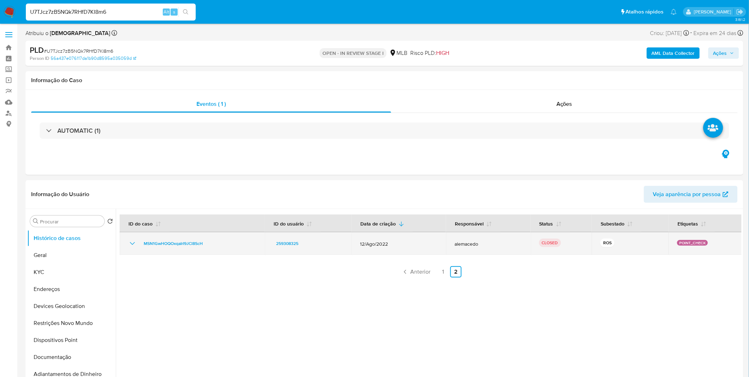
click at [131, 240] on icon "Mostrar/Ocultar" at bounding box center [132, 243] width 8 height 8
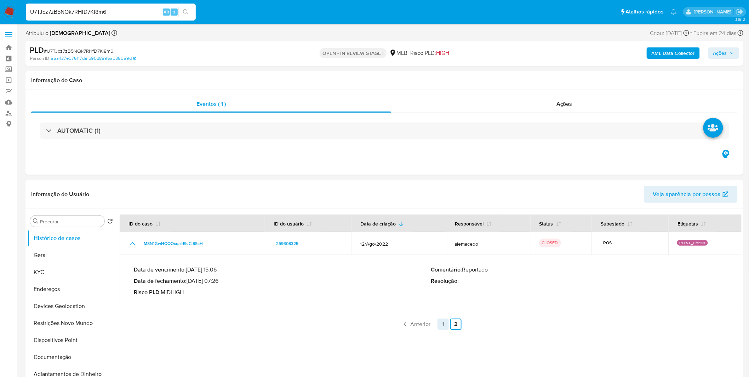
click at [442, 326] on link "1" at bounding box center [443, 324] width 11 height 11
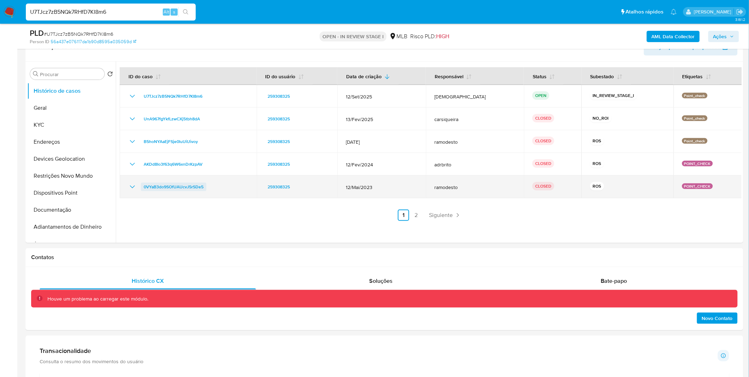
scroll to position [79, 0]
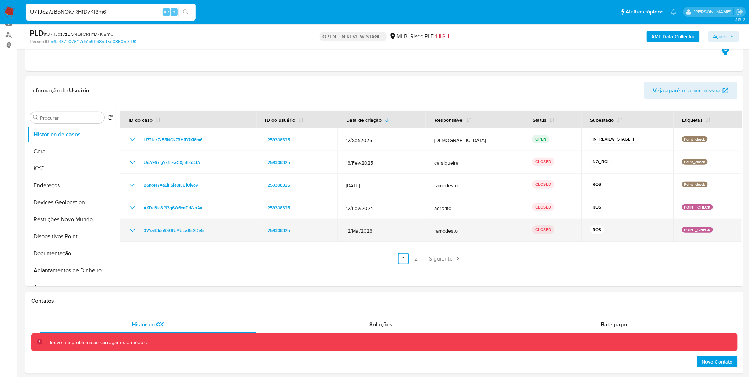
click at [132, 228] on icon "Mostrar/Ocultar" at bounding box center [132, 230] width 8 height 8
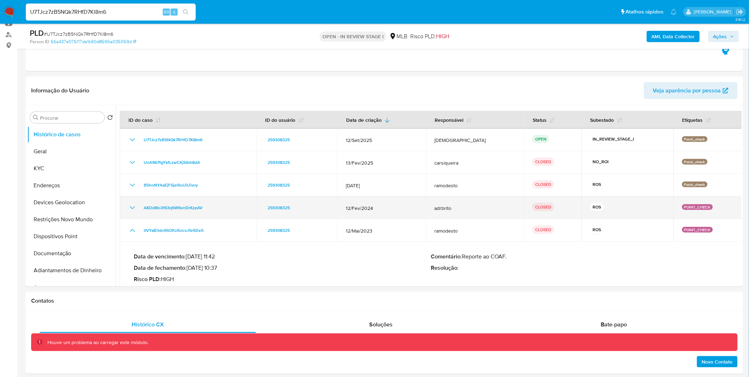
click at [129, 210] on icon "Mostrar/Ocultar" at bounding box center [132, 208] width 8 height 8
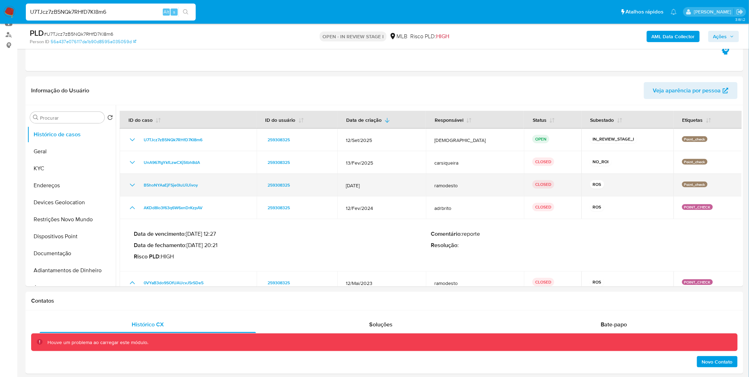
click at [134, 186] on icon "Mostrar/Ocultar" at bounding box center [132, 185] width 8 height 8
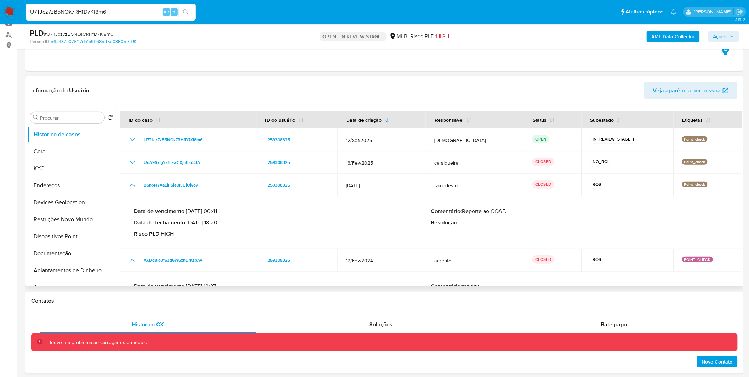
scroll to position [0, 0]
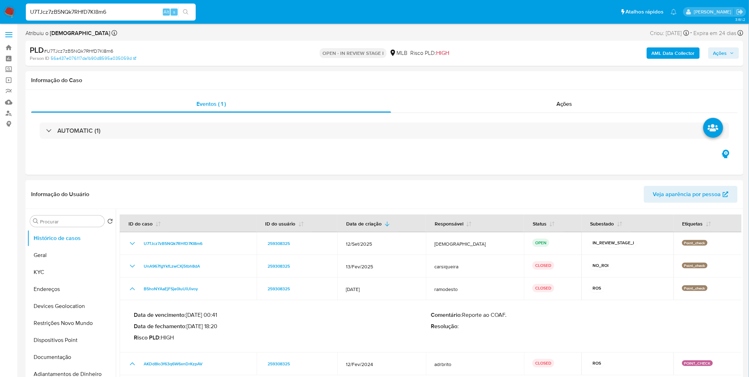
click at [668, 52] on b "AML Data Collector" at bounding box center [673, 52] width 43 height 11
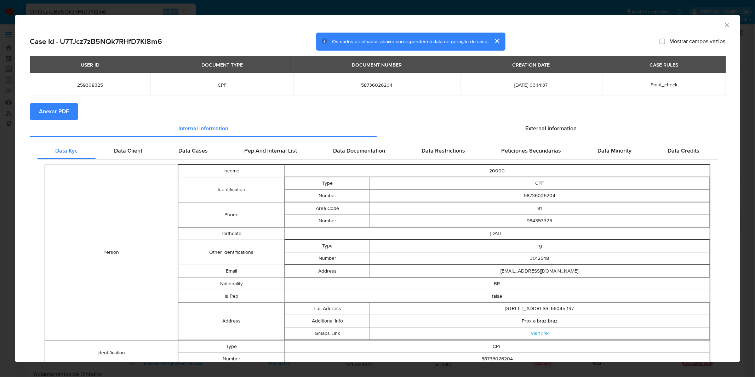
click at [59, 110] on span "Anexar PDF" at bounding box center [54, 112] width 30 height 16
click at [200, 16] on div "AML Data Collector" at bounding box center [378, 24] width 726 height 18
click at [207, 11] on div "AML Data Collector Case Id - U7TJcz7zB5NQk7RHfD7KI8m6 Os dados detalhados abaix…" at bounding box center [377, 188] width 755 height 377
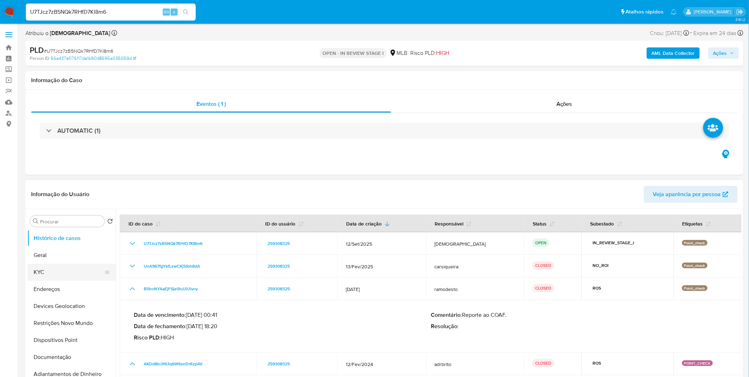
click at [57, 272] on button "KYC" at bounding box center [68, 272] width 83 height 17
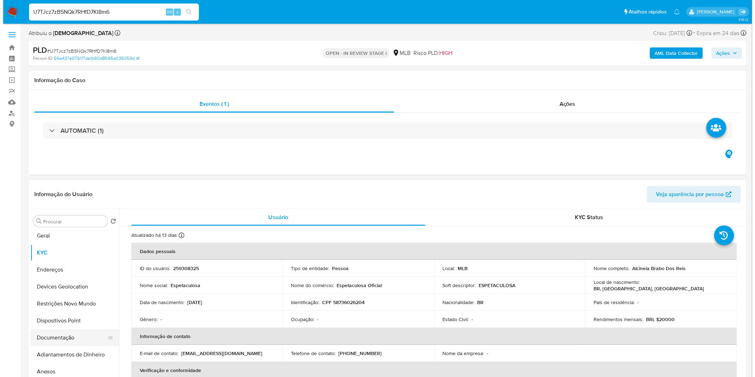
scroll to position [39, 0]
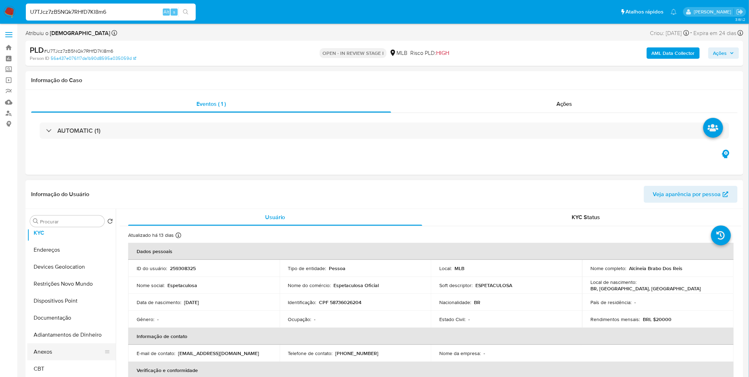
click at [57, 348] on button "Anexos" at bounding box center [68, 351] width 83 height 17
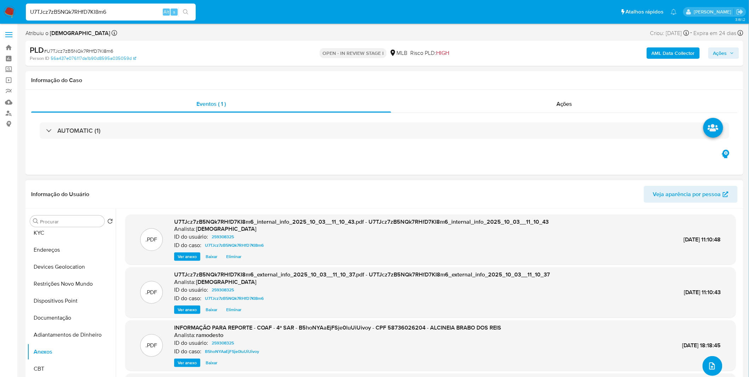
click at [716, 372] on button "upload-file" at bounding box center [713, 366] width 20 height 20
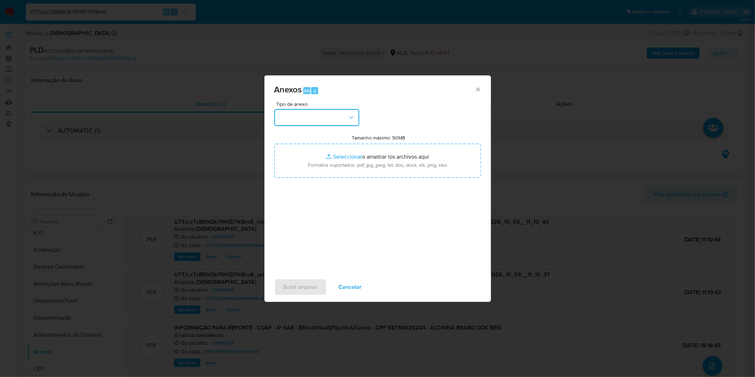
click at [327, 122] on button "button" at bounding box center [316, 117] width 85 height 17
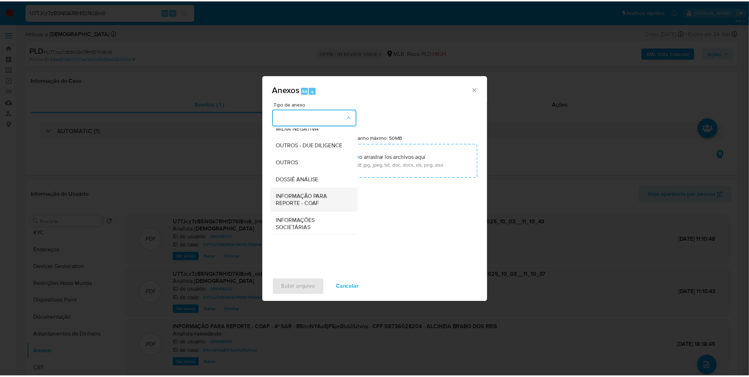
scroll to position [109, 0]
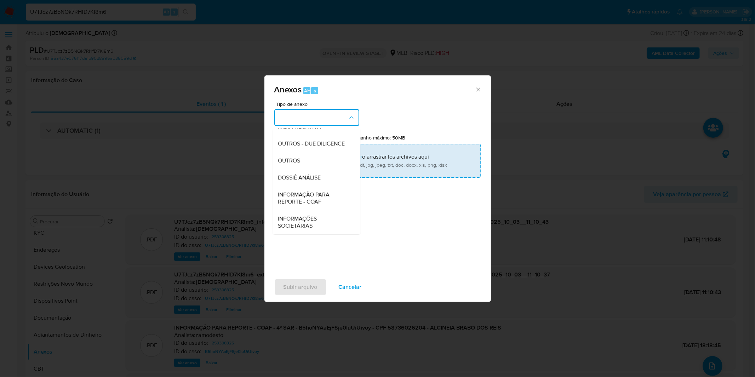
click at [300, 167] on div "OUTROS" at bounding box center [314, 160] width 72 height 17
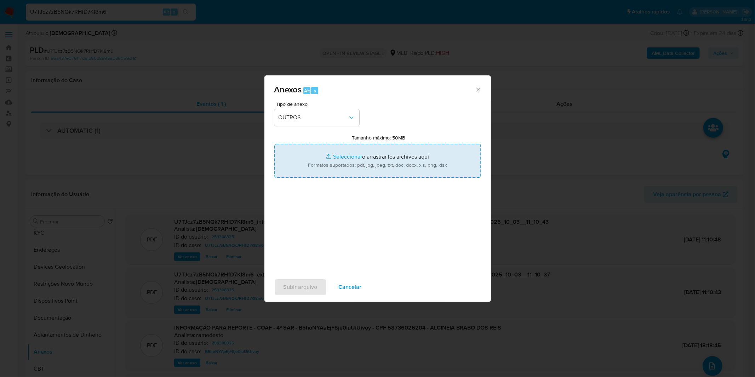
click at [312, 157] on input "Tamanho máximo: 50MB Seleccionar archivos" at bounding box center [377, 161] width 207 height 34
type input "C:\fakepath\5º SAR - XXXX_XX - CPF 58736026204 - ALCINEIA BRABO DOS REIS.pdf"
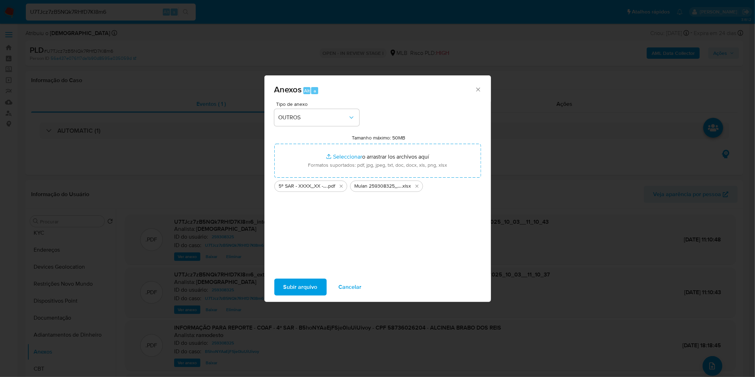
click at [294, 295] on span "Subir arquivo" at bounding box center [301, 287] width 34 height 16
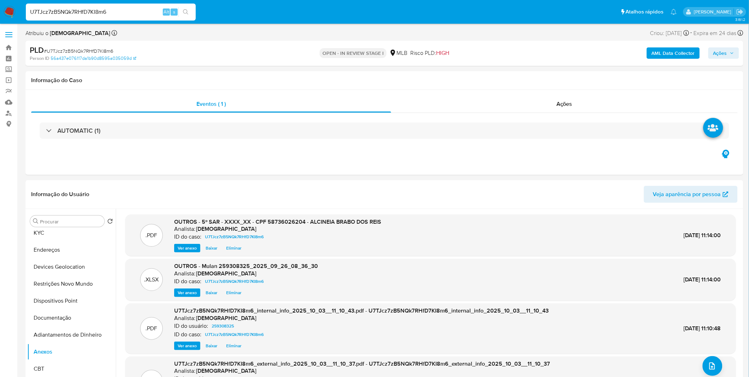
drag, startPoint x: 725, startPoint y: 51, endPoint x: 704, endPoint y: 59, distance: 22.0
click at [724, 52] on span "Ações" at bounding box center [721, 52] width 14 height 11
click at [522, 74] on span "Resolução do caso" at bounding box center [518, 76] width 48 height 8
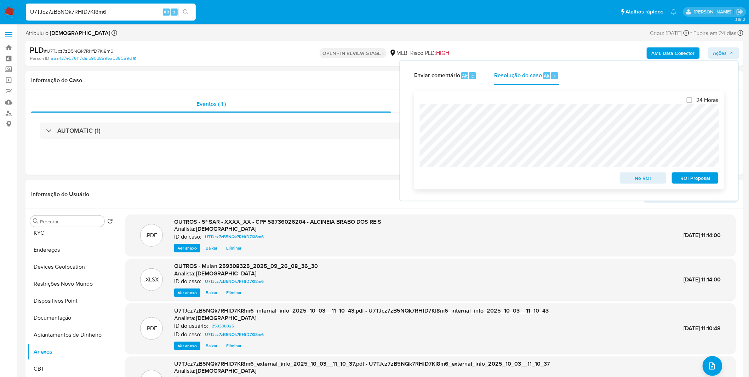
click at [691, 183] on span "ROI Proposal" at bounding box center [695, 178] width 37 height 10
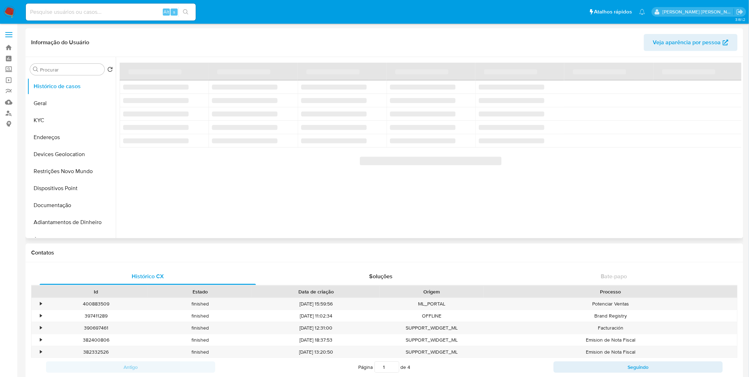
select select "10"
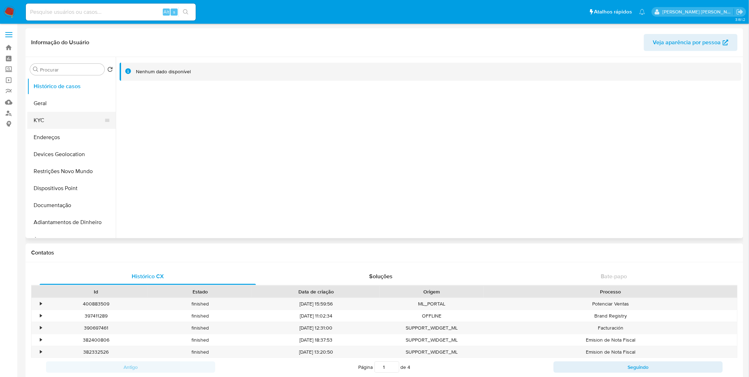
click at [97, 112] on button "KYC" at bounding box center [68, 120] width 83 height 17
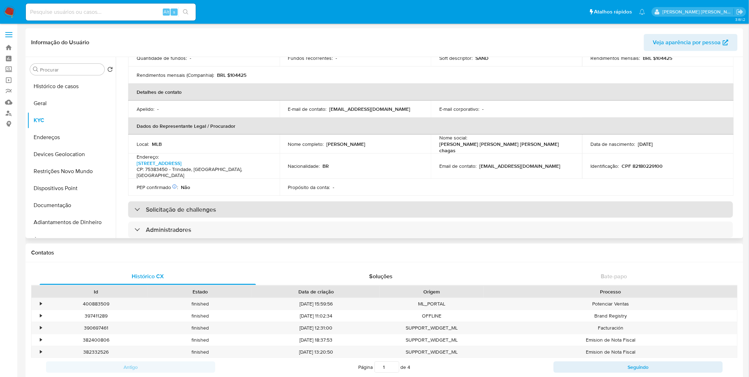
scroll to position [197, 0]
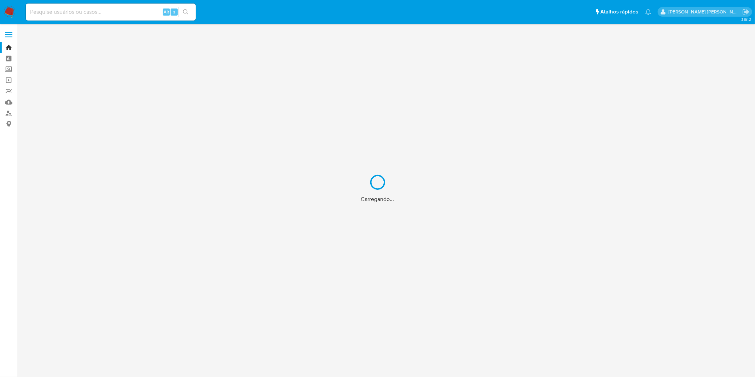
click at [108, 11] on div "Carregando..." at bounding box center [377, 188] width 755 height 377
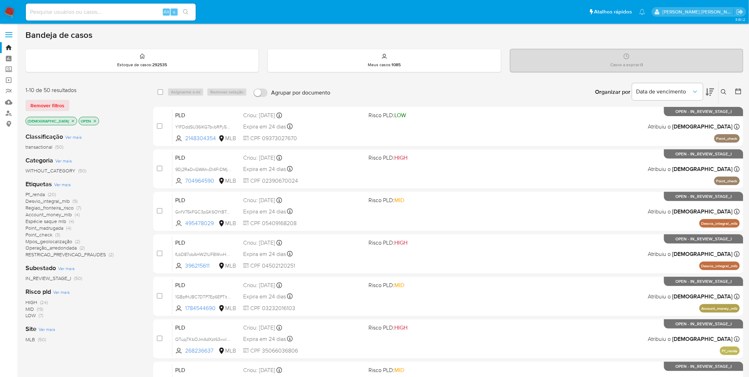
click at [100, 13] on input at bounding box center [111, 11] width 170 height 9
paste input "2402347995"
type input "2402347995"
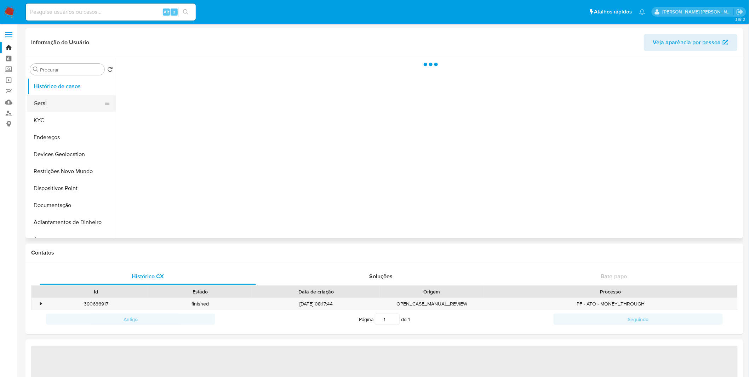
click at [71, 103] on button "Geral" at bounding box center [68, 103] width 83 height 17
select select "10"
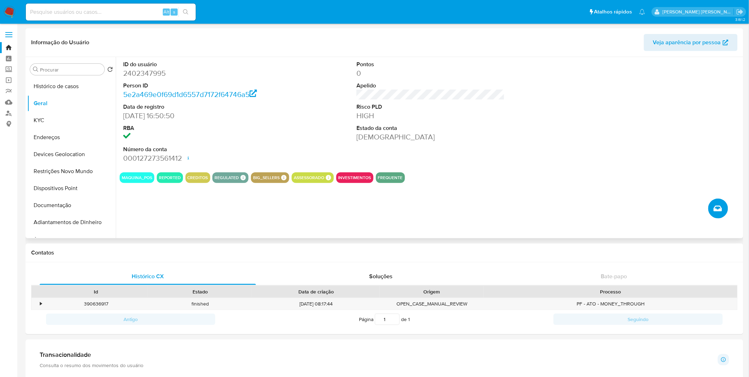
click at [721, 215] on button "Criar caso manual" at bounding box center [719, 209] width 20 height 20
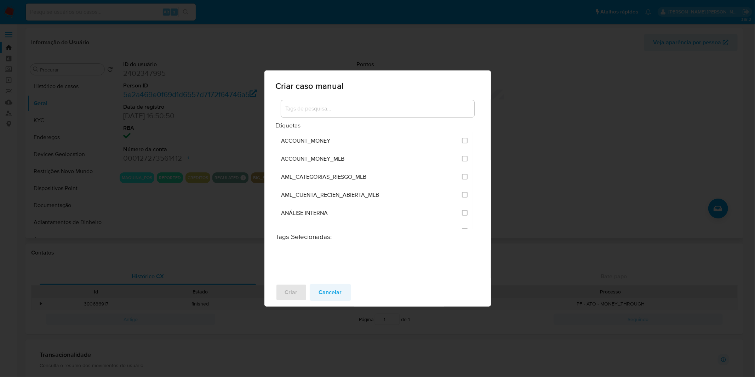
click at [324, 296] on span "Cancelar" at bounding box center [330, 293] width 23 height 16
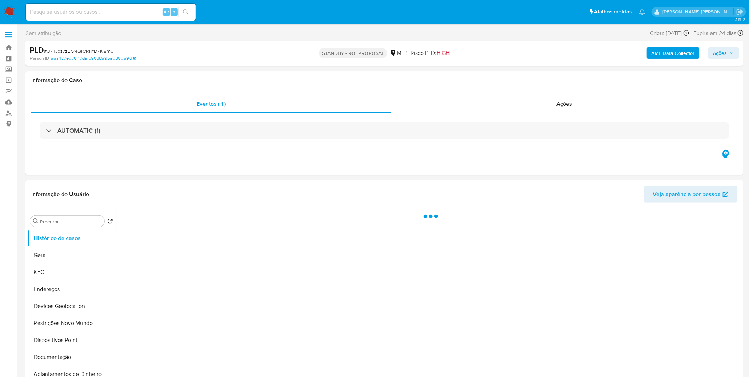
select select "10"
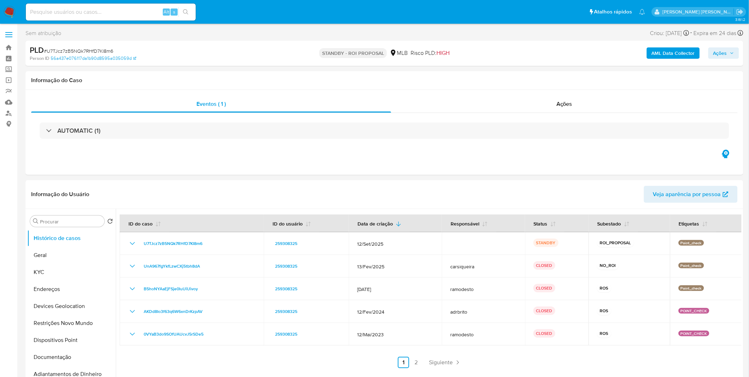
click at [10, 8] on img at bounding box center [10, 12] width 12 height 12
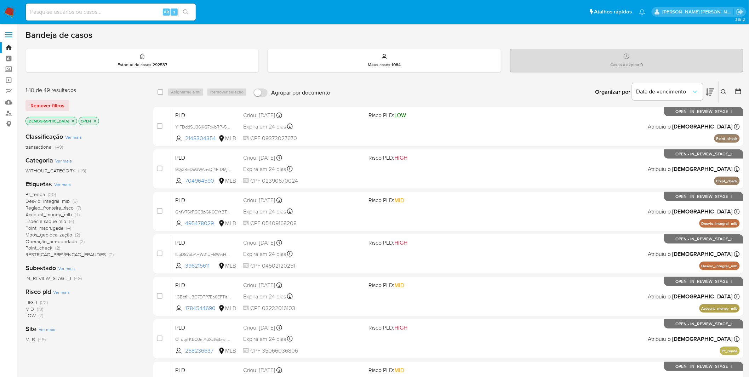
click at [43, 10] on input at bounding box center [111, 11] width 170 height 9
paste input "9Dj2ReDxGWAhvDl4FrDMj6f8"
type input "9Dj2ReDxGWAhvDl4FrDMj6f8"
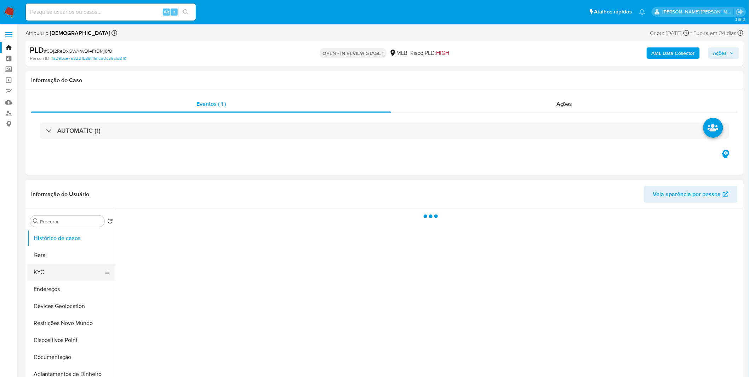
click at [58, 273] on button "KYC" at bounding box center [68, 272] width 83 height 17
select select "10"
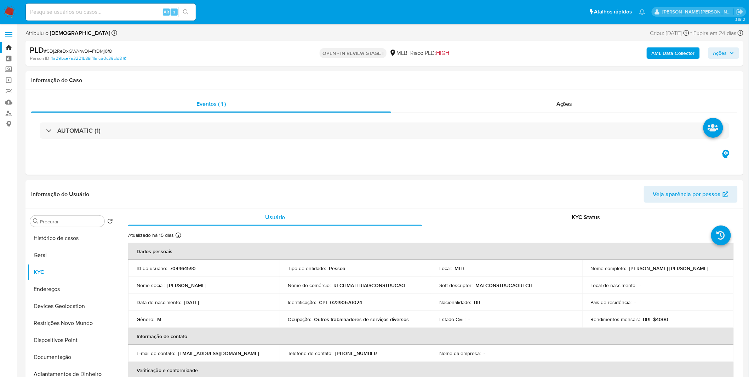
click at [692, 53] on b "AML Data Collector" at bounding box center [673, 52] width 43 height 11
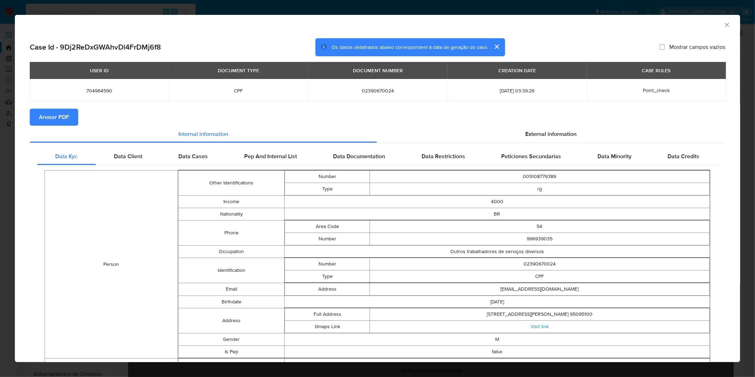
click at [39, 117] on span "Anexar PDF" at bounding box center [54, 117] width 30 height 16
click at [500, 11] on div "AML Data Collector Case Id - 9Dj2ReDxGWAhvDl4FrDMj6f8 Os dados detalhados abaix…" at bounding box center [377, 188] width 755 height 377
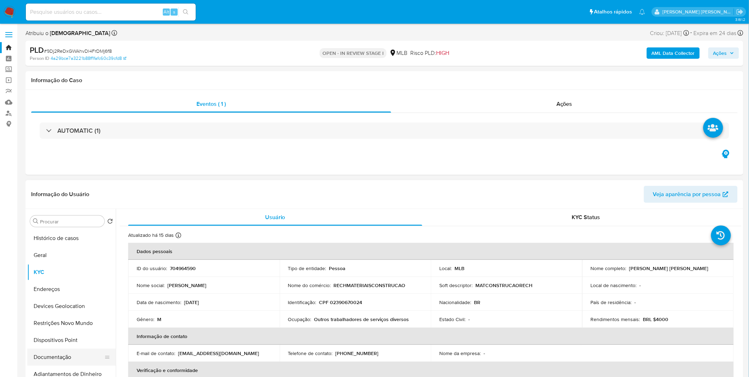
click at [74, 352] on button "Documentação" at bounding box center [68, 357] width 83 height 17
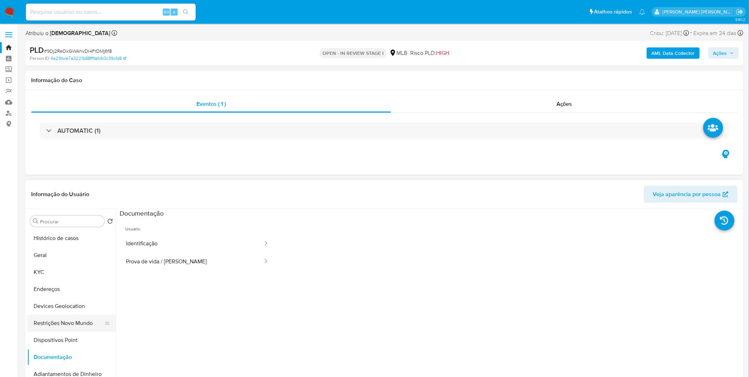
click at [74, 324] on button "Restrições Novo Mundo" at bounding box center [68, 323] width 83 height 17
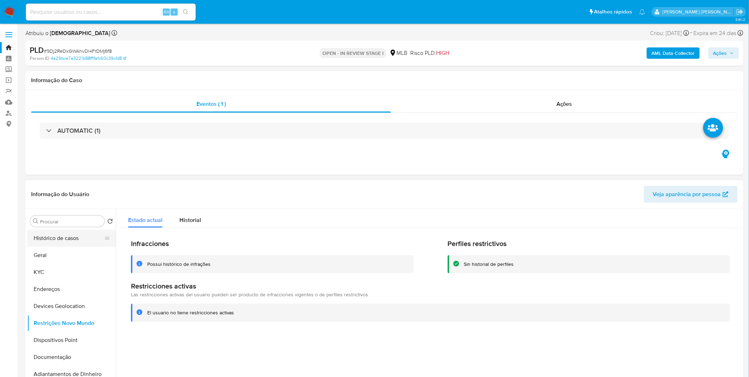
click at [68, 236] on button "Histórico de casos" at bounding box center [68, 238] width 83 height 17
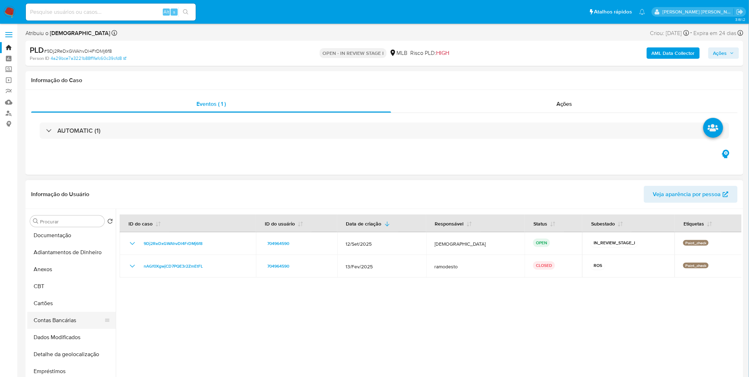
scroll to position [197, 0]
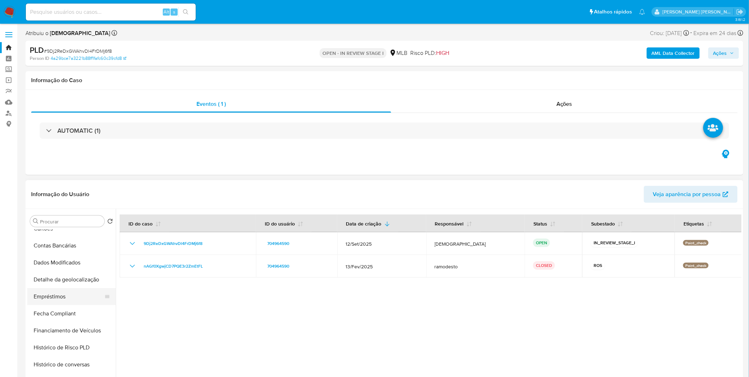
click at [69, 295] on button "Empréstimos" at bounding box center [68, 296] width 83 height 17
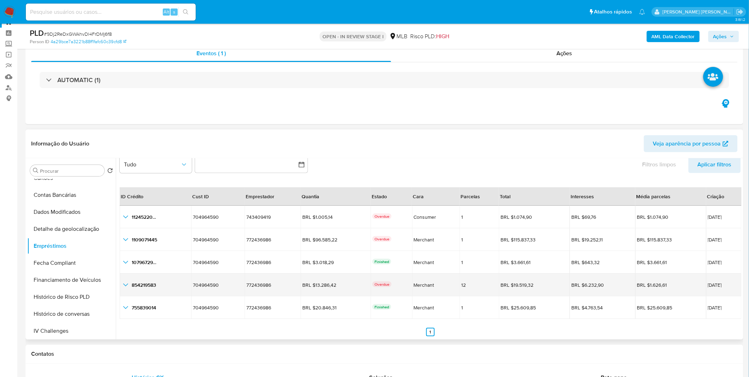
scroll to position [39, 0]
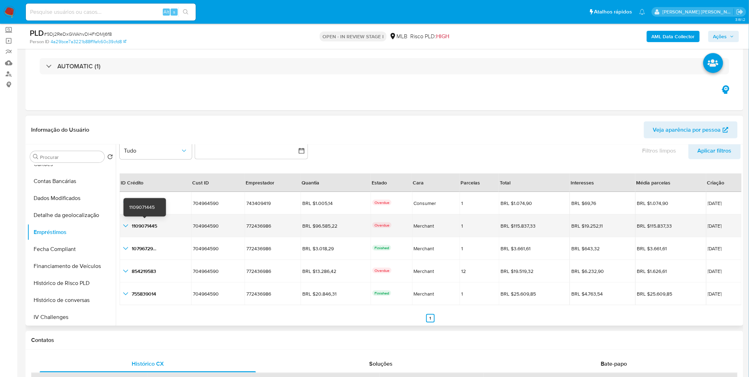
click at [125, 222] on icon "button_show_hidden_detail_by_id_1" at bounding box center [125, 226] width 8 height 8
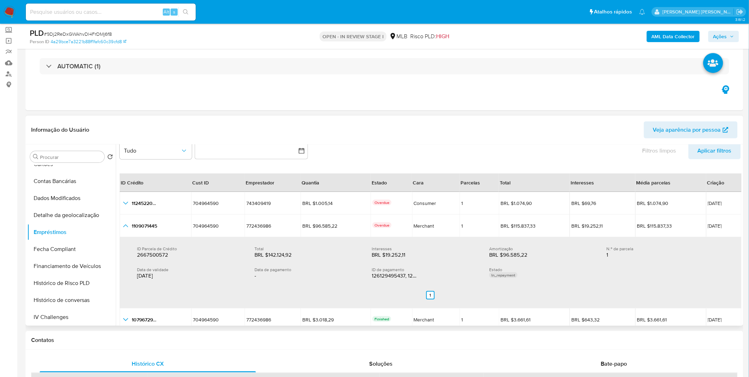
scroll to position [87, 0]
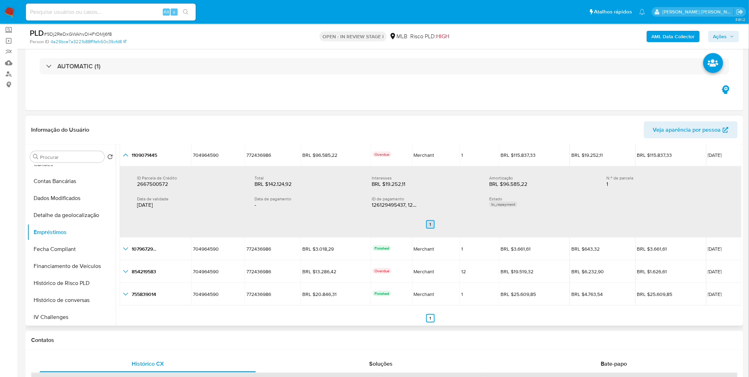
click at [425, 222] on ul "Anterior 1 Siguiente" at bounding box center [431, 225] width 604 height 20
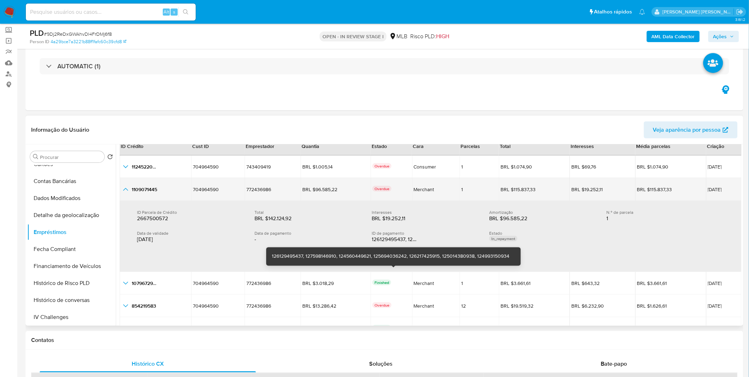
scroll to position [8, 0]
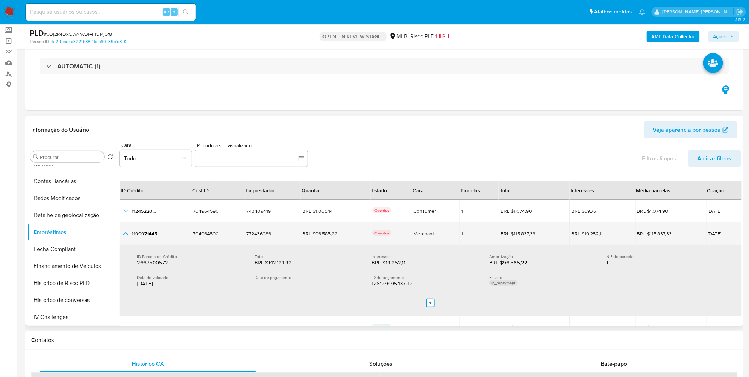
click at [126, 235] on icon "button_show_hidden_detail_by_id_1" at bounding box center [125, 233] width 8 height 8
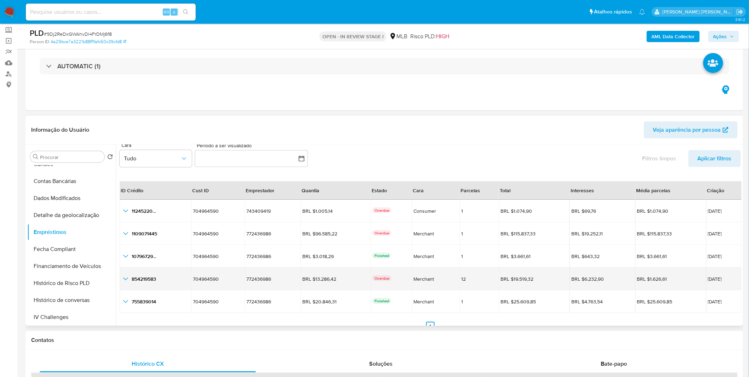
click at [127, 282] on icon "button_show_hidden_detail_by_id_3" at bounding box center [125, 279] width 8 height 8
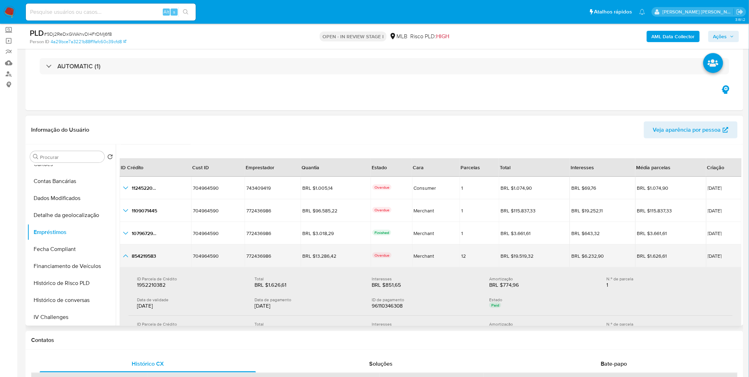
click at [122, 257] on icon "button_show_hidden_detail_by_id_3" at bounding box center [125, 256] width 8 height 8
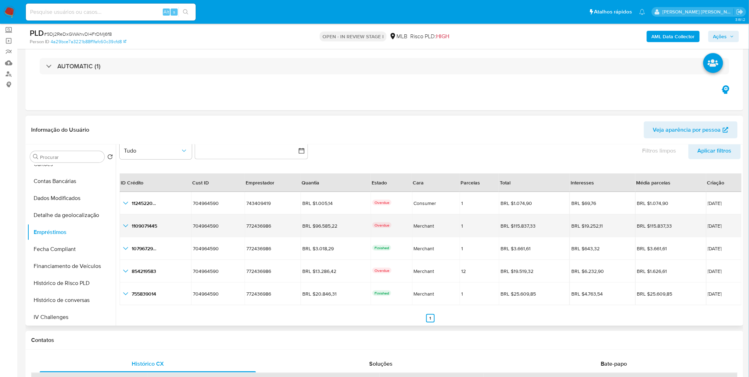
click at [127, 223] on icon "button_show_hidden_detail_by_id_1" at bounding box center [125, 226] width 8 height 8
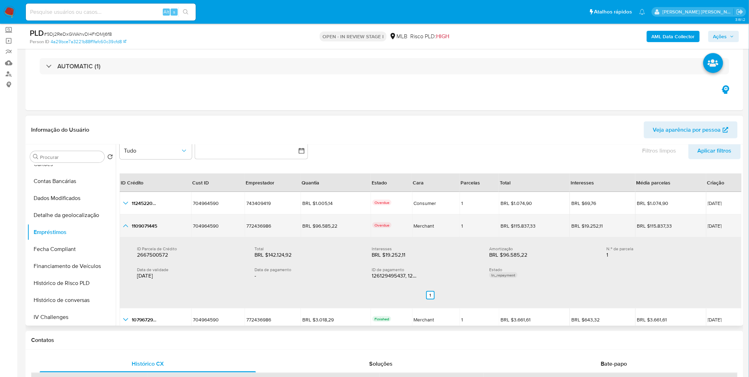
click at [126, 228] on icon "button_show_hidden_detail_by_id_1" at bounding box center [125, 226] width 8 height 8
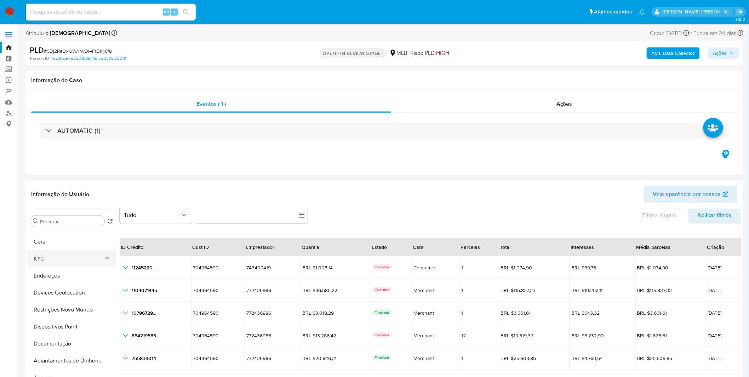
scroll to position [0, 0]
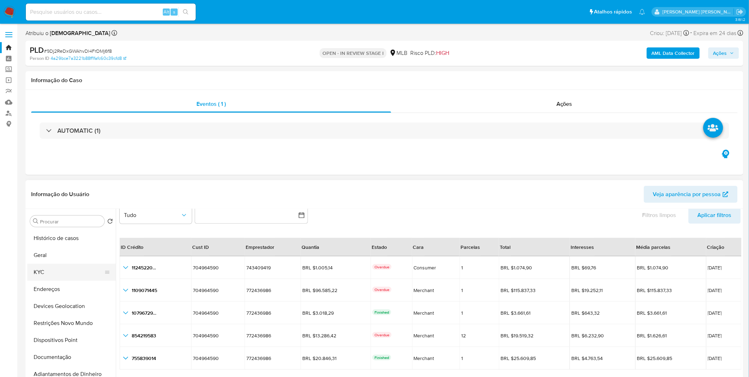
click at [66, 271] on button "KYC" at bounding box center [68, 272] width 83 height 17
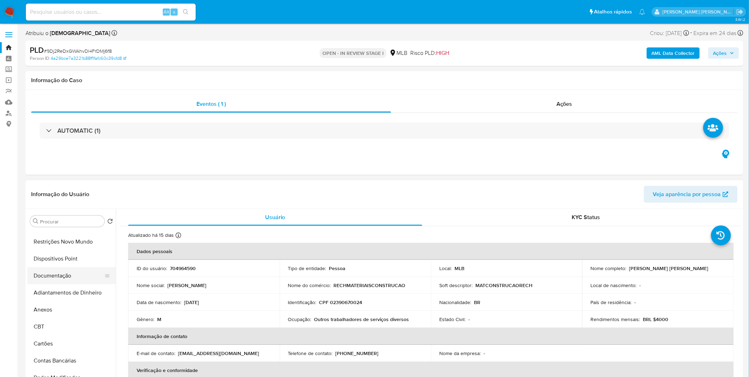
scroll to position [157, 0]
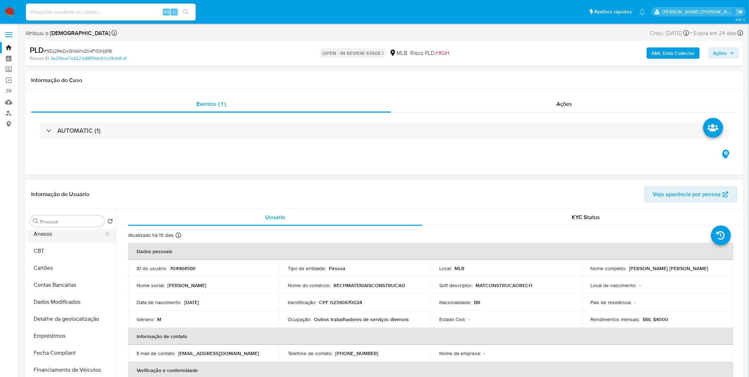
click at [59, 242] on button "Anexos" at bounding box center [68, 234] width 83 height 17
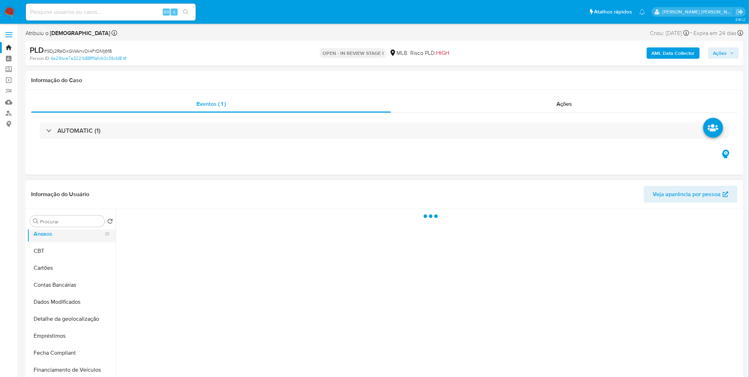
click at [59, 238] on button "Anexos" at bounding box center [68, 234] width 83 height 17
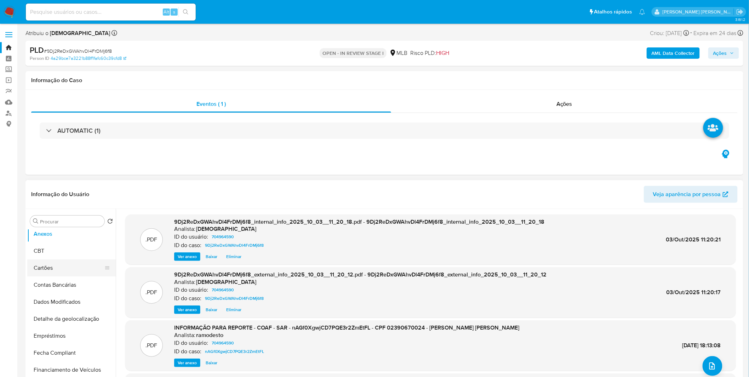
scroll to position [0, 0]
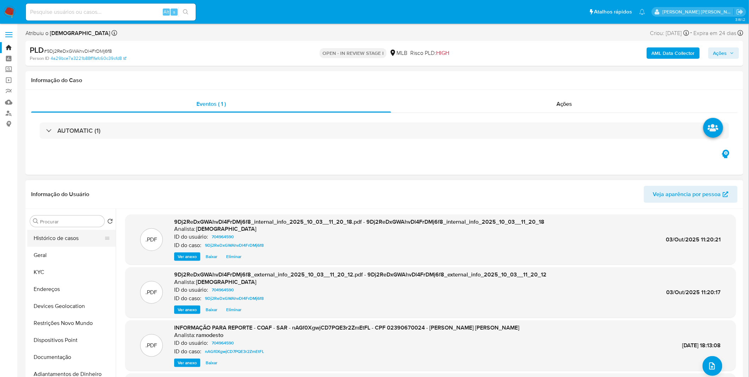
click at [57, 241] on button "Histórico de casos" at bounding box center [68, 238] width 83 height 17
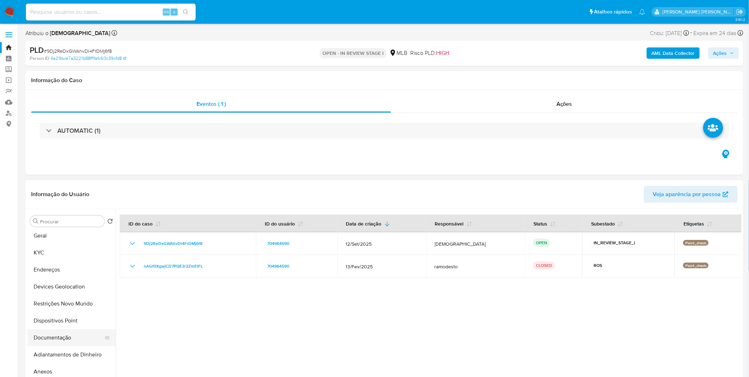
scroll to position [39, 0]
click at [67, 350] on button "Anexos" at bounding box center [68, 351] width 83 height 17
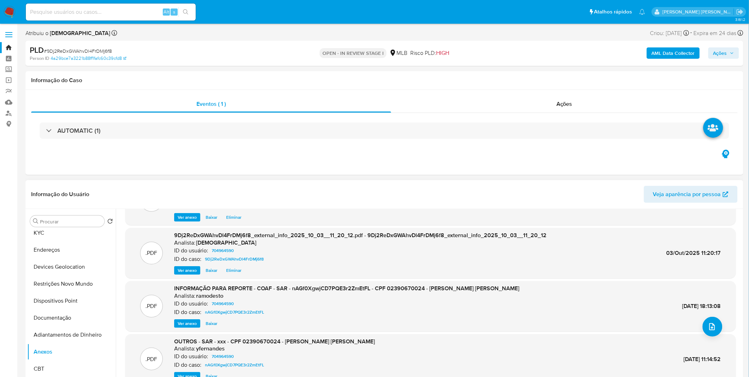
click at [190, 325] on span "Ver anexo" at bounding box center [187, 323] width 19 height 7
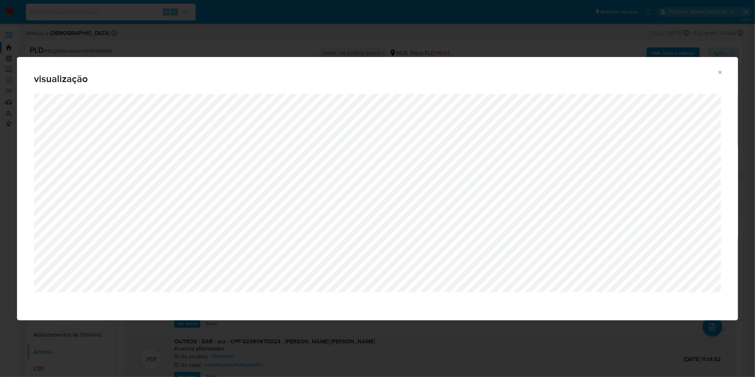
click at [723, 72] on icon "Attachment preview" at bounding box center [721, 73] width 6 height 6
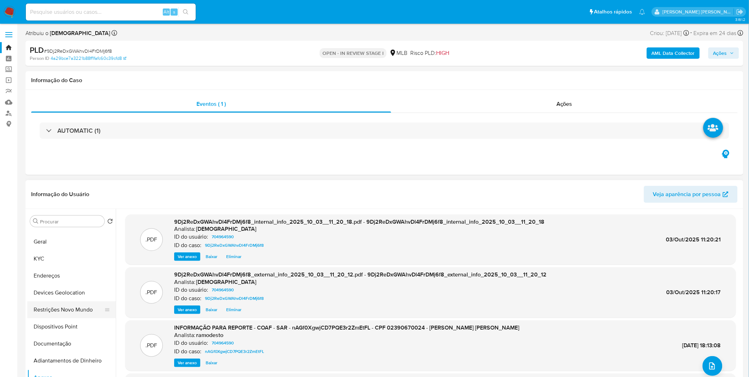
scroll to position [0, 0]
click at [61, 271] on button "KYC" at bounding box center [68, 272] width 83 height 17
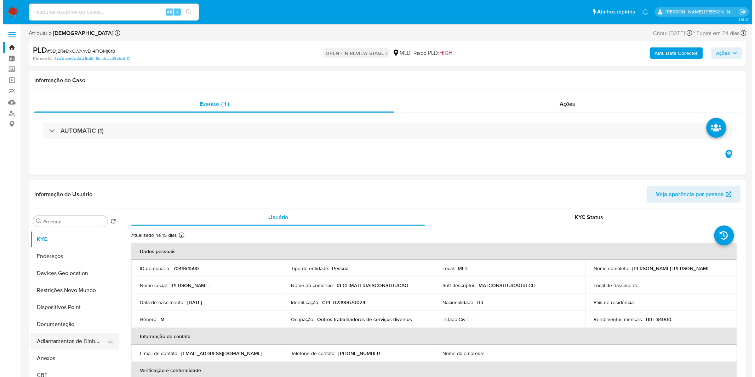
scroll to position [79, 0]
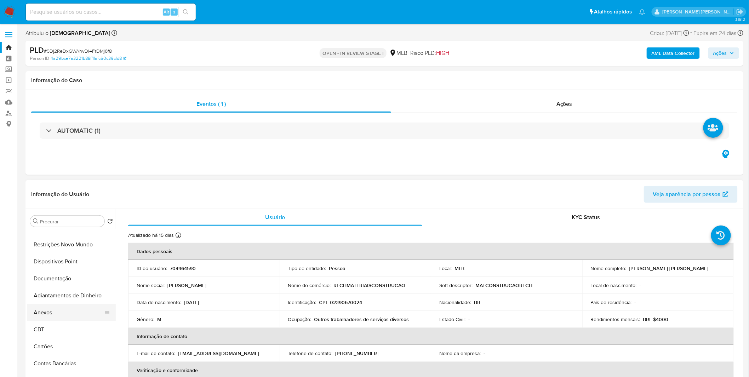
click at [76, 309] on button "Anexos" at bounding box center [68, 312] width 83 height 17
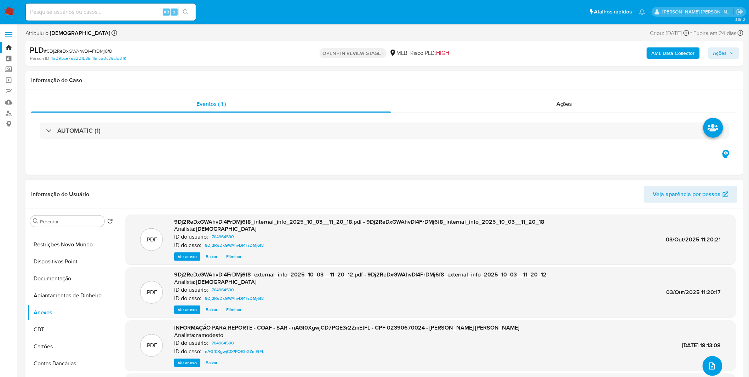
click at [715, 363] on button "upload-file" at bounding box center [713, 366] width 20 height 20
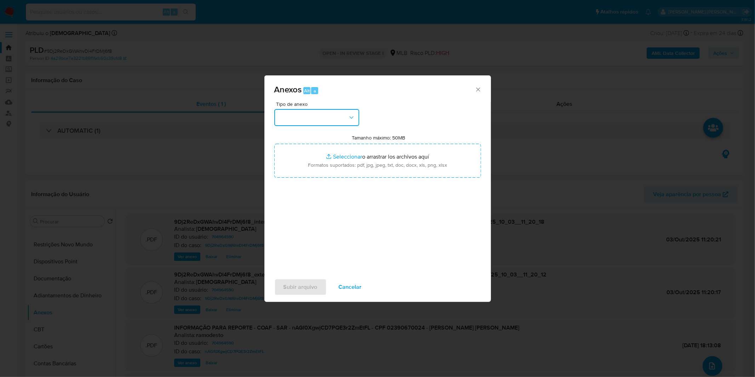
click at [339, 117] on button "button" at bounding box center [316, 117] width 85 height 17
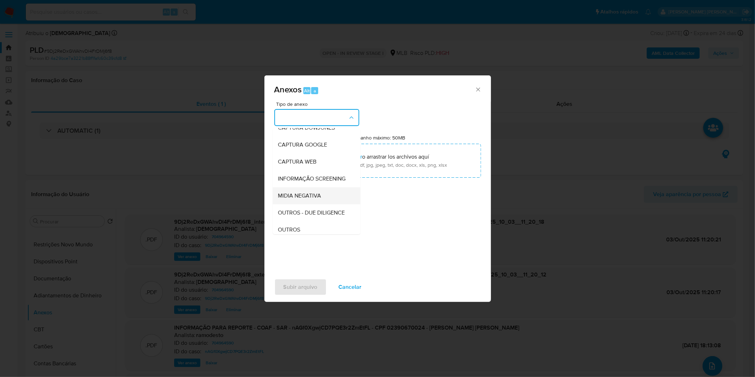
scroll to position [39, 0]
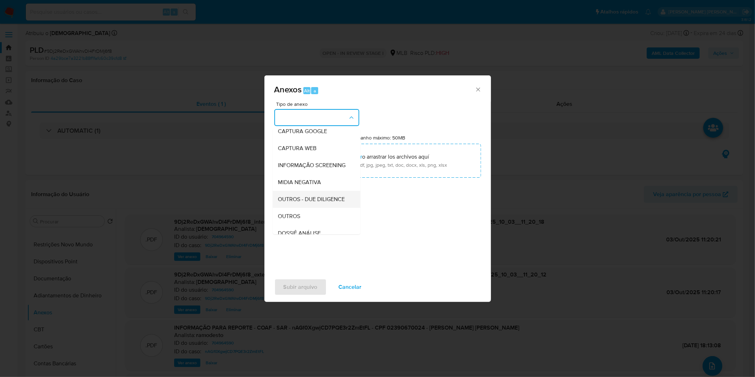
click at [309, 208] on div "OUTROS - DUE DILIGENCE" at bounding box center [314, 199] width 72 height 17
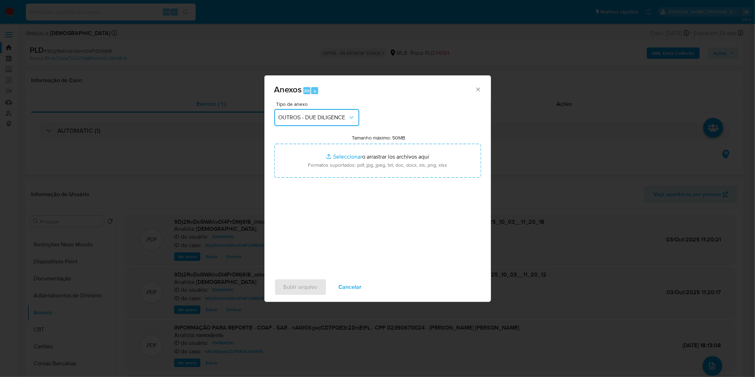
click at [332, 110] on button "OUTROS - DUE DILIGENCE" at bounding box center [316, 117] width 85 height 17
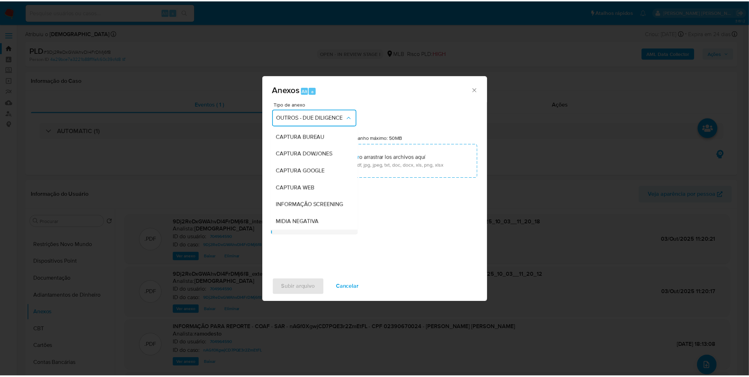
scroll to position [68, 0]
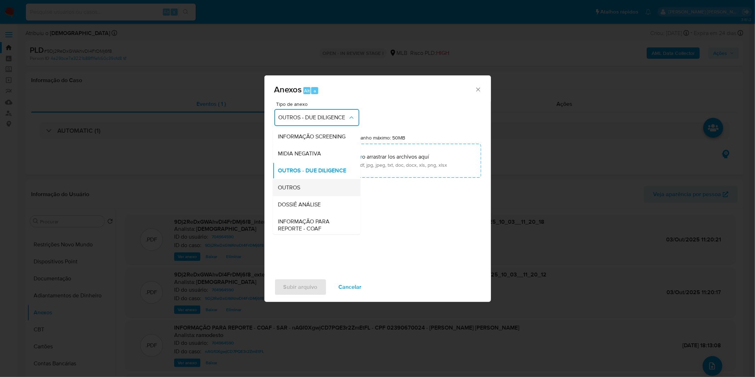
click at [310, 196] on div "OUTROS" at bounding box center [314, 187] width 72 height 17
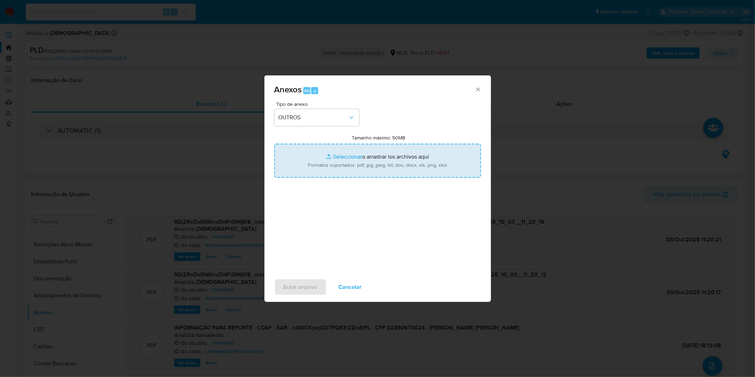
click at [337, 172] on input "Tamanho máximo: 50MB Seleccionar archivos" at bounding box center [377, 161] width 207 height 34
type input "C:\fakepath\2º SAR - XXXX_XX - CPF 02390670024 - RAFAEL MATJE PAIM.pdf"
click at [306, 282] on span "Subir arquivo" at bounding box center [301, 287] width 34 height 16
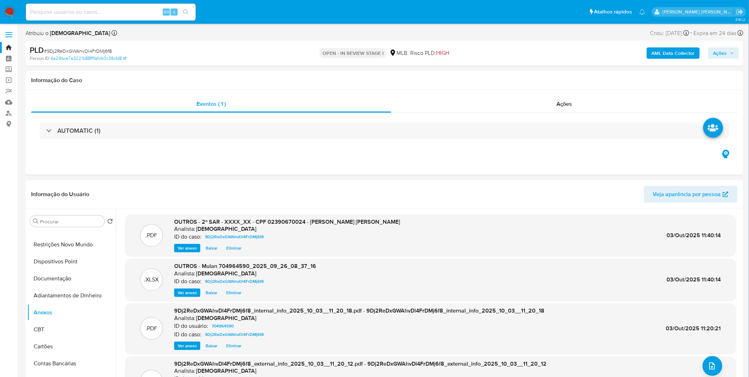
click at [717, 47] on span "Ações" at bounding box center [721, 52] width 14 height 11
click at [491, 81] on button "Resolução do caso Alt r" at bounding box center [527, 76] width 82 height 18
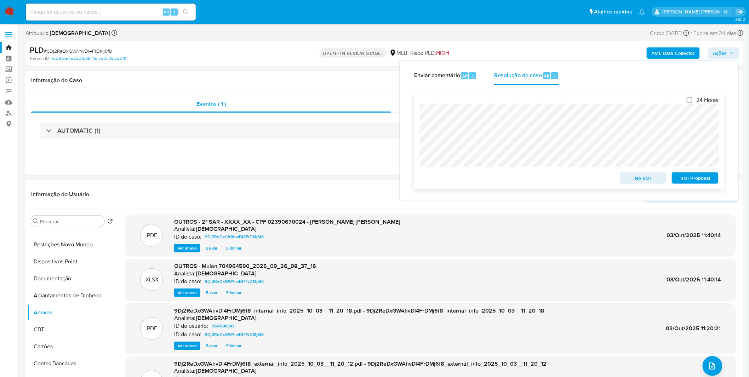
click at [683, 180] on span "ROI Proposal" at bounding box center [695, 178] width 37 height 10
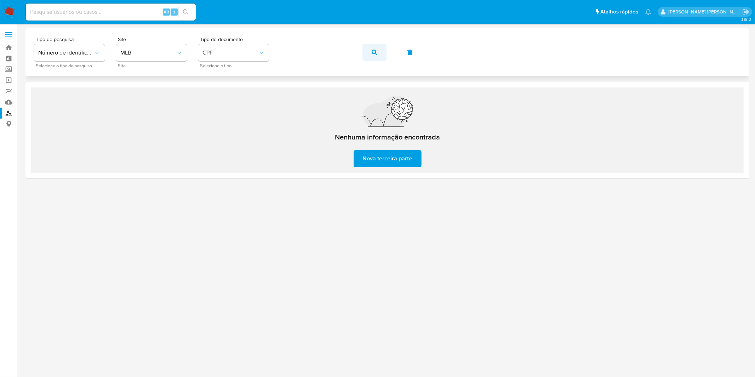
click at [373, 50] on icon "button" at bounding box center [375, 53] width 6 height 6
click at [383, 52] on button "button" at bounding box center [375, 52] width 24 height 17
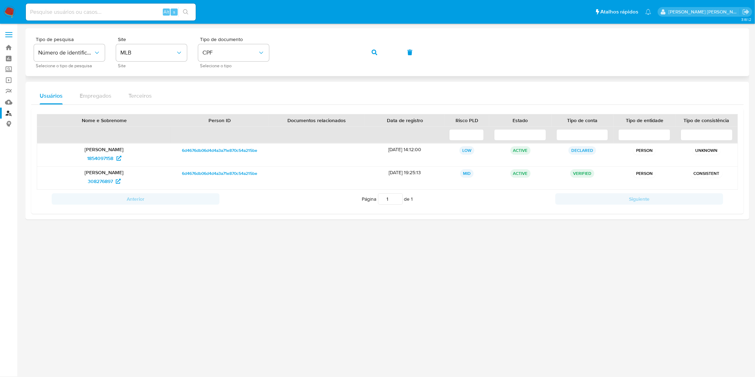
click at [381, 52] on button "button" at bounding box center [375, 52] width 24 height 17
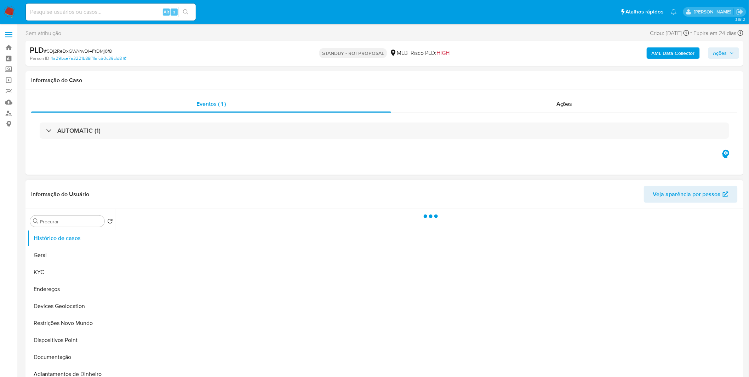
select select "10"
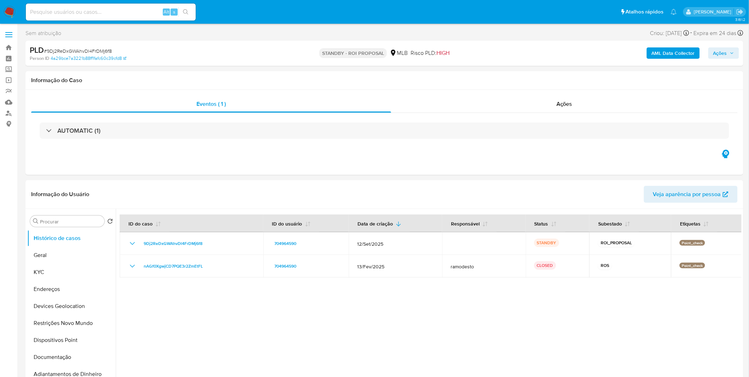
click at [103, 11] on input at bounding box center [111, 11] width 170 height 9
paste input "Y1FDddSU36lKG7bvbRPy5TFw"
type input "Y1FDddSU36lKG7bvbRPy5TFw"
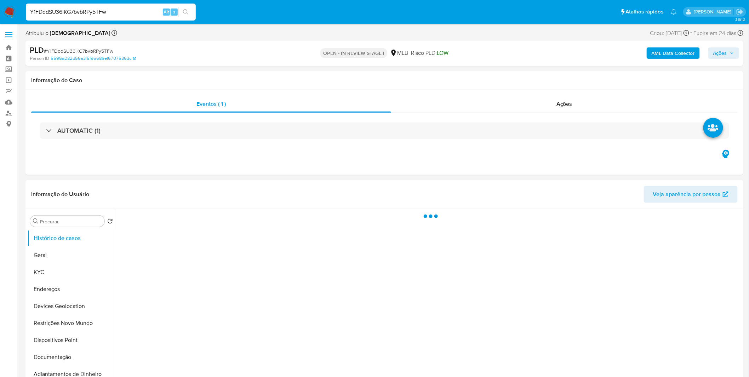
select select "10"
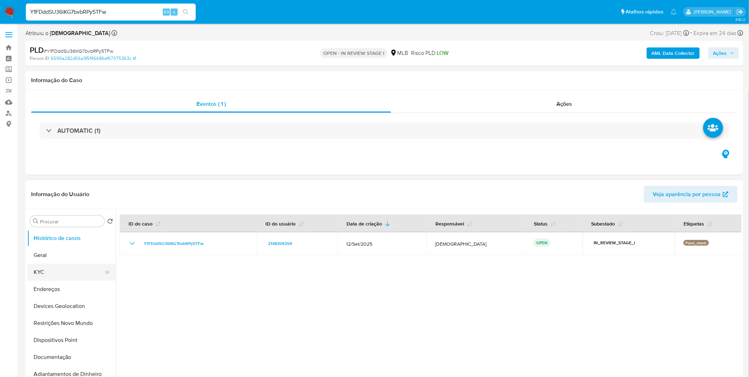
click at [67, 278] on button "KYC" at bounding box center [68, 272] width 83 height 17
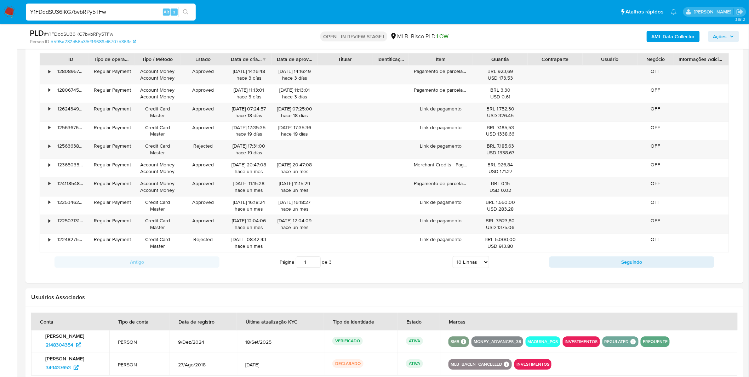
scroll to position [511, 0]
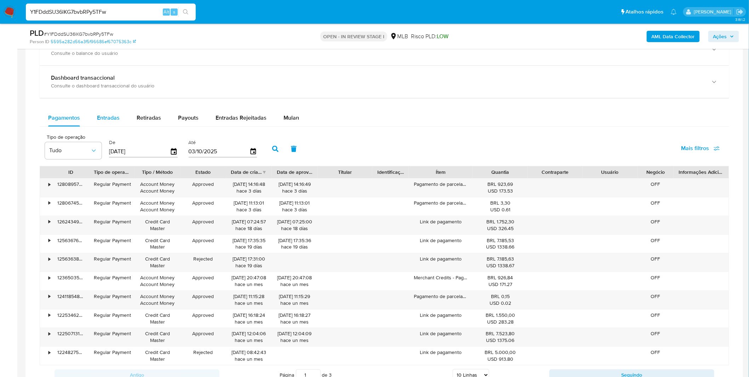
click at [122, 118] on button "Entradas" at bounding box center [109, 118] width 40 height 17
select select "10"
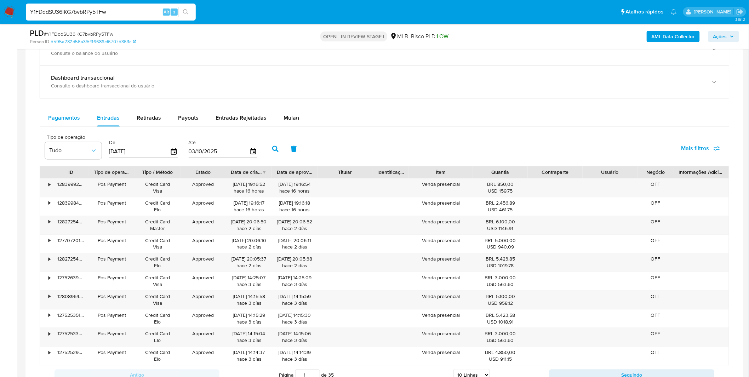
click at [48, 112] on div "Pagamentos" at bounding box center [64, 118] width 32 height 17
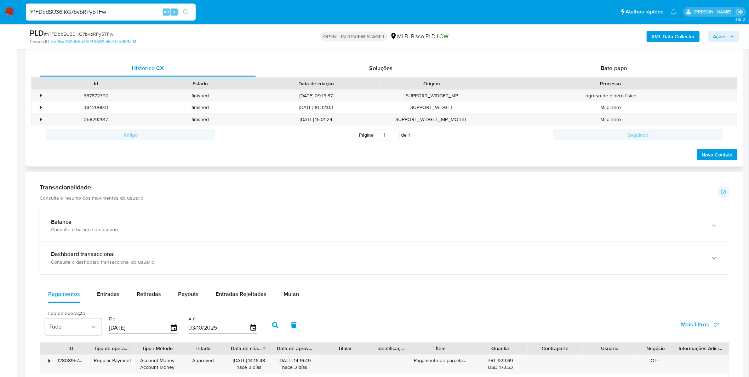
scroll to position [199, 0]
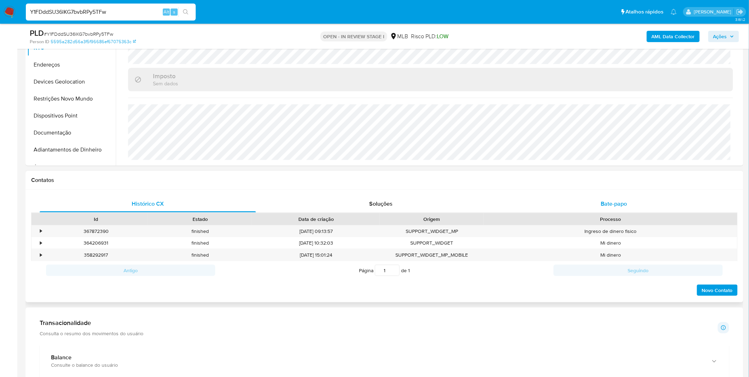
click at [599, 204] on div "Bate-papo" at bounding box center [614, 203] width 216 height 17
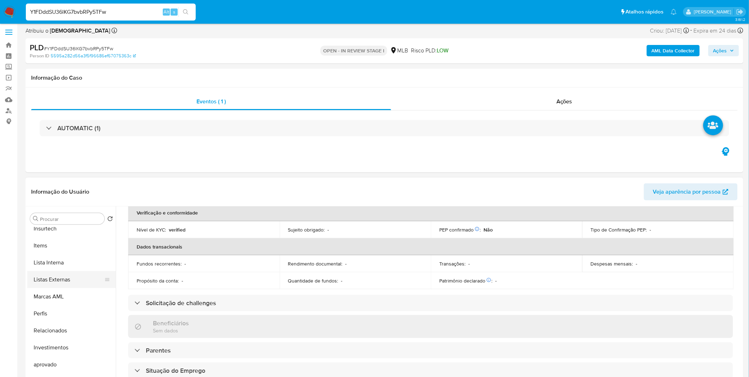
scroll to position [367, 0]
click at [71, 293] on button "Marcas AML" at bounding box center [68, 293] width 83 height 17
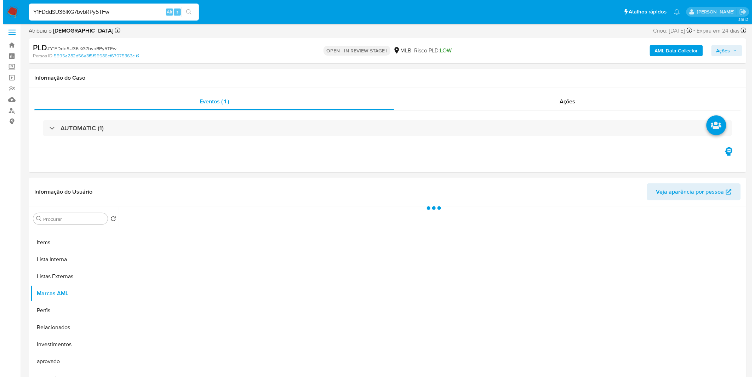
scroll to position [367, 0]
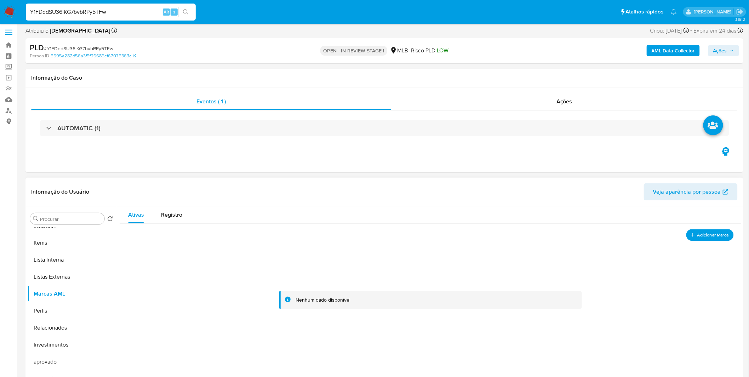
click at [713, 237] on span "Adicionar Marca" at bounding box center [714, 235] width 32 height 9
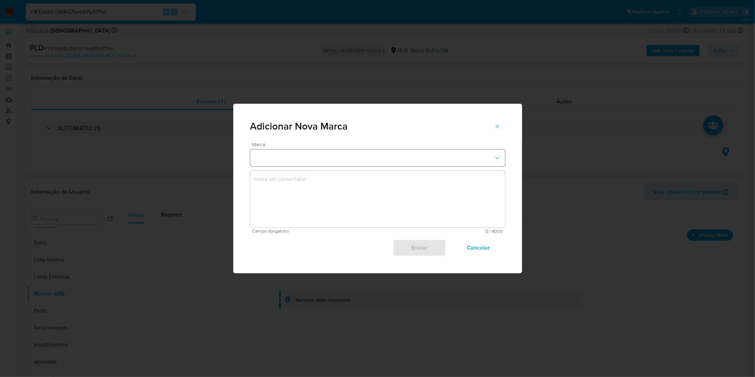
click at [329, 155] on button "marks-modal" at bounding box center [377, 157] width 255 height 17
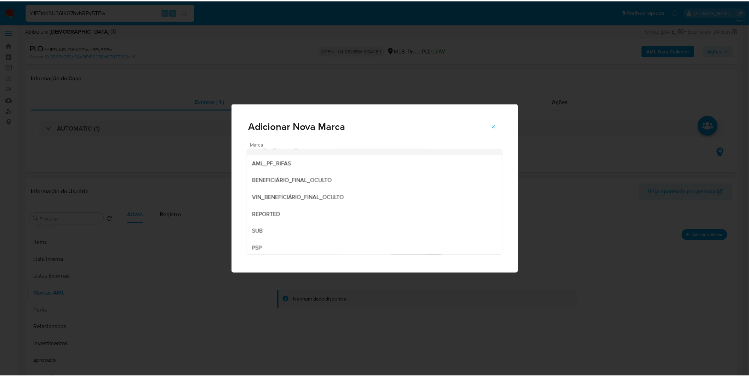
scroll to position [39, 0]
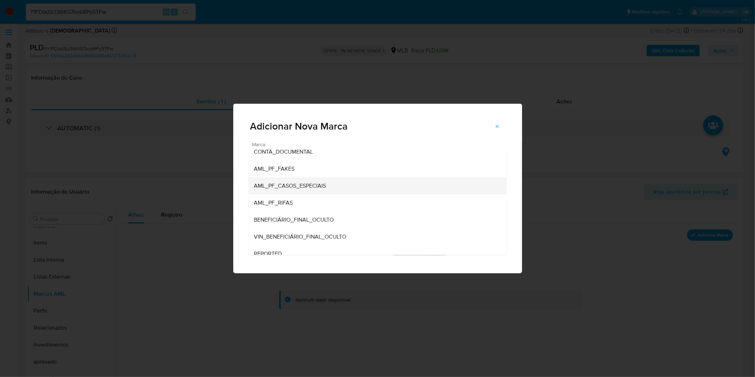
click at [332, 183] on div "AML_PF_CASOS_ESPECIAIS" at bounding box center [375, 185] width 242 height 17
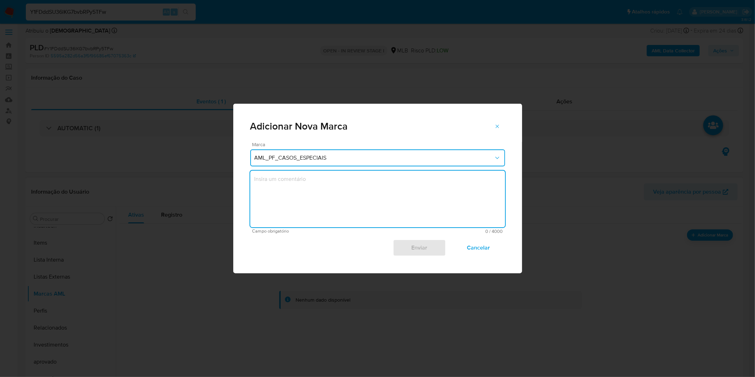
click at [326, 192] on textarea "marks-modal" at bounding box center [377, 199] width 255 height 57
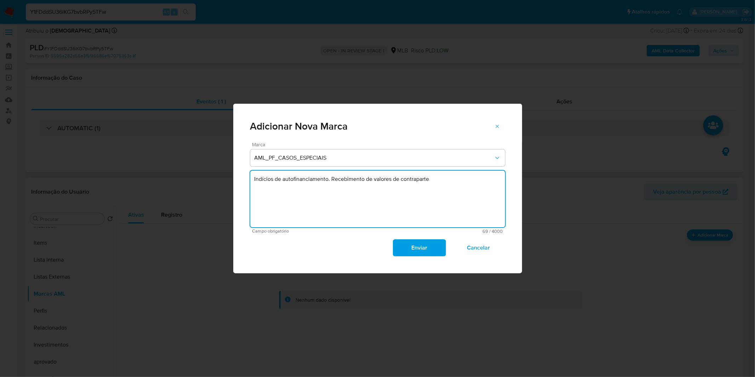
click at [297, 175] on textarea "Indícios de autofinanciamento. Recebimento de valores de contraparte" at bounding box center [377, 199] width 255 height 57
click at [430, 192] on textarea "Indícios de autofinanciamento. Recebimento de valores de contraparte" at bounding box center [377, 199] width 255 height 57
click at [341, 185] on textarea "Indícios de autofinanciamento. Recebimento de valores de contrapartes concentra…" at bounding box center [377, 199] width 255 height 57
click at [392, 178] on textarea "Indícios de autofinanciamento. Recebimento de valores de contrapartes concentra…" at bounding box center [377, 199] width 255 height 57
click at [388, 192] on textarea "Indícios de autofinanciamento. Recebimento de valores via Máquina Point de cont…" at bounding box center [377, 199] width 255 height 57
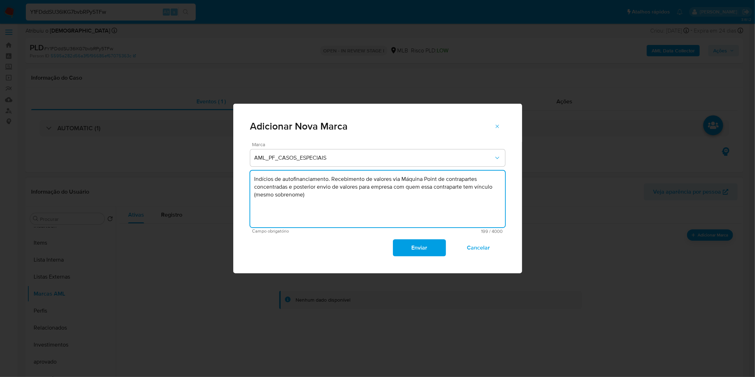
click at [359, 188] on textarea "Indícios de autofinanciamento. Recebimento de valores via Máquina Point de cont…" at bounding box center [377, 199] width 255 height 57
click at [381, 192] on textarea "Indícios de autofinanciamento. Recebimento de valores via Máquina Point de cont…" at bounding box center [377, 199] width 255 height 57
drag, startPoint x: 260, startPoint y: 195, endPoint x: 311, endPoint y: 193, distance: 51.4
click at [311, 193] on textarea "Indícios de autofinanciamento. Recebimento de valores via Máquina Point de cont…" at bounding box center [377, 199] width 255 height 57
click at [312, 192] on textarea "Indícios de autofinanciamento. Recebimento de valores via Máquina Point de cont…" at bounding box center [377, 199] width 255 height 57
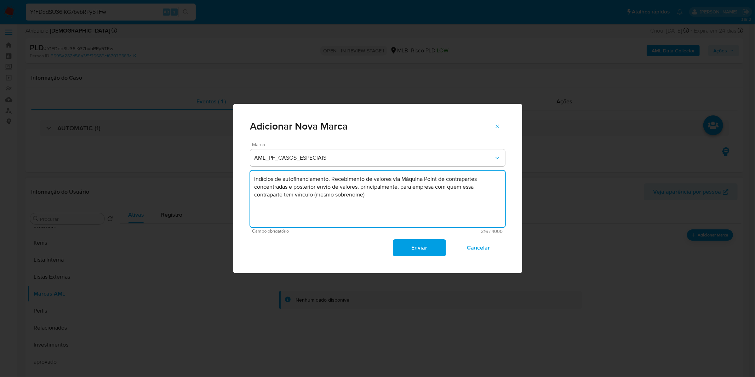
click at [360, 201] on textarea "Indícios de autofinanciamento. Recebimento de valores via Máquina Point de cont…" at bounding box center [377, 199] width 255 height 57
click at [398, 197] on textarea "Indícios de autofinanciamento. Recebimento de valores via Máquina Point de cont…" at bounding box center [377, 199] width 255 height 57
drag, startPoint x: 437, startPoint y: 187, endPoint x: 442, endPoint y: 187, distance: 4.6
click at [442, 187] on textarea "Indícios de autofinanciamento. Recebimento de valores via Máquina Point de cont…" at bounding box center [377, 199] width 255 height 57
click at [443, 187] on textarea "Indícios de autofinanciamento. Recebimento de valores via Máquina Point de cont…" at bounding box center [377, 199] width 255 height 57
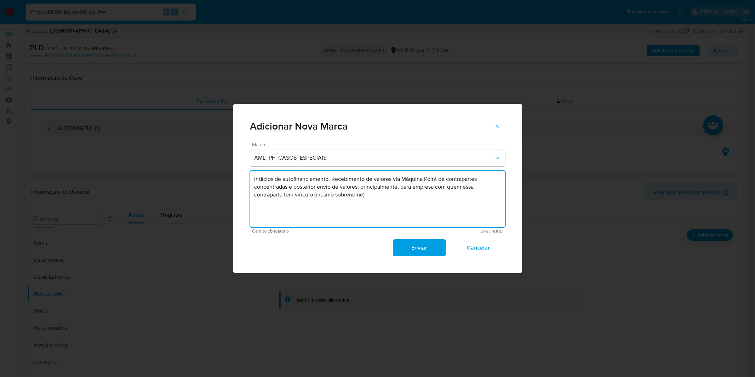
click at [436, 191] on textarea "Indícios de autofinanciamento. Recebimento de valores via Máquina Point de cont…" at bounding box center [377, 199] width 255 height 57
drag, startPoint x: 446, startPoint y: 186, endPoint x: 438, endPoint y: 187, distance: 7.8
click at [438, 187] on textarea "Indícios de autofinanciamento. Recebimento de valores via Máquina Point de cont…" at bounding box center [377, 199] width 255 height 57
drag, startPoint x: 355, startPoint y: 195, endPoint x: 448, endPoint y: 192, distance: 92.8
click at [448, 192] on textarea "Indícios de autofinanciamento. Recebimento de valores via Máquina Point de cont…" at bounding box center [377, 199] width 255 height 57
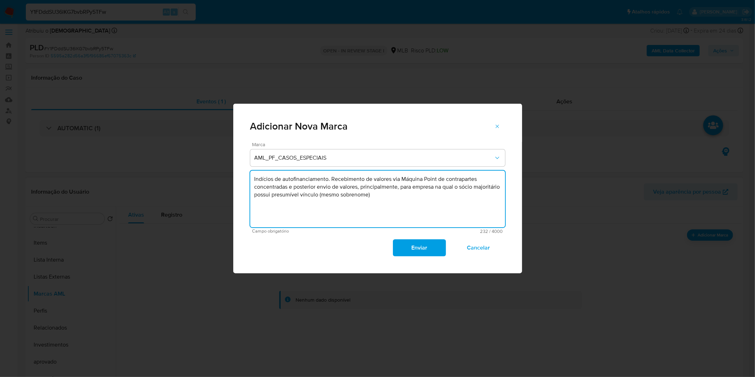
click at [415, 202] on textarea "Indícios de autofinanciamento. Recebimento de valores via Máquina Point de cont…" at bounding box center [377, 199] width 255 height 57
click at [356, 189] on textarea "Indícios de autofinanciamento. Recebimento de valores via Máquina Point de cont…" at bounding box center [377, 199] width 255 height 57
click at [358, 189] on textarea "Indícios de autofinanciamento. Recebimento de valores via Máquina Point de cont…" at bounding box center [377, 199] width 255 height 57
click at [331, 200] on textarea "Indícios de autofinanciamento. Recebimento de valores via Máquina Point de cont…" at bounding box center [377, 199] width 255 height 57
drag, startPoint x: 287, startPoint y: 193, endPoint x: 371, endPoint y: 209, distance: 85.4
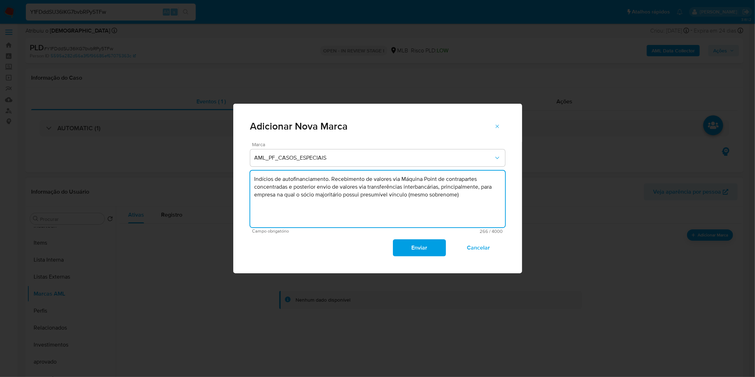
click at [371, 209] on textarea "Indícios de autofinanciamento. Recebimento de valores via Máquina Point de cont…" at bounding box center [377, 199] width 255 height 57
click at [405, 196] on textarea "Indícios de autofinanciamento. Recebimento de valores via Máquina Point de cont…" at bounding box center [377, 199] width 255 height 57
click at [408, 196] on textarea "Indícios de autofinanciamento. Recebimento de valores via Máquina Point de cont…" at bounding box center [377, 199] width 255 height 57
click at [376, 206] on textarea "Indícios de autofinanciamento. Recebimento de valores via Máquina Point de cont…" at bounding box center [377, 199] width 255 height 57
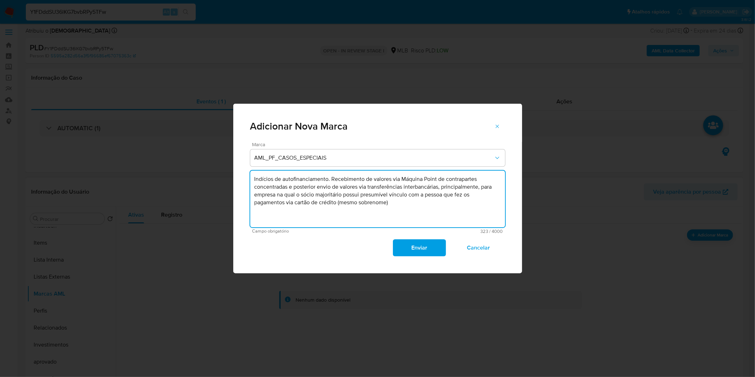
drag, startPoint x: 352, startPoint y: 193, endPoint x: 411, endPoint y: 189, distance: 60.0
click at [411, 189] on textarea "Indícios de autofinanciamento. Recebimento de valores via Máquina Point de cont…" at bounding box center [377, 199] width 255 height 57
click at [412, 189] on textarea "Indícios de autofinanciamento. Recebimento de valores via Máquina Point de cont…" at bounding box center [377, 199] width 255 height 57
type textarea "Indícios de autofinanciamento. Recebimento de valores via Máquina Point de cont…"
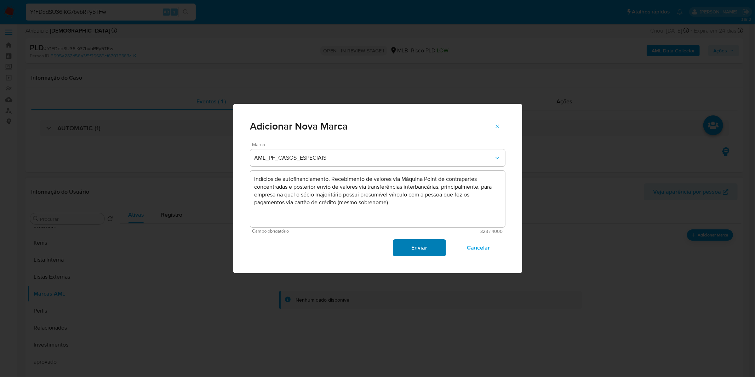
click at [419, 246] on span "Enviar" at bounding box center [419, 248] width 35 height 16
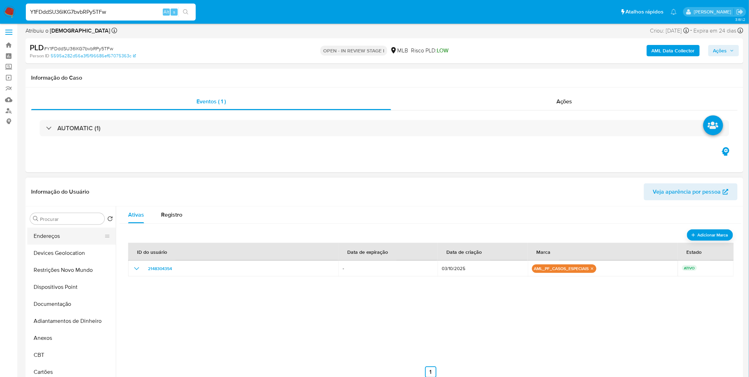
scroll to position [0, 0]
click at [71, 255] on button "Geral" at bounding box center [68, 252] width 83 height 17
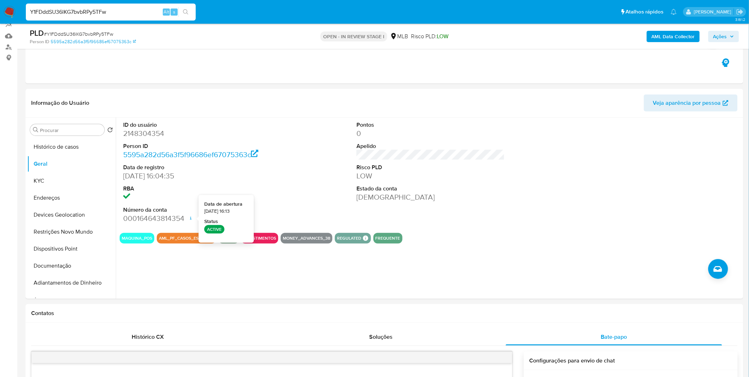
scroll to position [81, 0]
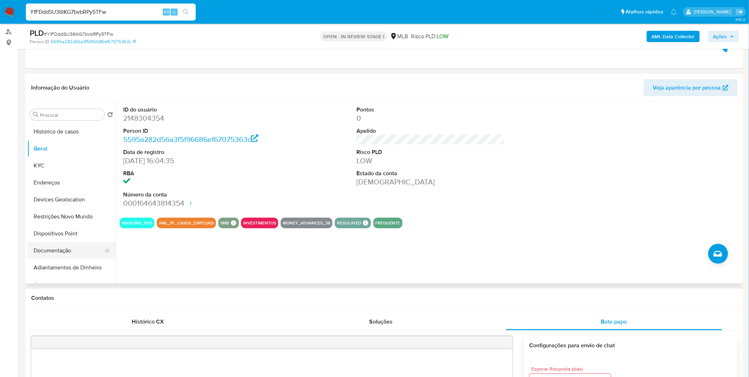
click at [71, 257] on button "Documentação" at bounding box center [68, 250] width 83 height 17
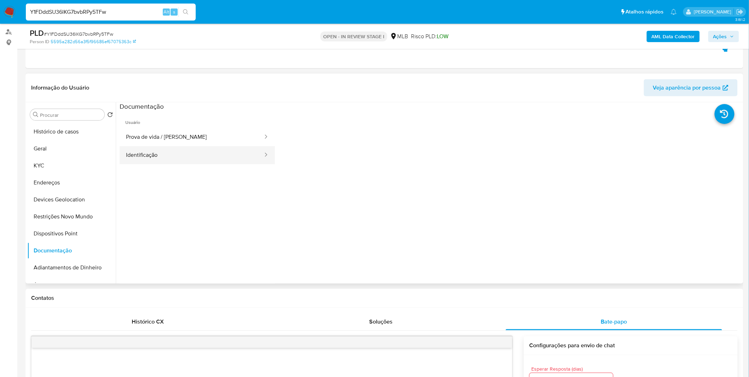
click at [176, 153] on button "Identificação" at bounding box center [192, 155] width 144 height 18
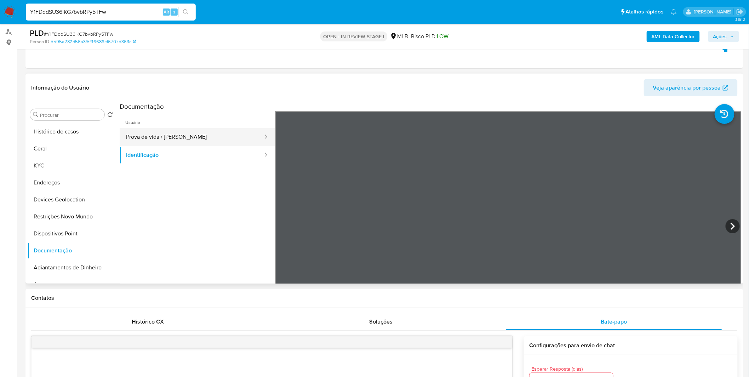
click at [133, 140] on button "Prova de vida / Selfie" at bounding box center [192, 137] width 144 height 18
click at [148, 152] on button "Identificação" at bounding box center [192, 155] width 144 height 18
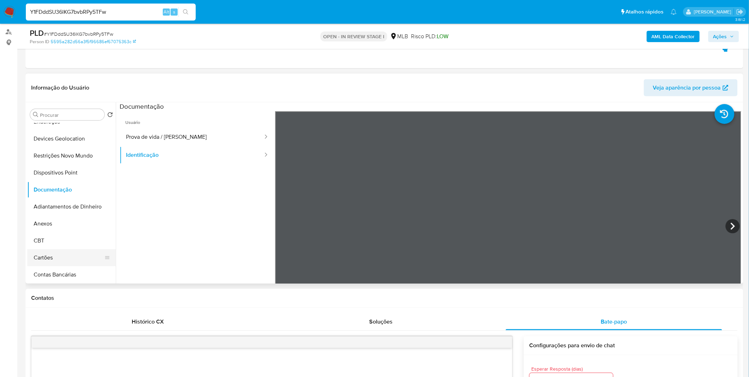
scroll to position [118, 0]
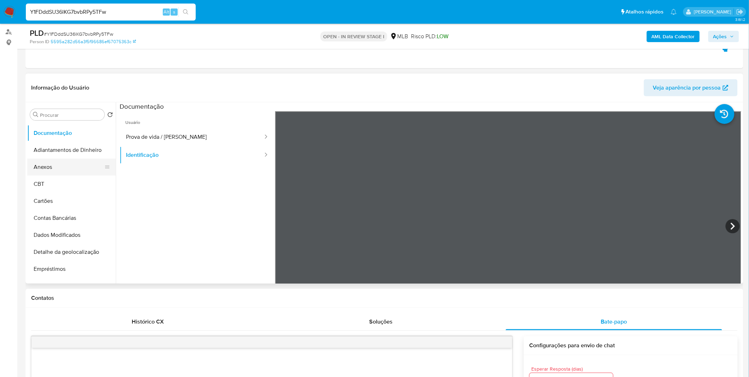
click at [62, 172] on button "Anexos" at bounding box center [68, 167] width 83 height 17
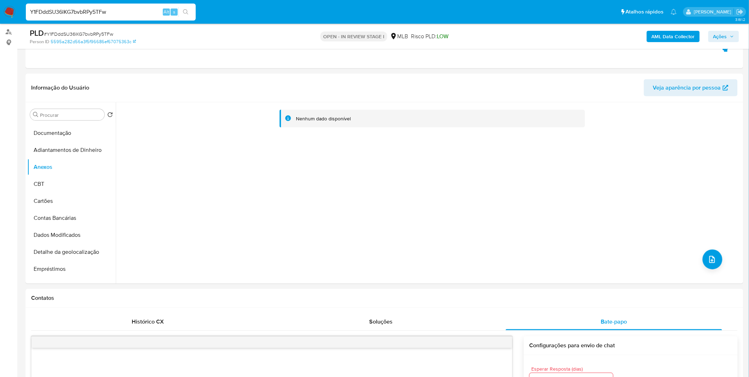
click at [675, 34] on b "AML Data Collector" at bounding box center [673, 36] width 43 height 11
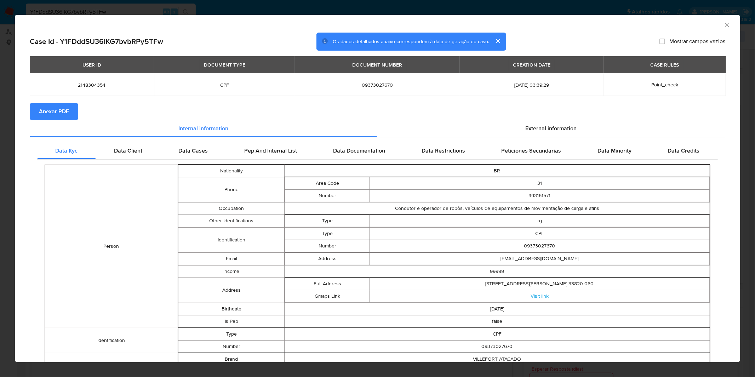
click at [75, 110] on button "Anexar PDF" at bounding box center [54, 111] width 49 height 17
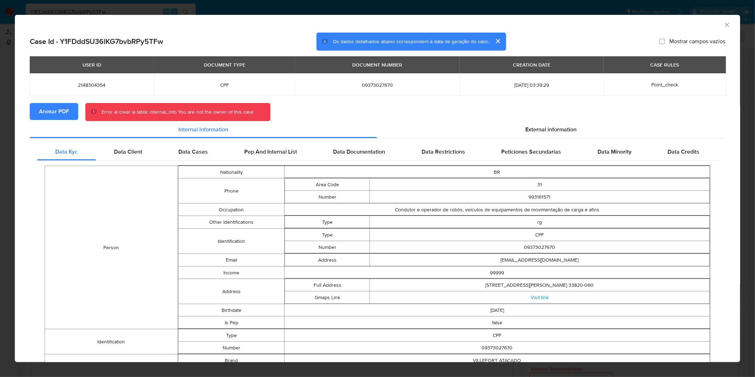
click at [268, 2] on div "AML Data Collector Case Id - Y1FDddSU36lKG7bvbRPy5TFw Os dados detalhados abaix…" at bounding box center [377, 188] width 755 height 377
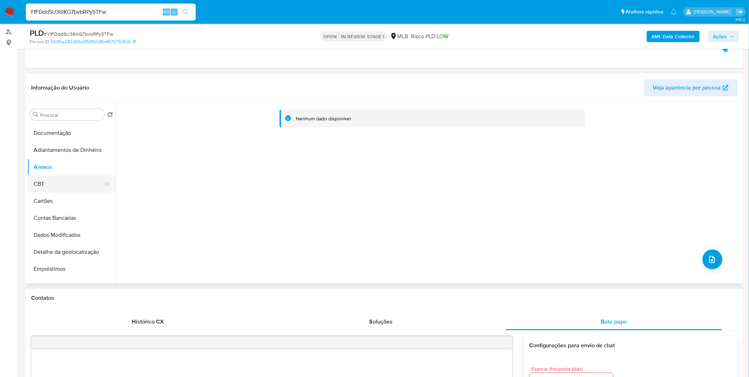
click at [66, 180] on button "CBT" at bounding box center [68, 184] width 83 height 17
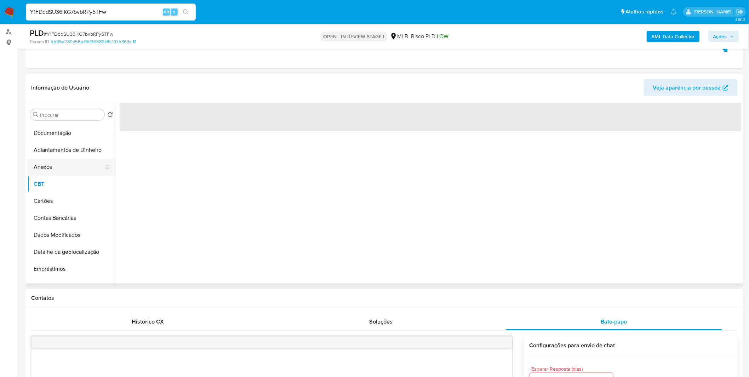
click at [69, 166] on button "Anexos" at bounding box center [68, 167] width 83 height 17
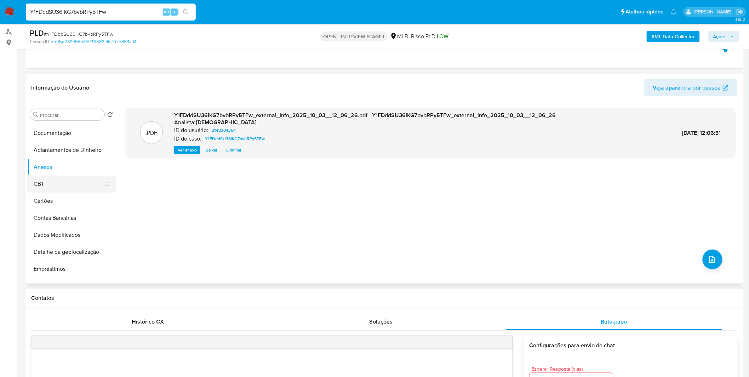
click at [67, 183] on button "CBT" at bounding box center [68, 184] width 83 height 17
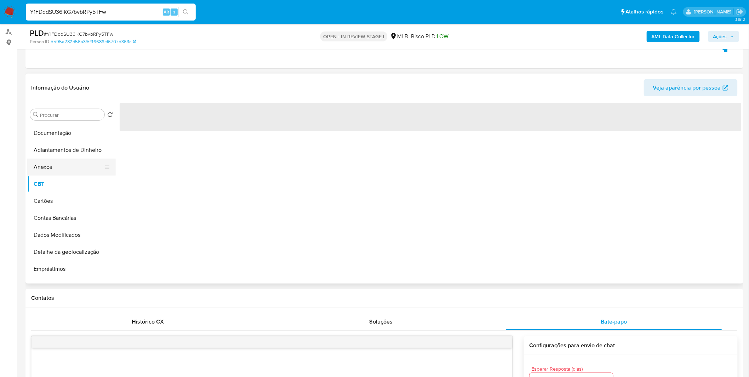
click at [64, 170] on button "Anexos" at bounding box center [68, 167] width 83 height 17
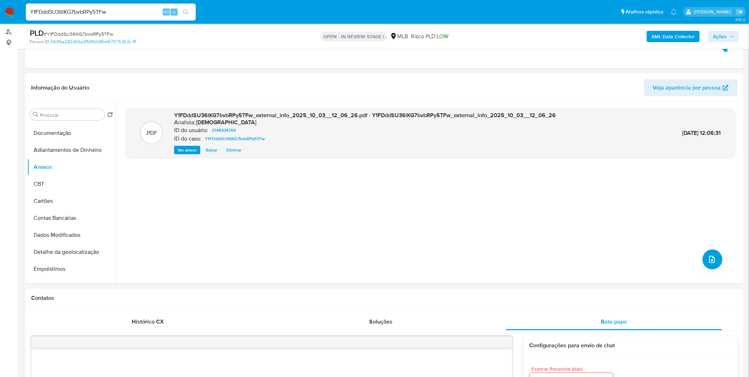
click at [676, 37] on b "AML Data Collector" at bounding box center [673, 36] width 43 height 11
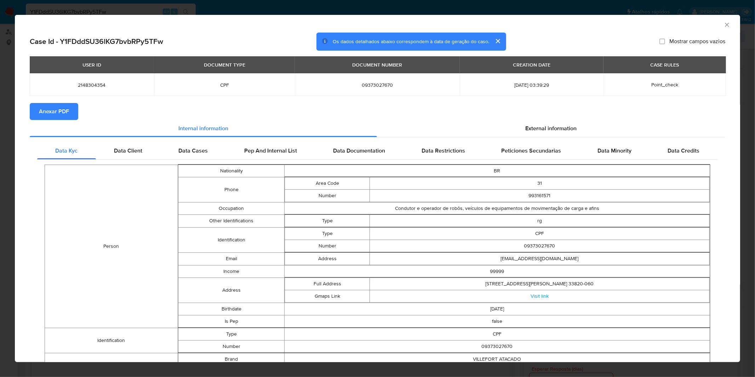
click at [58, 107] on span "Anexar PDF" at bounding box center [54, 112] width 30 height 16
click at [394, 11] on div "AML Data Collector Case Id - Y1FDddSU36lKG7bvbRPy5TFw Os dados detalhados abaix…" at bounding box center [377, 188] width 755 height 377
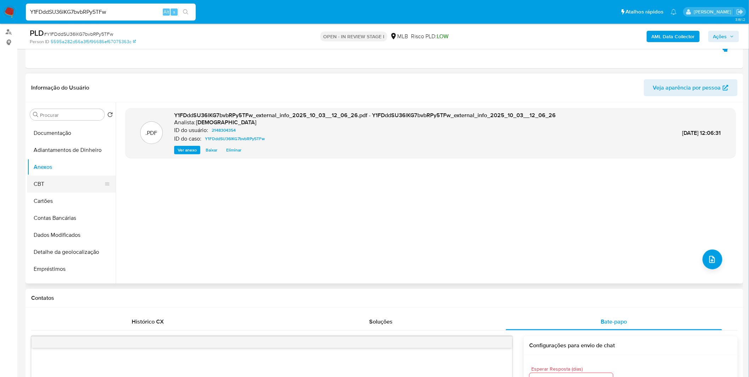
click at [63, 182] on button "CBT" at bounding box center [68, 184] width 83 height 17
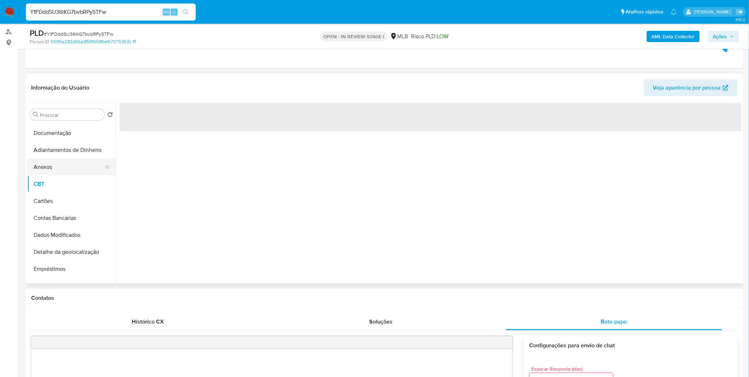
click at [63, 168] on button "Anexos" at bounding box center [68, 167] width 83 height 17
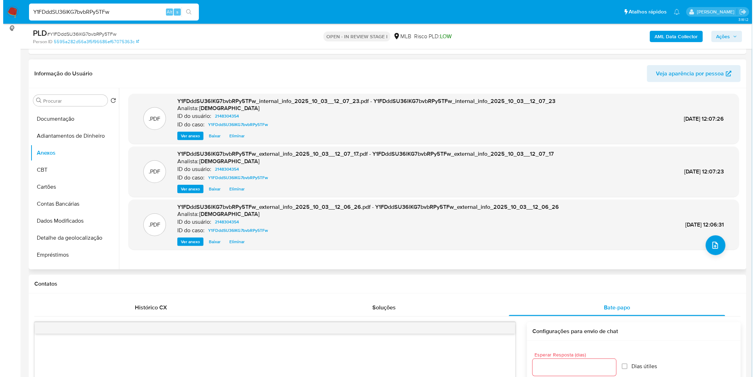
scroll to position [81, 0]
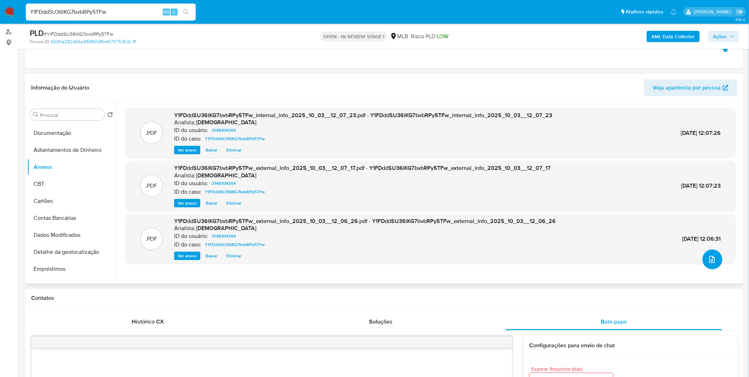
click at [705, 255] on button "upload-file" at bounding box center [713, 260] width 20 height 20
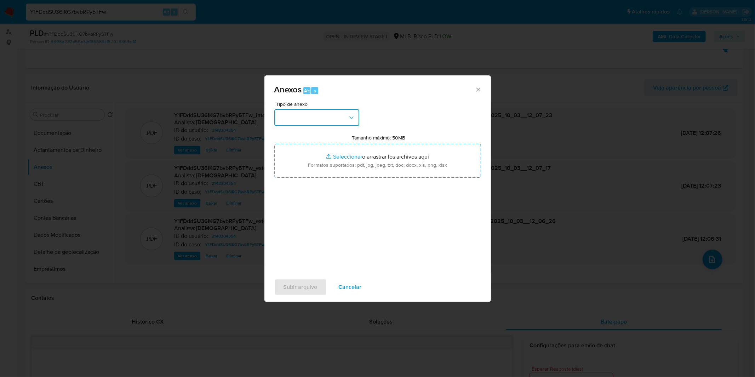
click at [335, 118] on button "button" at bounding box center [316, 117] width 85 height 17
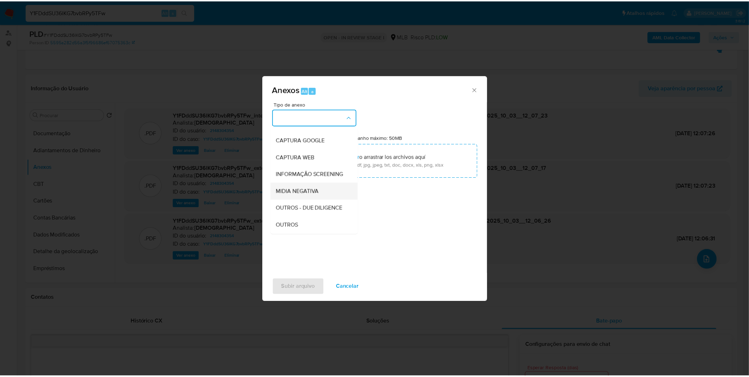
scroll to position [39, 0]
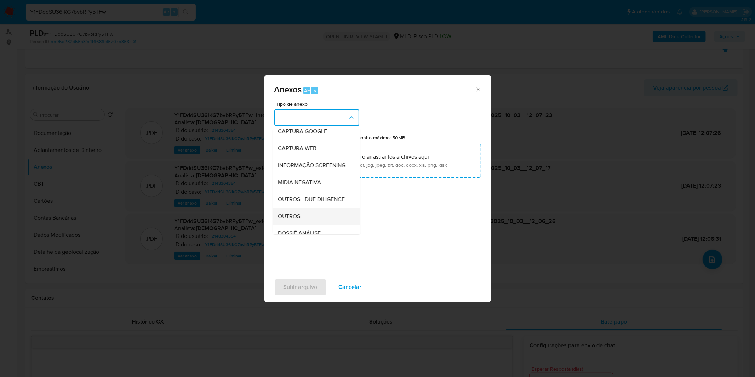
click at [299, 220] on span "OUTROS" at bounding box center [289, 216] width 22 height 7
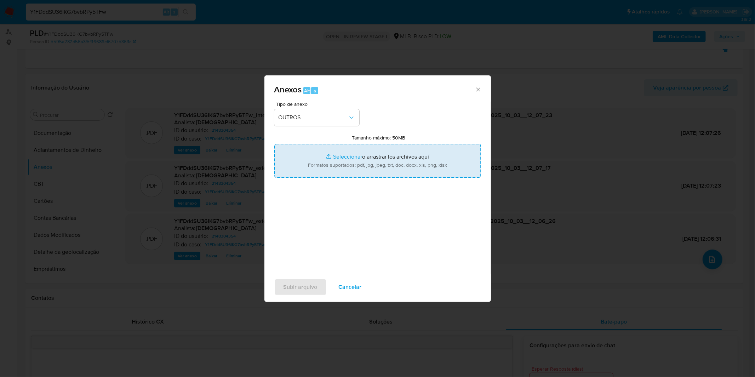
click at [333, 166] on input "Tamanho máximo: 50MB Seleccionar archivos" at bounding box center [377, 161] width 207 height 34
type input "C:\fakepath\Mulan 2148304354_2025_09_26_08_43_17.xlsx"
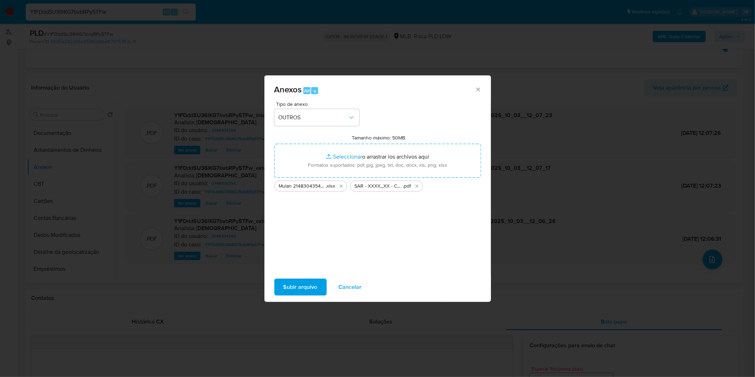
click at [306, 293] on span "Subir arquivo" at bounding box center [301, 287] width 34 height 16
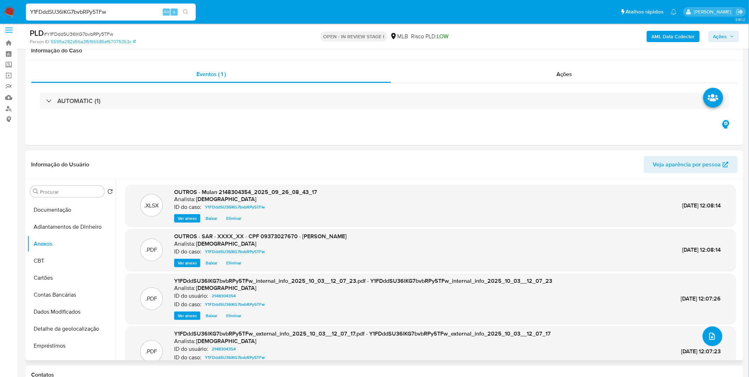
scroll to position [0, 0]
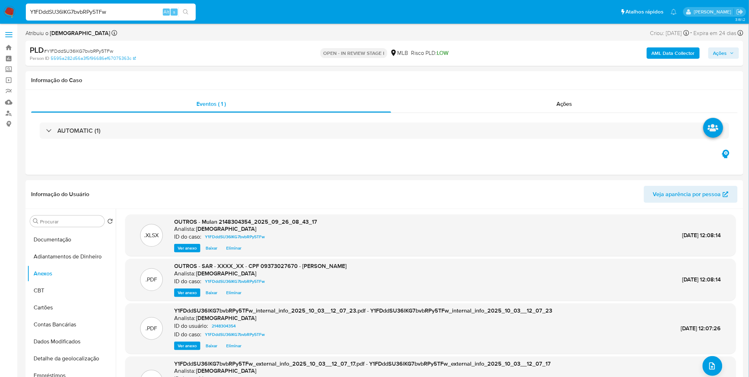
click at [727, 50] on span "Ações" at bounding box center [721, 52] width 14 height 11
click at [528, 76] on span "Resolução do caso" at bounding box center [518, 76] width 48 height 8
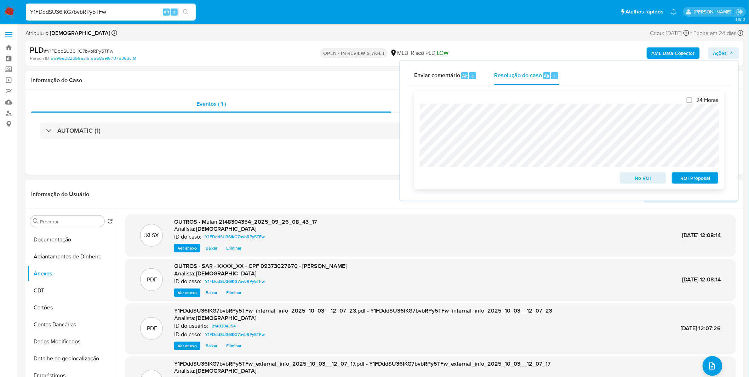
click at [694, 178] on span "ROI Proposal" at bounding box center [695, 178] width 37 height 10
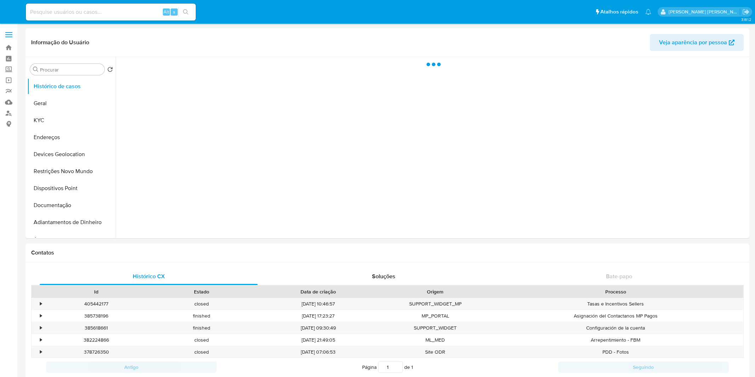
select select "10"
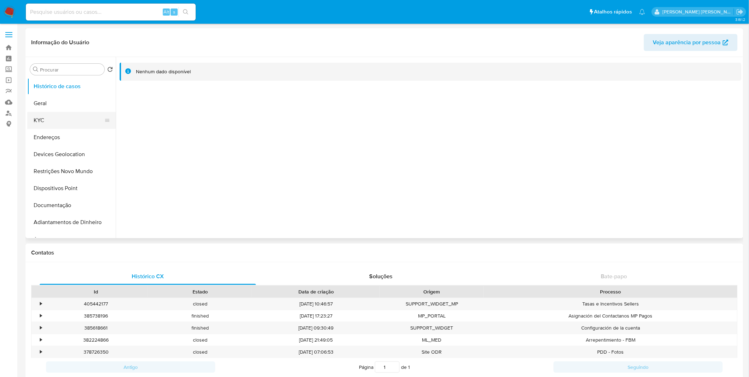
click at [56, 126] on button "KYC" at bounding box center [68, 120] width 83 height 17
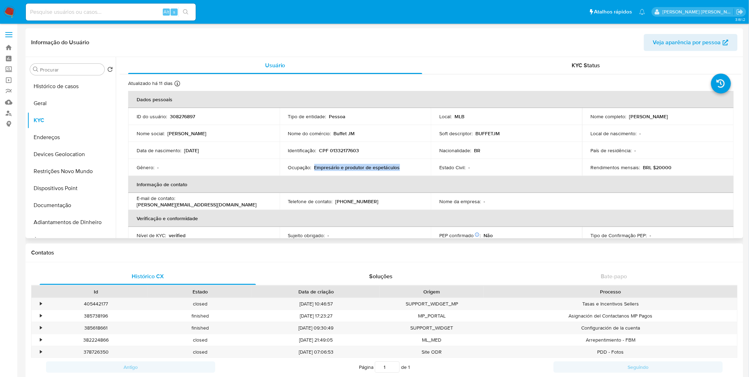
drag, startPoint x: 354, startPoint y: 164, endPoint x: 314, endPoint y: 169, distance: 40.4
click at [314, 169] on div "Ocupação : Empresário e produtor de espetáculos" at bounding box center [355, 167] width 135 height 6
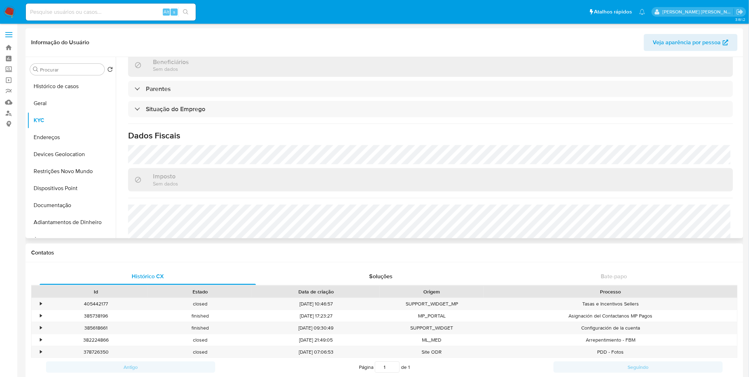
scroll to position [302, 0]
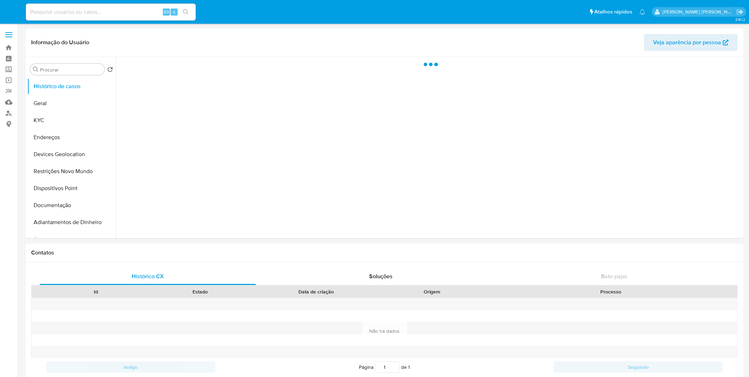
select select "10"
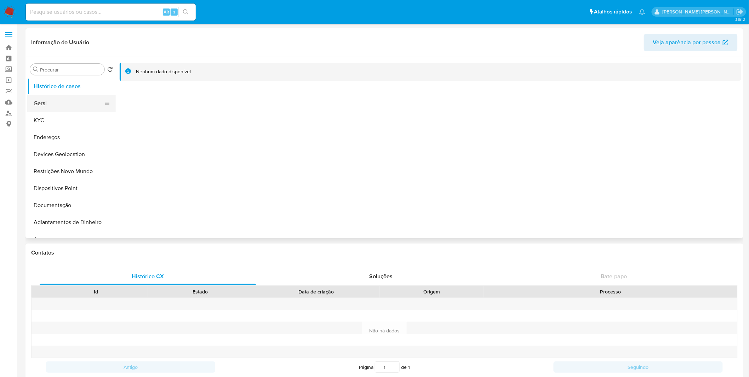
click at [92, 109] on button "Geral" at bounding box center [68, 103] width 83 height 17
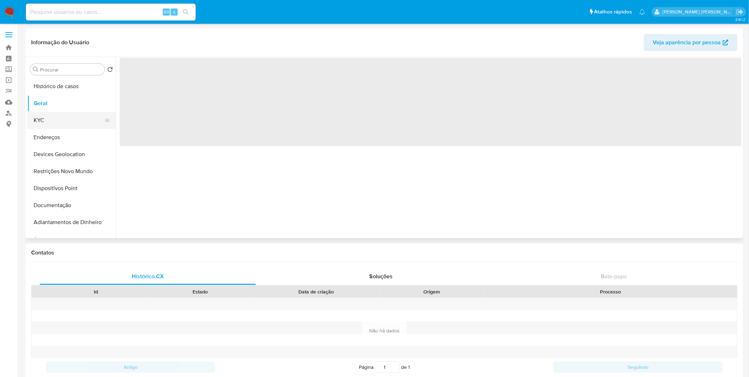
click at [87, 119] on button "KYC" at bounding box center [68, 120] width 83 height 17
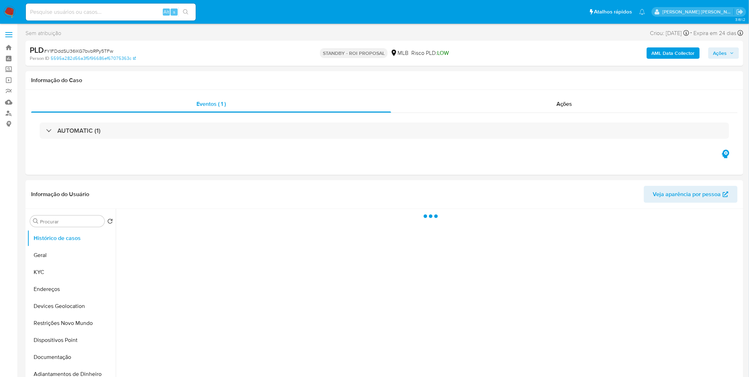
select select "10"
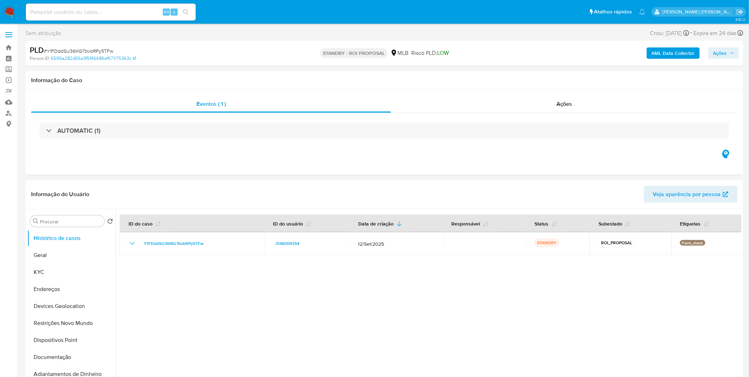
click at [12, 15] on img at bounding box center [10, 12] width 12 height 12
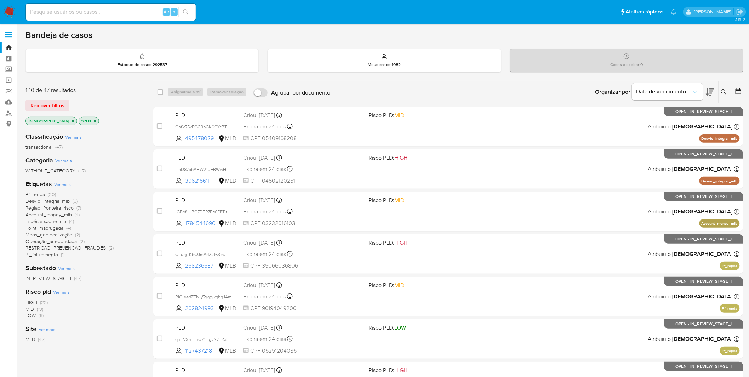
click at [116, 16] on div "Alt s" at bounding box center [111, 12] width 170 height 17
click at [115, 13] on input at bounding box center [111, 11] width 170 height 9
paste input "x6LFvklwkAWiHKHEXb4syxJT"
type input "x6LFvklwkAWiHKHEXb4syxJT"
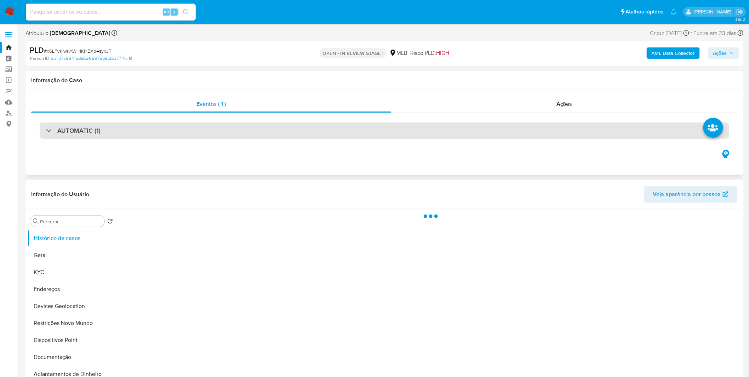
select select "10"
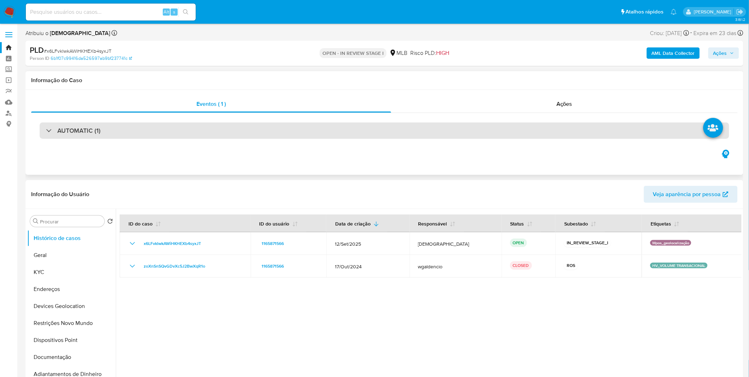
click at [43, 135] on div "AUTOMATIC (1)" at bounding box center [385, 131] width 690 height 16
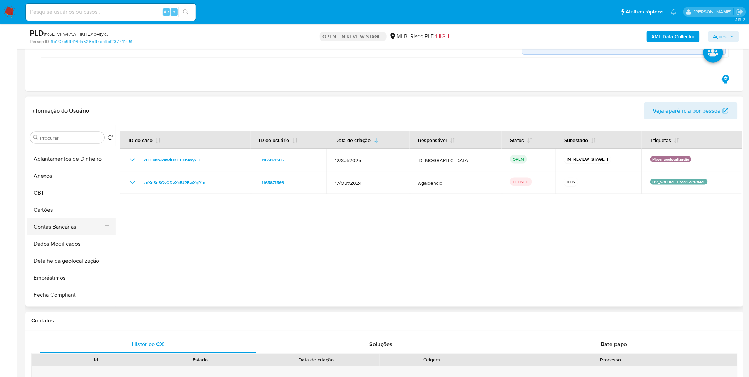
scroll to position [131, 0]
click at [76, 259] on button "Detalhe da geolocalização" at bounding box center [68, 261] width 83 height 17
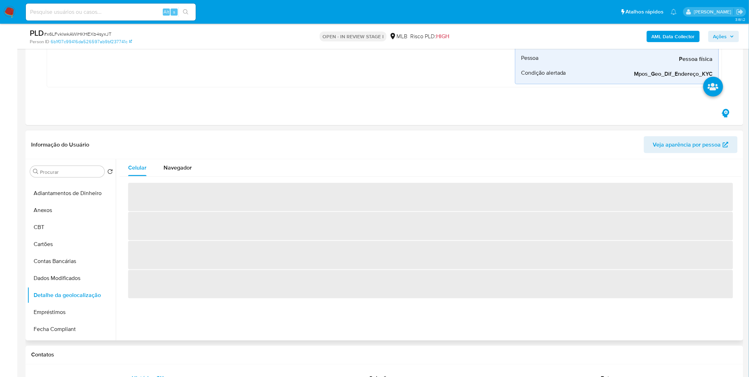
scroll to position [314, 0]
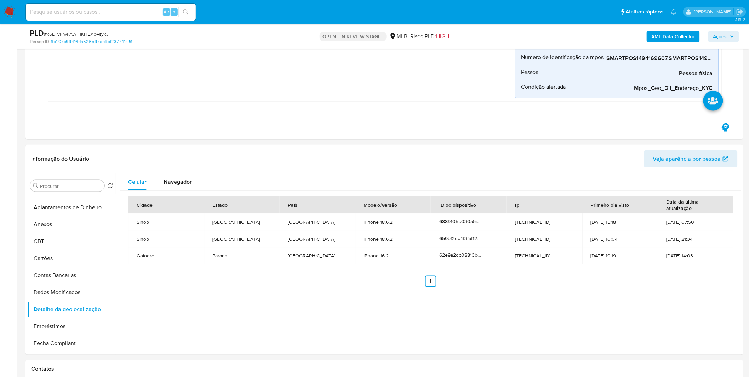
drag, startPoint x: 715, startPoint y: 259, endPoint x: 667, endPoint y: 223, distance: 59.5
click at [667, 223] on tbody "Sinop Mato Grosso Brazil iPhone 18.6.2 6889105b030a5a5c301ee131 177.155.221.62 …" at bounding box center [431, 239] width 606 height 51
click at [667, 223] on td "03-10-2025 07:50" at bounding box center [696, 222] width 76 height 17
click at [597, 315] on div "Celular Navegador Cidade Estado País Modelo/Versão ID do dispositivo Ip Primeir…" at bounding box center [429, 264] width 626 height 181
click at [179, 184] on span "Navegador" at bounding box center [178, 182] width 28 height 8
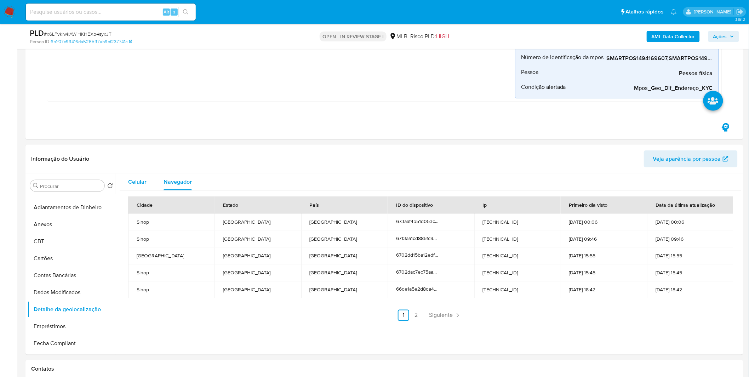
click at [145, 182] on span "Celular" at bounding box center [137, 182] width 18 height 8
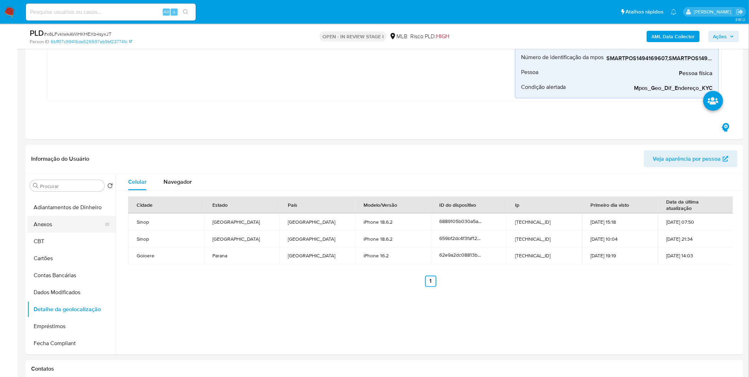
click at [69, 224] on button "Anexos" at bounding box center [68, 224] width 83 height 17
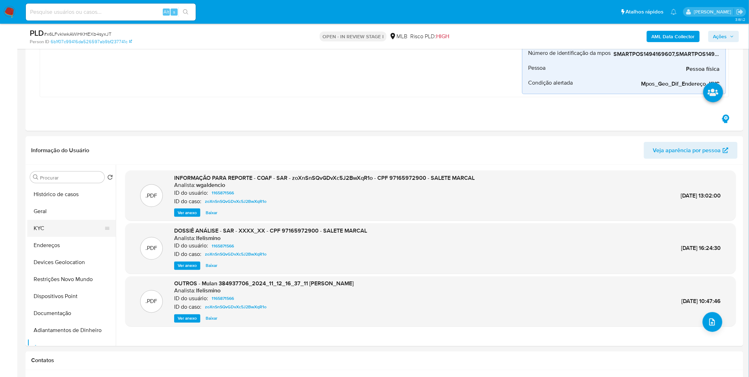
click at [67, 226] on button "KYC" at bounding box center [68, 228] width 83 height 17
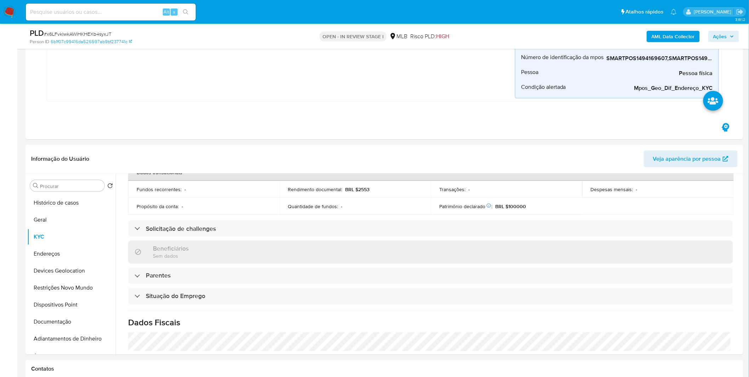
scroll to position [295, 0]
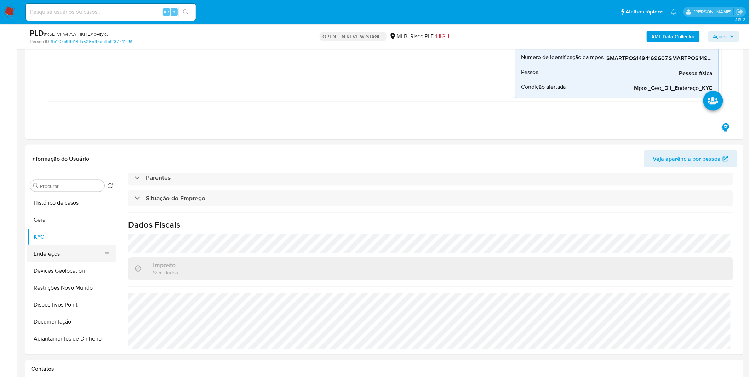
click at [70, 252] on button "Endereços" at bounding box center [68, 253] width 83 height 17
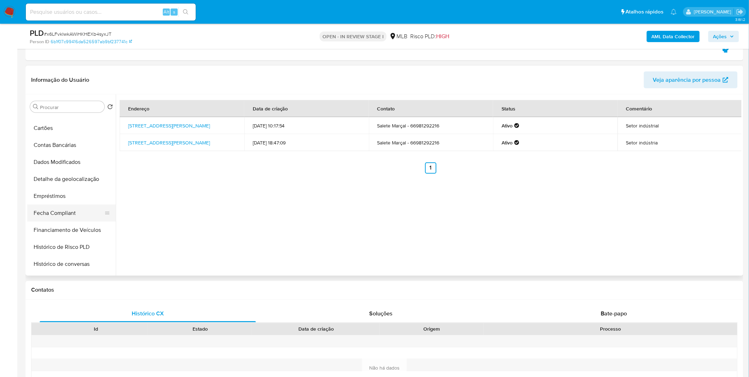
scroll to position [197, 0]
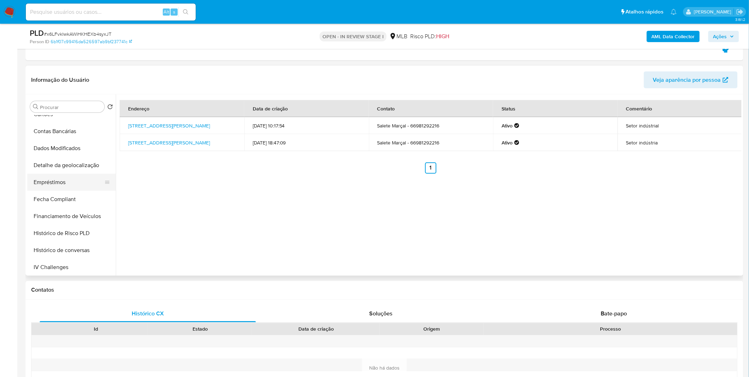
click at [75, 183] on button "Empréstimos" at bounding box center [68, 182] width 83 height 17
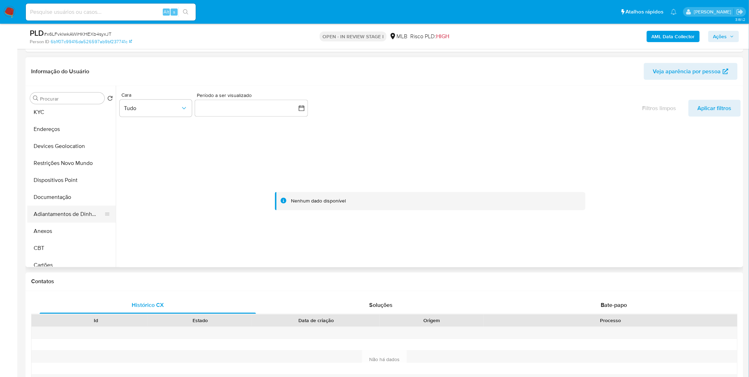
scroll to position [0, 0]
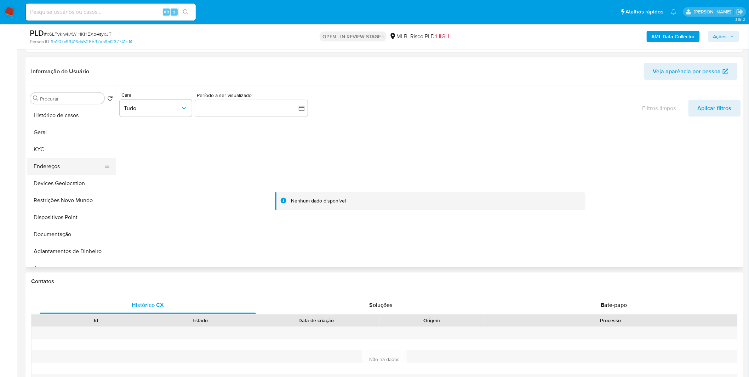
click at [70, 161] on button "Endereços" at bounding box center [68, 166] width 83 height 17
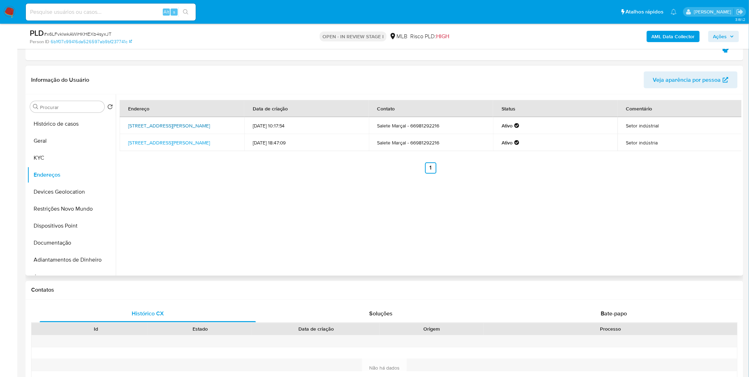
click at [207, 123] on link "Rua Matilde Bordin 151, Sinop, Mato Grosso, 78550065, Brasil 151" at bounding box center [169, 125] width 82 height 7
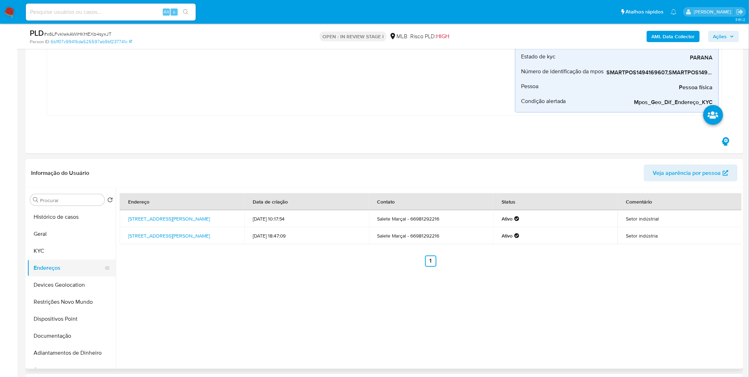
scroll to position [314, 0]
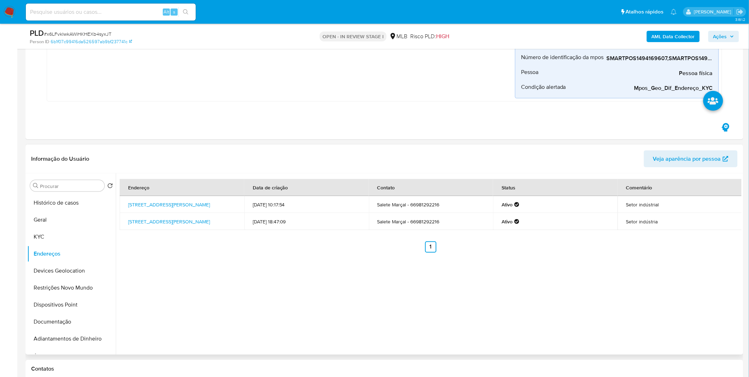
click at [201, 277] on div "Endereço Data de criação Contato Status Comentário Rua Matilde Bordin 151, Sino…" at bounding box center [429, 264] width 626 height 181
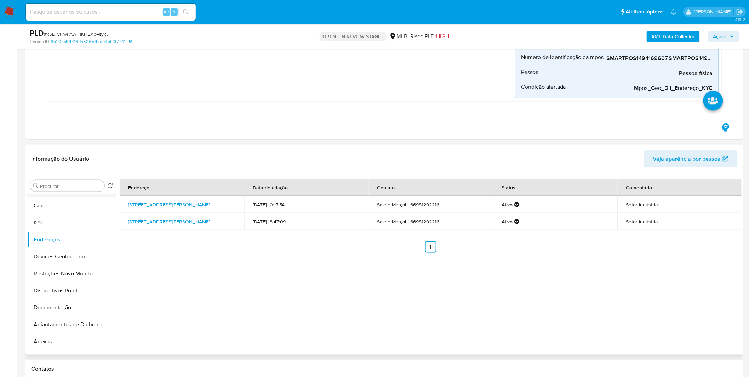
scroll to position [0, 0]
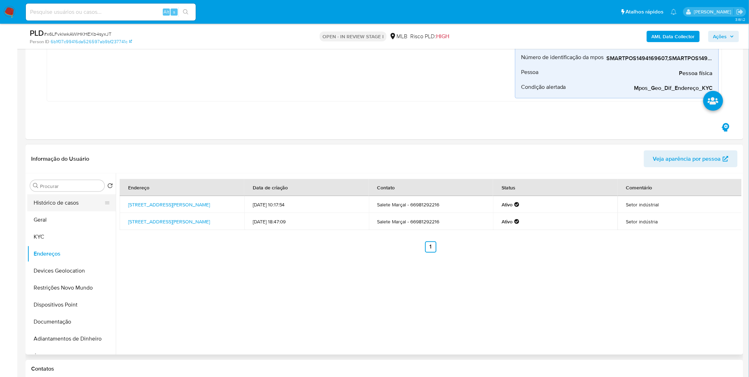
click at [76, 206] on button "Histórico de casos" at bounding box center [68, 202] width 83 height 17
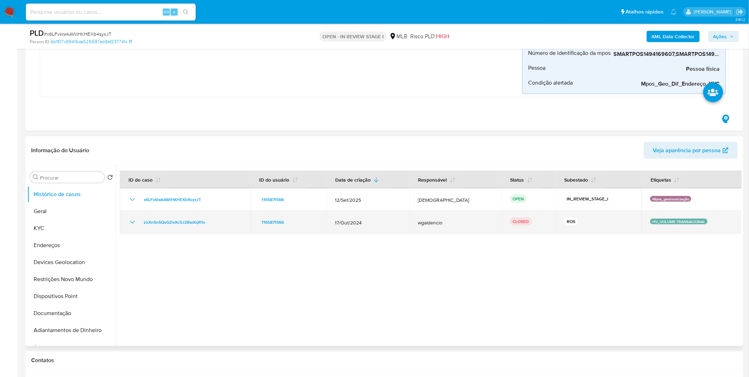
click at [128, 221] on icon "Mostrar/Ocultar" at bounding box center [132, 222] width 8 height 8
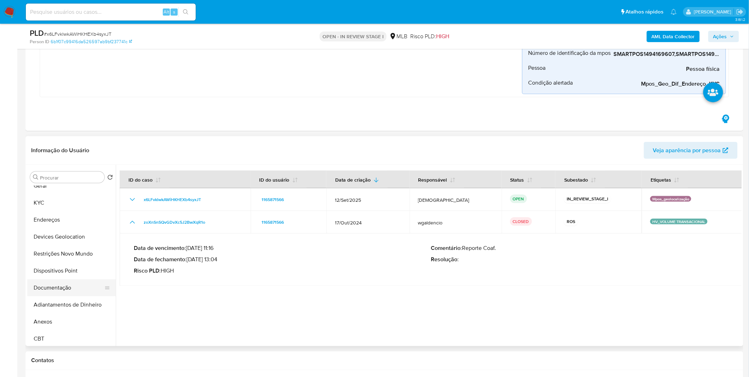
scroll to position [39, 0]
click at [67, 307] on button "Anexos" at bounding box center [68, 308] width 83 height 17
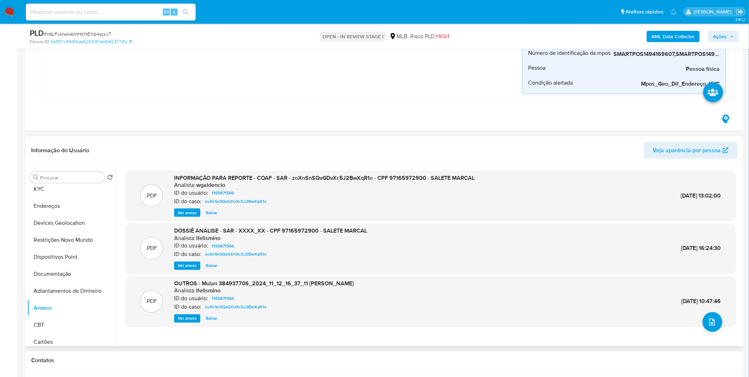
click at [191, 216] on span "Ver anexo" at bounding box center [187, 212] width 19 height 7
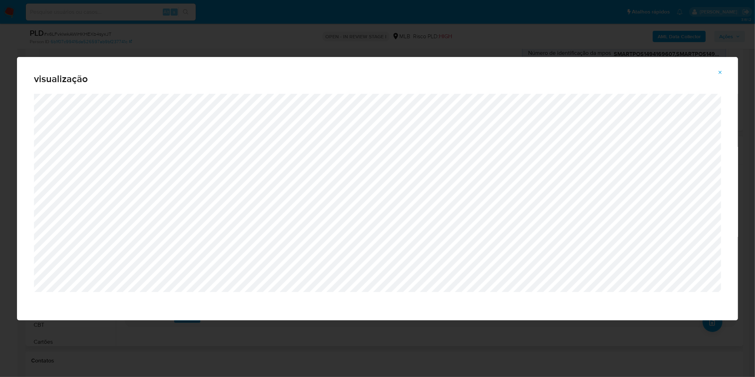
click at [334, 46] on div "visualização" at bounding box center [377, 188] width 755 height 377
click at [719, 69] on span "Attachment preview" at bounding box center [721, 73] width 6 height 10
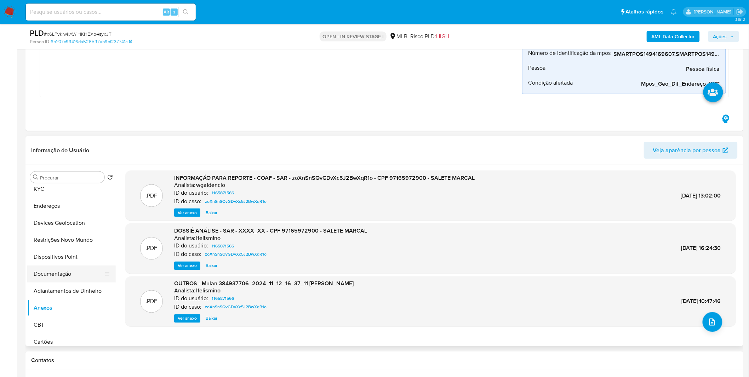
scroll to position [0, 0]
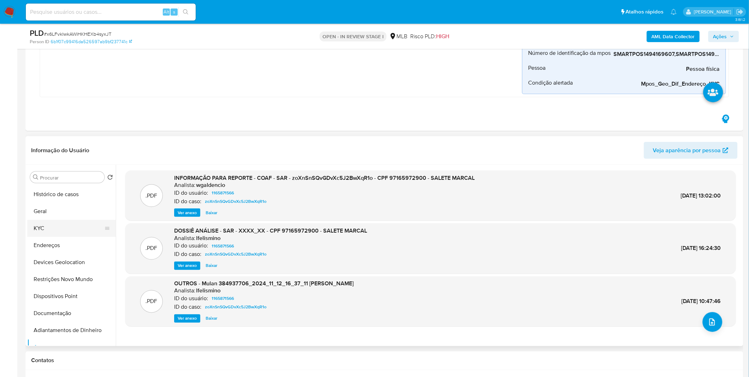
click at [68, 227] on button "KYC" at bounding box center [68, 228] width 83 height 17
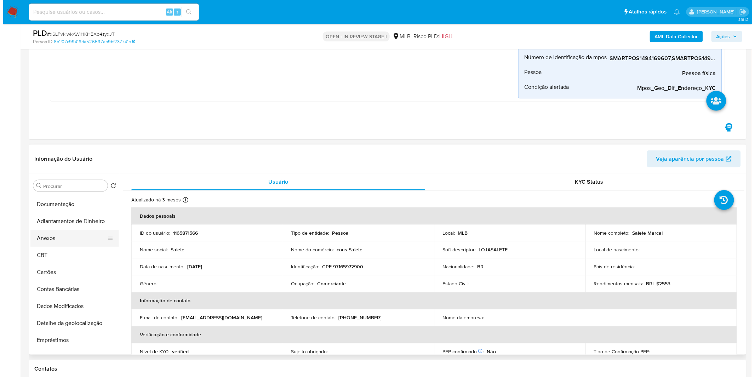
scroll to position [118, 0]
click at [62, 238] on button "Anexos" at bounding box center [68, 237] width 83 height 17
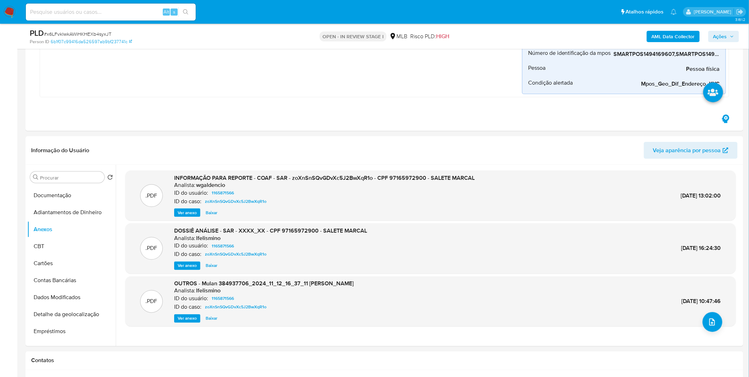
click at [674, 34] on b "AML Data Collector" at bounding box center [673, 36] width 43 height 11
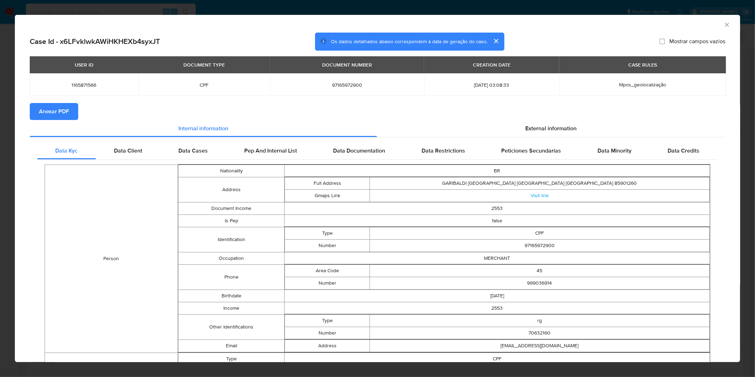
click at [67, 108] on span "Anexar PDF" at bounding box center [54, 112] width 30 height 16
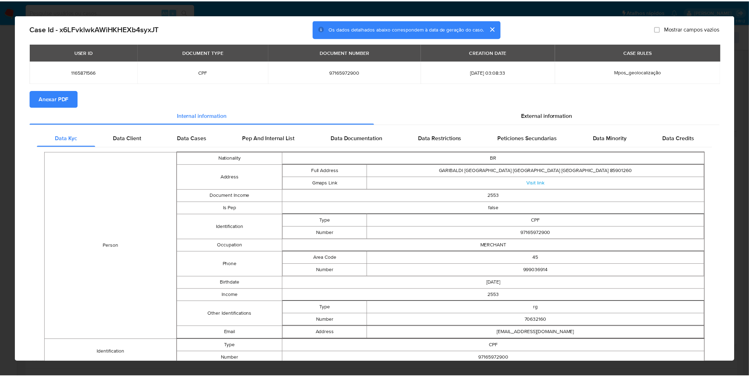
scroll to position [0, 0]
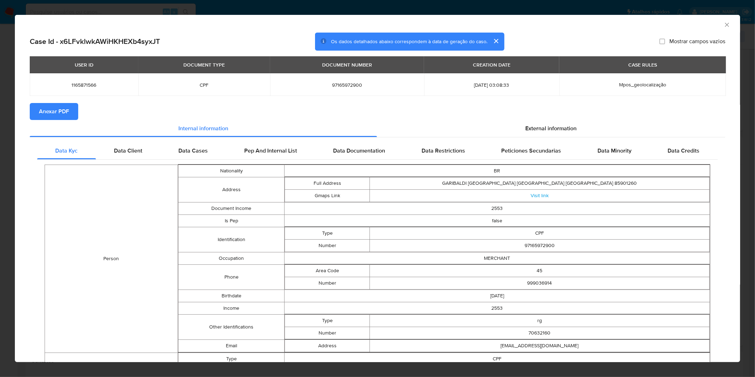
click at [326, 11] on div "AML Data Collector Case Id - x6LFvklwkAWiHKHEXb4syxJT Os dados detalhados abaix…" at bounding box center [377, 188] width 755 height 377
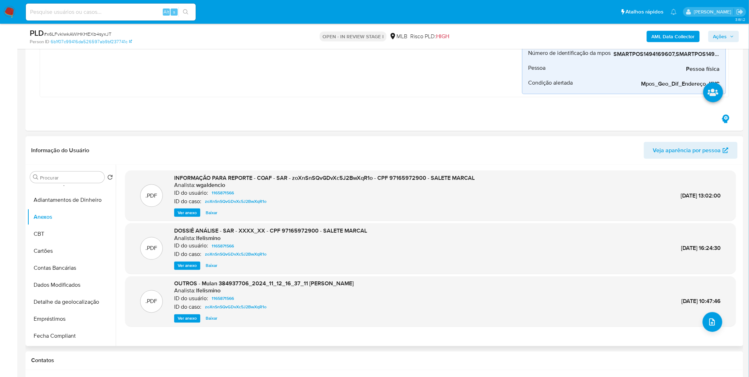
scroll to position [118, 0]
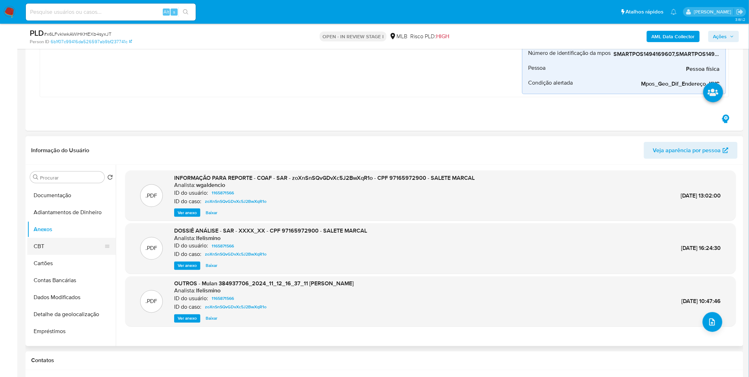
click at [50, 247] on button "CBT" at bounding box center [68, 246] width 83 height 17
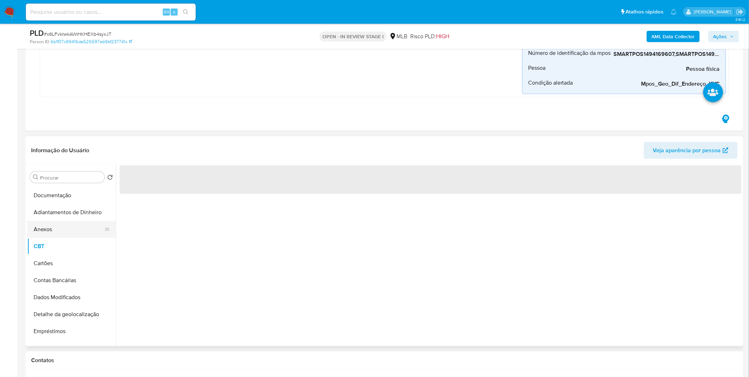
click at [59, 228] on button "Anexos" at bounding box center [68, 229] width 83 height 17
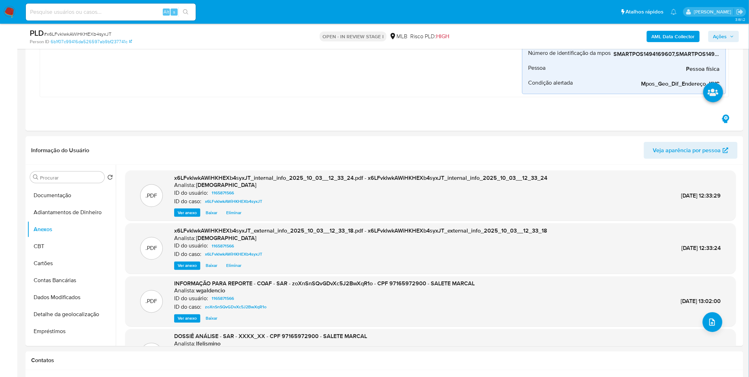
click at [722, 327] on div ".PDF x6LFvklwkAWiHKHEXb4syxJT_internal_info_2025_10_03__12_33_24.pdf - x6LFvklw…" at bounding box center [430, 287] width 611 height 232
click at [714, 325] on button "upload-file" at bounding box center [713, 322] width 20 height 20
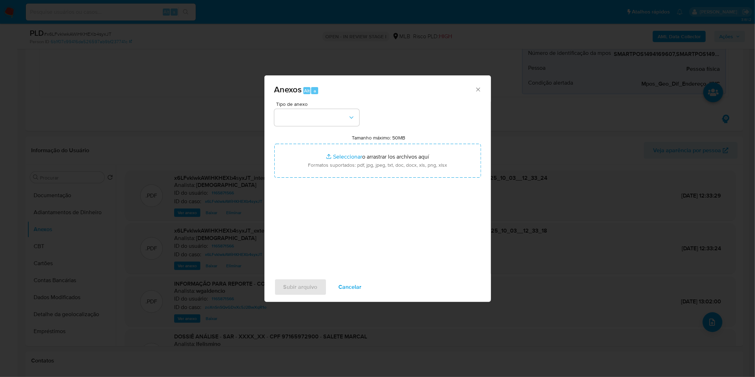
click at [297, 102] on span "Tipo de anexo" at bounding box center [318, 104] width 85 height 5
click at [299, 117] on button "button" at bounding box center [316, 117] width 85 height 17
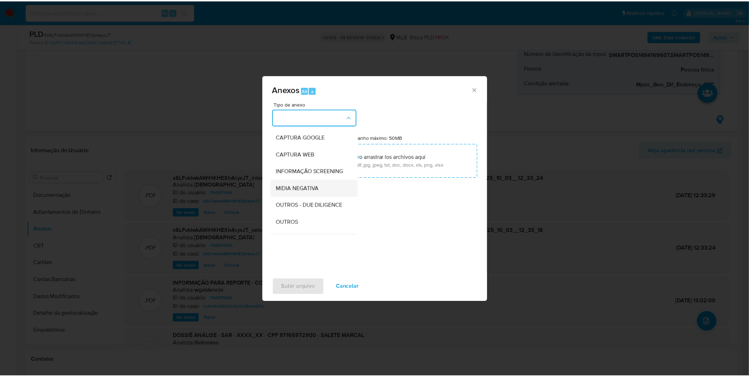
scroll to position [109, 0]
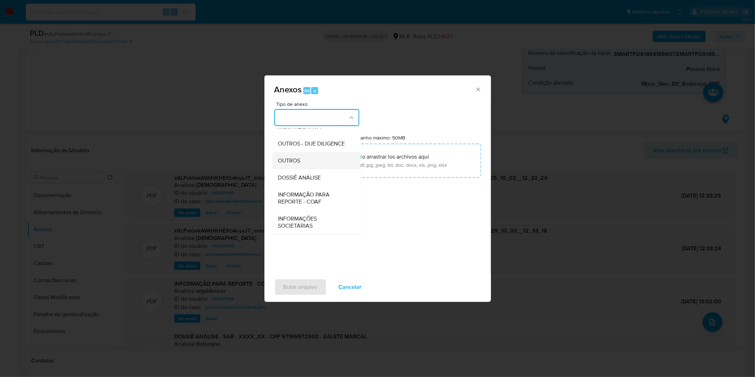
click at [306, 166] on div "OUTROS" at bounding box center [314, 160] width 72 height 17
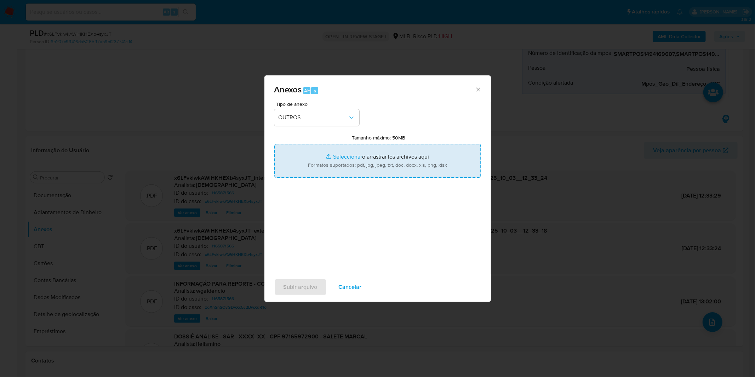
click at [323, 168] on input "Tamanho máximo: 50MB Seleccionar archivos" at bounding box center [377, 161] width 207 height 34
type input "C:\fakepath\2º SAR - XXXX_XX - CPF 97165972900 - SALETE MARCAL.pdf"
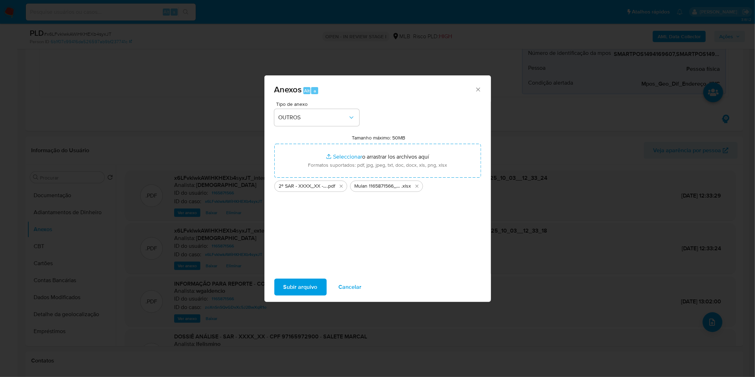
click at [296, 289] on span "Subir arquivo" at bounding box center [301, 287] width 34 height 16
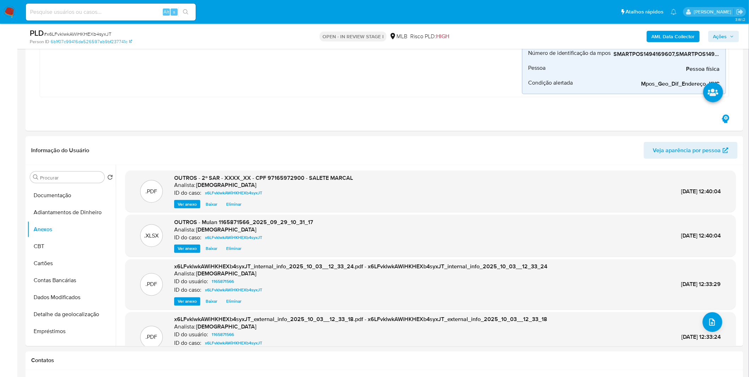
click at [729, 33] on span "Ações" at bounding box center [724, 37] width 21 height 10
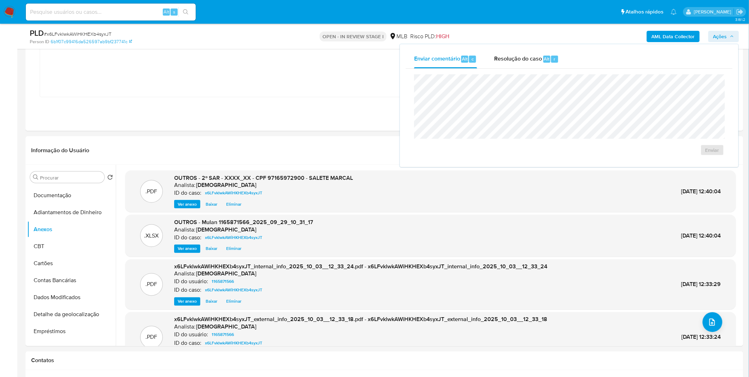
click at [523, 46] on div "Enviar comentário Alt c Resolução do caso Alt r Enviar" at bounding box center [569, 105] width 339 height 123
click at [526, 59] on span "Resolução do caso" at bounding box center [518, 59] width 48 height 8
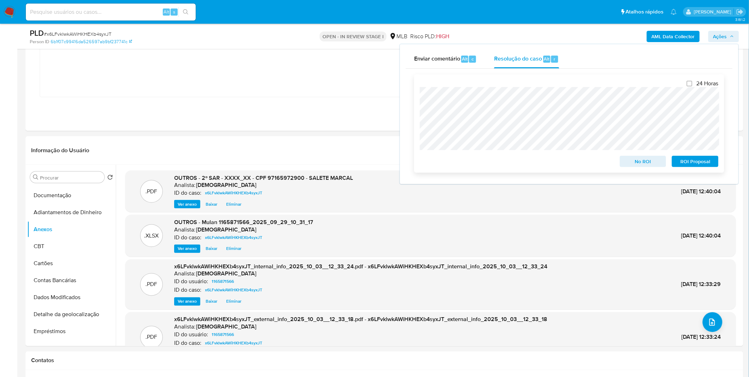
click at [708, 165] on span "ROI Proposal" at bounding box center [695, 162] width 37 height 10
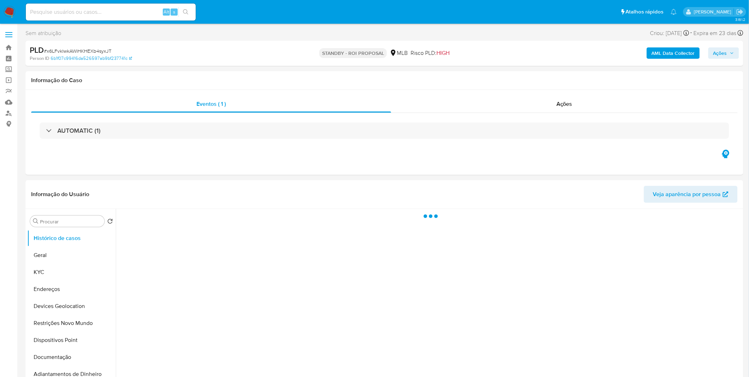
select select "10"
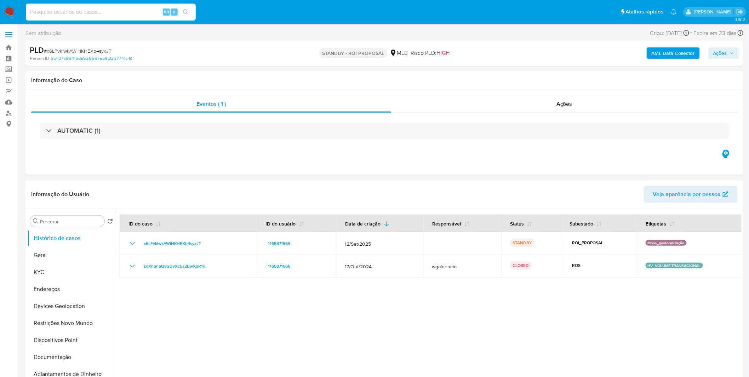
click at [38, 15] on input at bounding box center [111, 11] width 170 height 9
paste input "Q3wO6FQoM9dJeDayF7KgAFTJ"
type input "Q3wO6FQoM9dJeDayF7KgAFTJ"
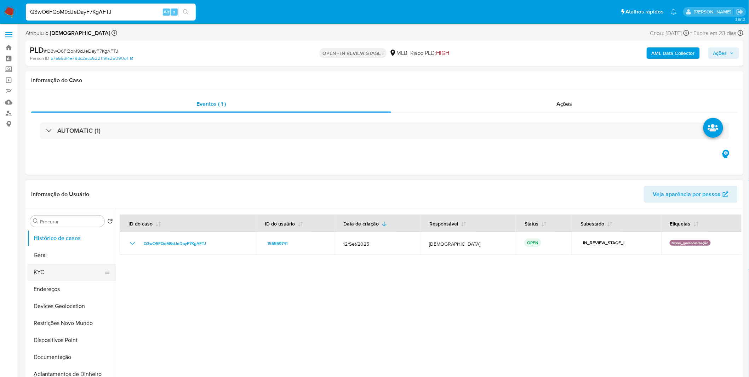
click at [40, 279] on button "KYC" at bounding box center [68, 272] width 83 height 17
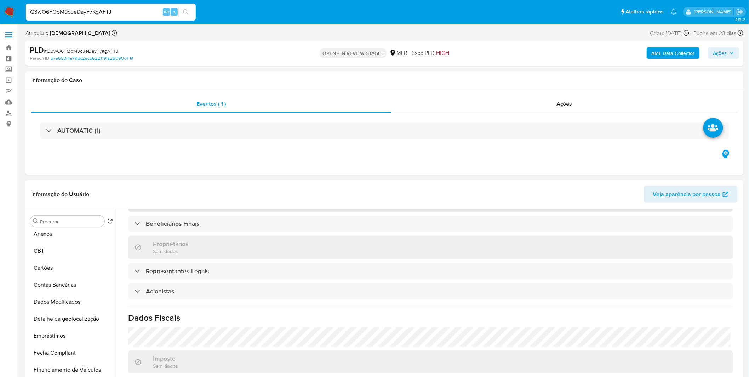
scroll to position [416, 0]
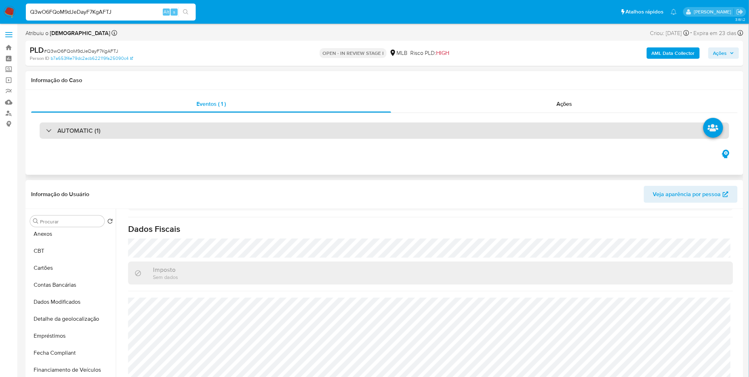
click at [204, 133] on div "AUTOMATIC (1)" at bounding box center [385, 131] width 690 height 16
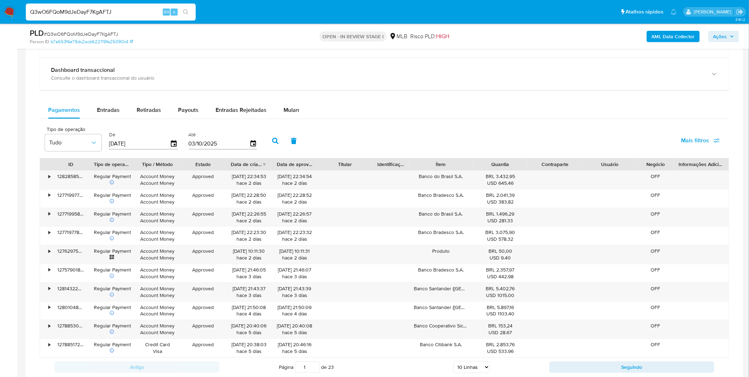
scroll to position [865, 0]
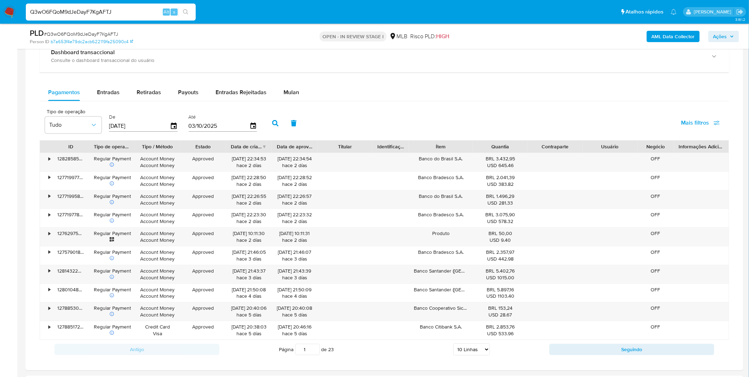
click at [483, 351] on select "5 Linhas 10 Linhas 20 Linhas 25 Linhas 50 Linhas 100 Linhas" at bounding box center [472, 349] width 36 height 12
select select "100"
click at [454, 345] on select "5 Linhas 10 Linhas 20 Linhas 25 Linhas 50 Linhas 100 Linhas" at bounding box center [472, 349] width 36 height 12
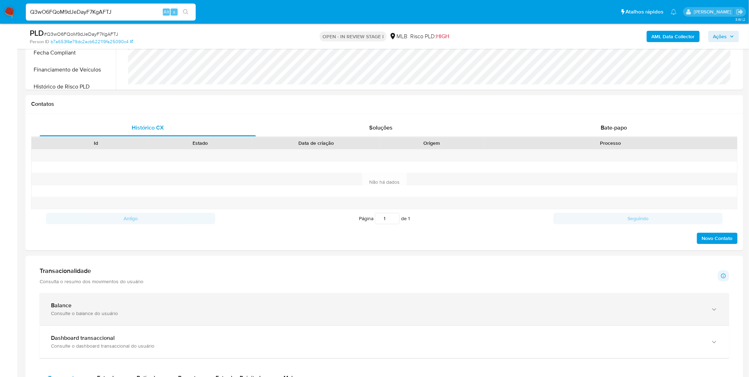
scroll to position [629, 0]
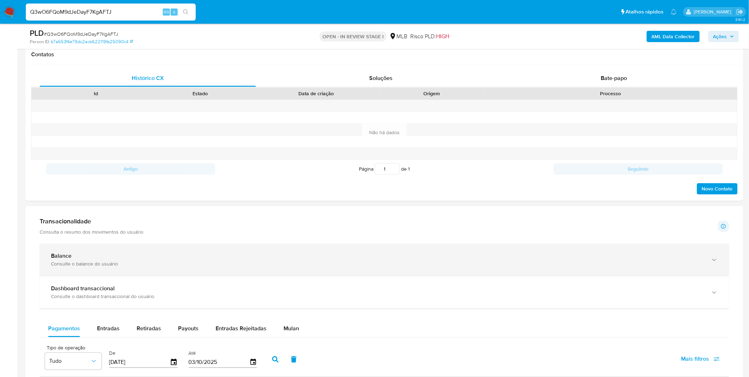
click at [61, 263] on div "Consulte o balance do usuário" at bounding box center [377, 264] width 653 height 6
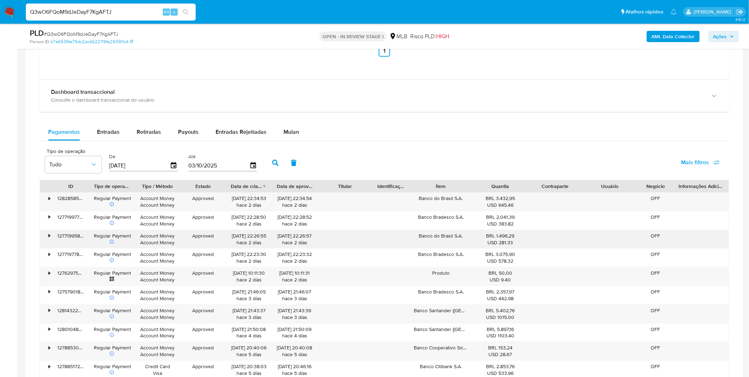
scroll to position [1062, 0]
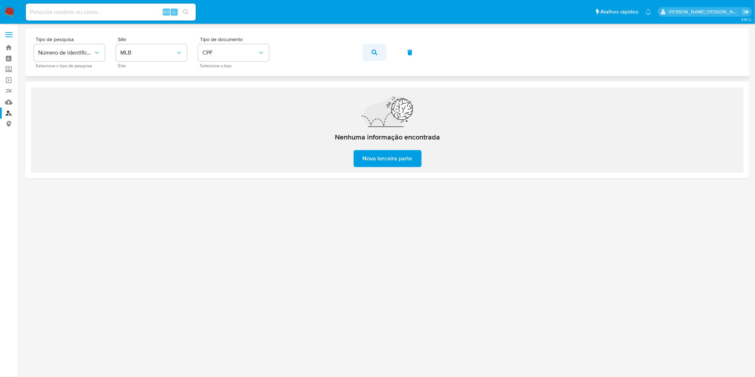
click at [377, 58] on button "button" at bounding box center [375, 52] width 24 height 17
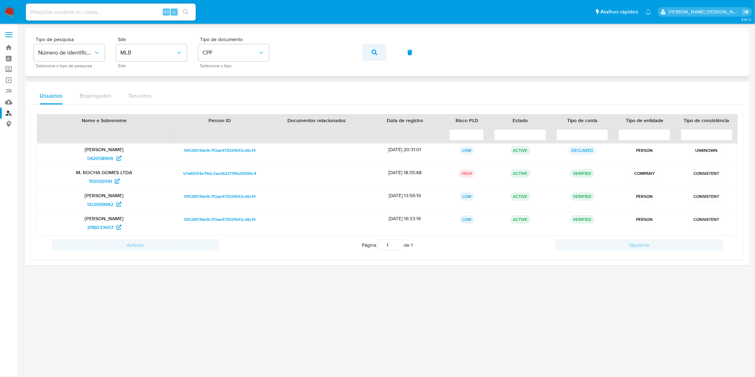
click at [374, 51] on icon "button" at bounding box center [375, 53] width 6 height 6
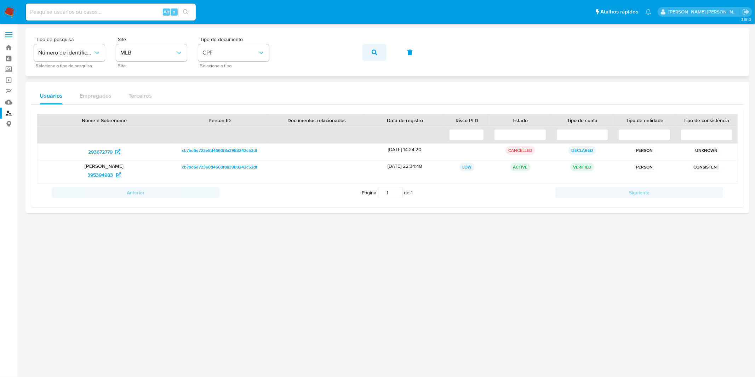
click at [376, 54] on icon "button" at bounding box center [375, 53] width 6 height 6
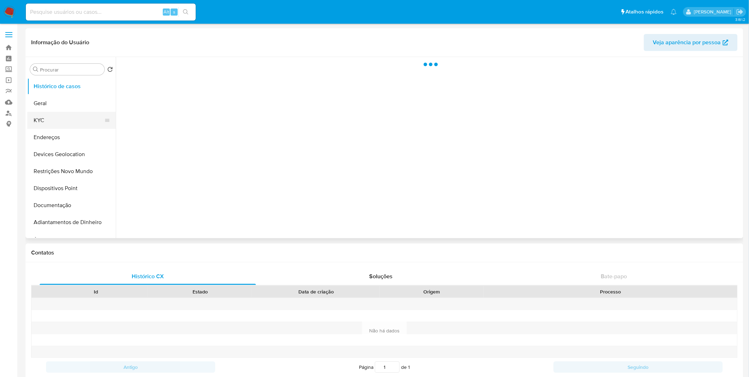
select select "10"
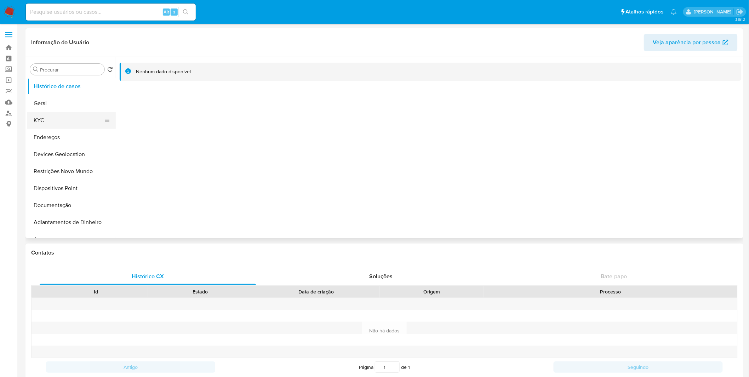
click at [61, 116] on button "KYC" at bounding box center [68, 120] width 83 height 17
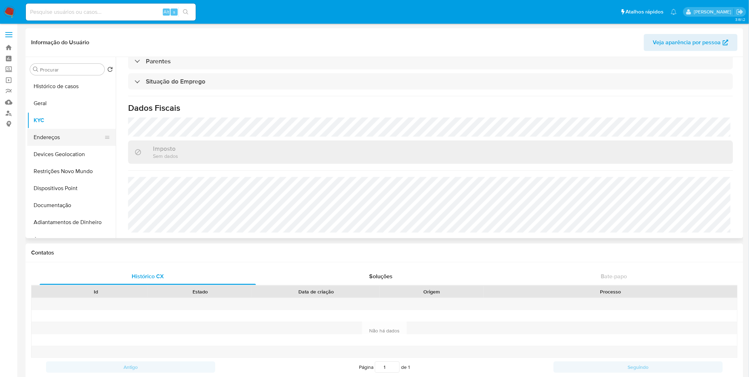
scroll to position [303, 0]
click at [55, 130] on button "Endereços" at bounding box center [68, 137] width 83 height 17
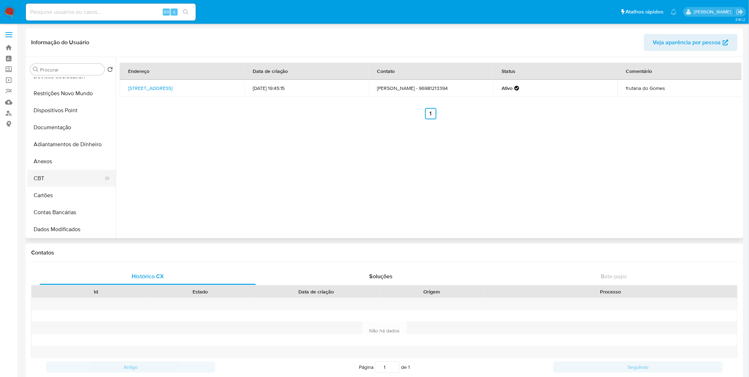
scroll to position [157, 0]
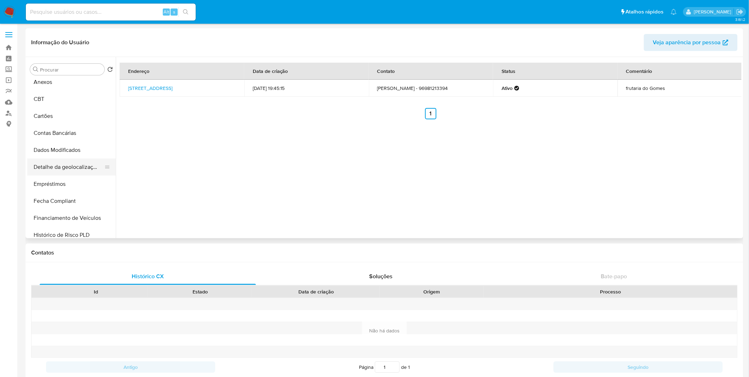
click at [76, 167] on button "Detalhe da geolocalização" at bounding box center [68, 167] width 83 height 17
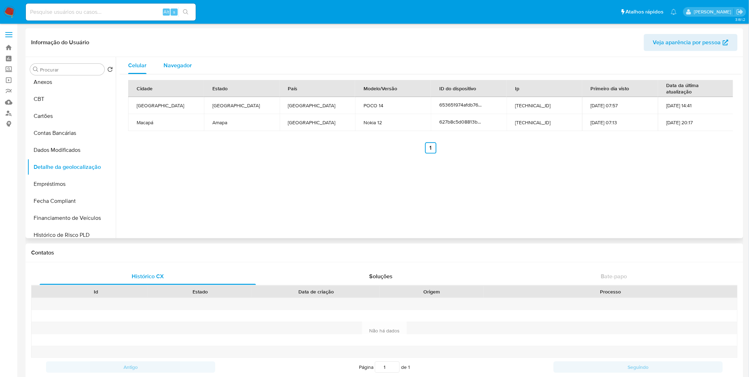
click at [160, 68] on button "Navegador" at bounding box center [177, 65] width 45 height 17
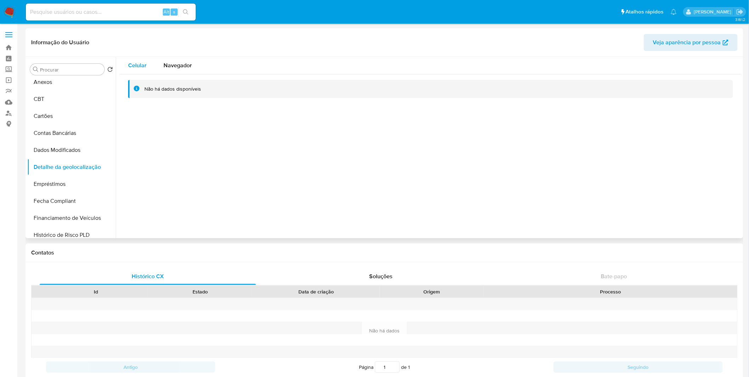
click at [145, 68] on span "Celular" at bounding box center [137, 65] width 18 height 8
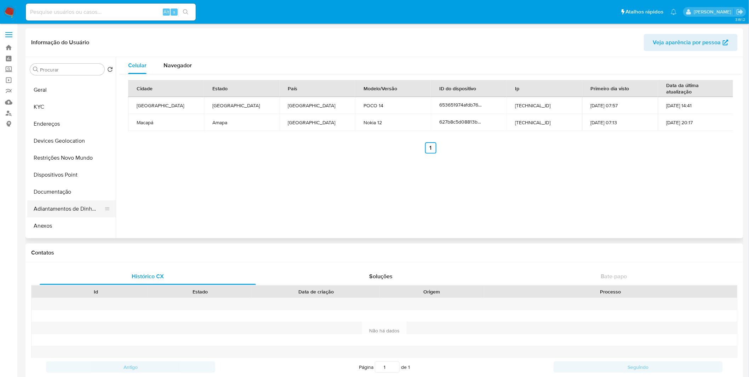
scroll to position [0, 0]
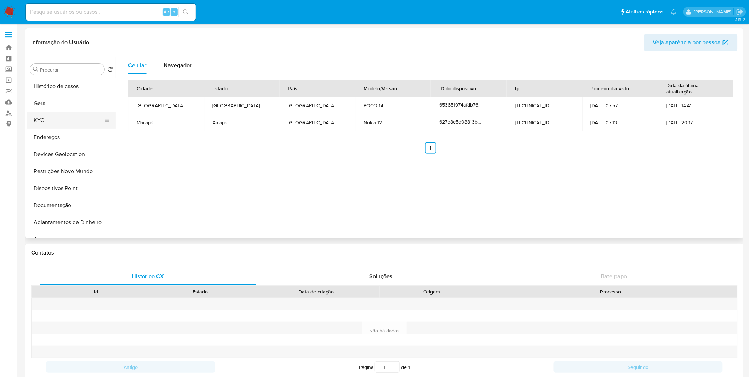
click at [61, 119] on button "KYC" at bounding box center [68, 120] width 83 height 17
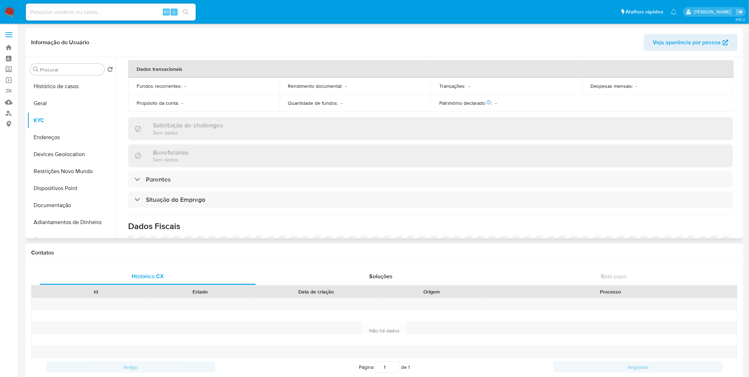
scroll to position [303, 0]
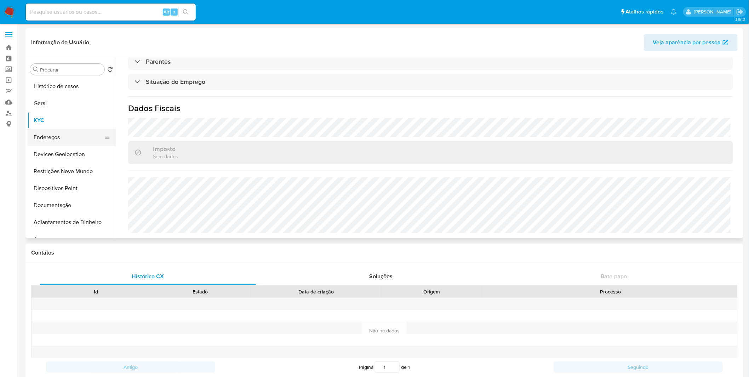
click at [63, 136] on button "Endereços" at bounding box center [68, 137] width 83 height 17
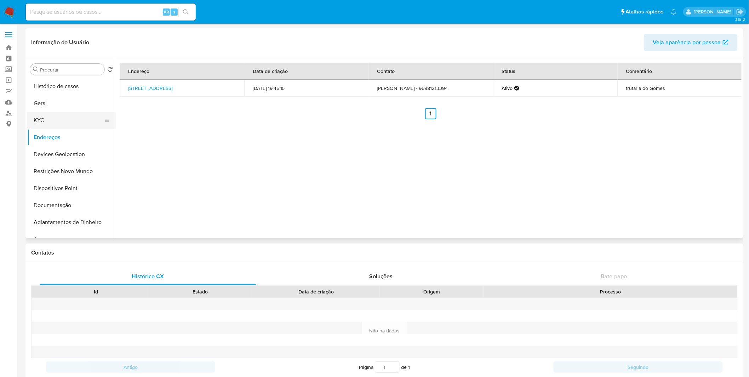
drag, startPoint x: 55, startPoint y: 123, endPoint x: 64, endPoint y: 123, distance: 9.6
click at [55, 123] on button "KYC" at bounding box center [68, 120] width 83 height 17
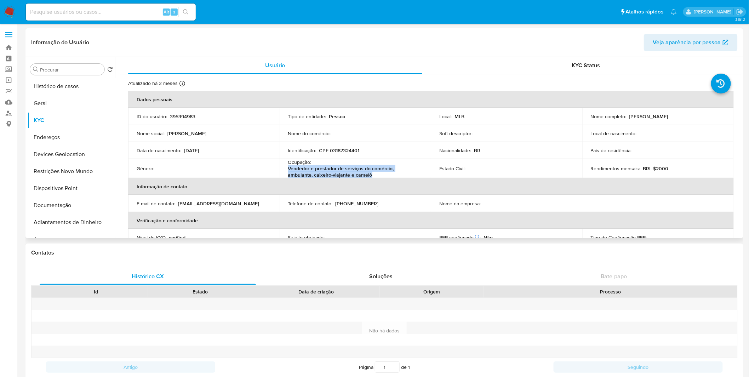
copy p "Vendedor e prestador de serviços do comércio, ambulante, caixeiro-viajante e ca…"
drag, startPoint x: 353, startPoint y: 175, endPoint x: 285, endPoint y: 172, distance: 67.7
click at [285, 172] on td "Ocupação : Vendedor e prestador de serviços do comércio, ambulante, caixeiro-vi…" at bounding box center [356, 168] width 152 height 19
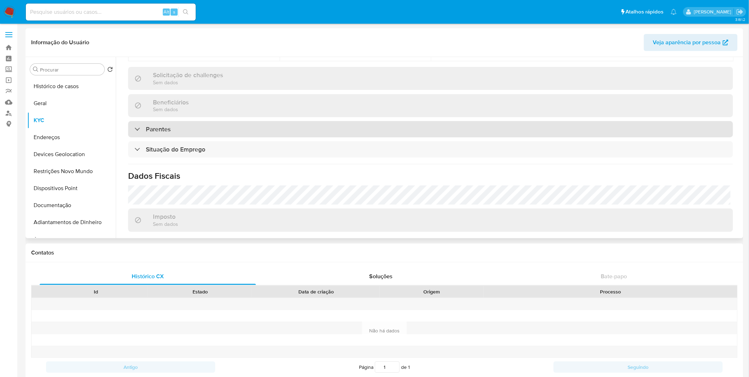
scroll to position [303, 0]
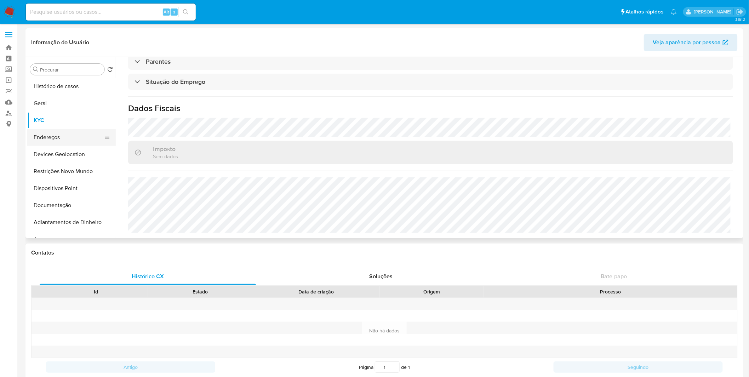
drag, startPoint x: 62, startPoint y: 140, endPoint x: 53, endPoint y: 138, distance: 8.8
click at [62, 140] on button "Endereços" at bounding box center [68, 137] width 83 height 17
